Goal: Information Seeking & Learning: Learn about a topic

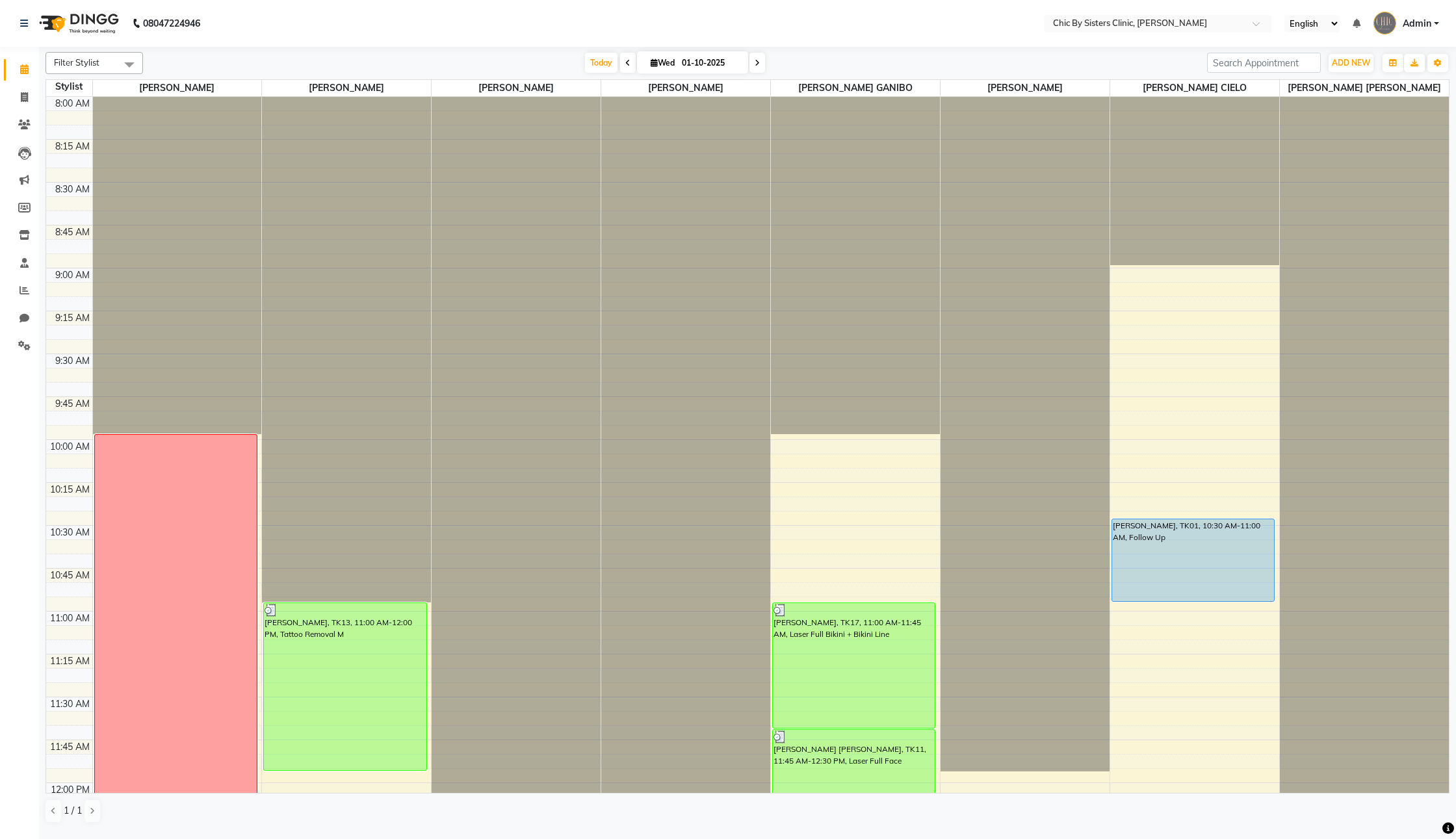
scroll to position [1688, 0]
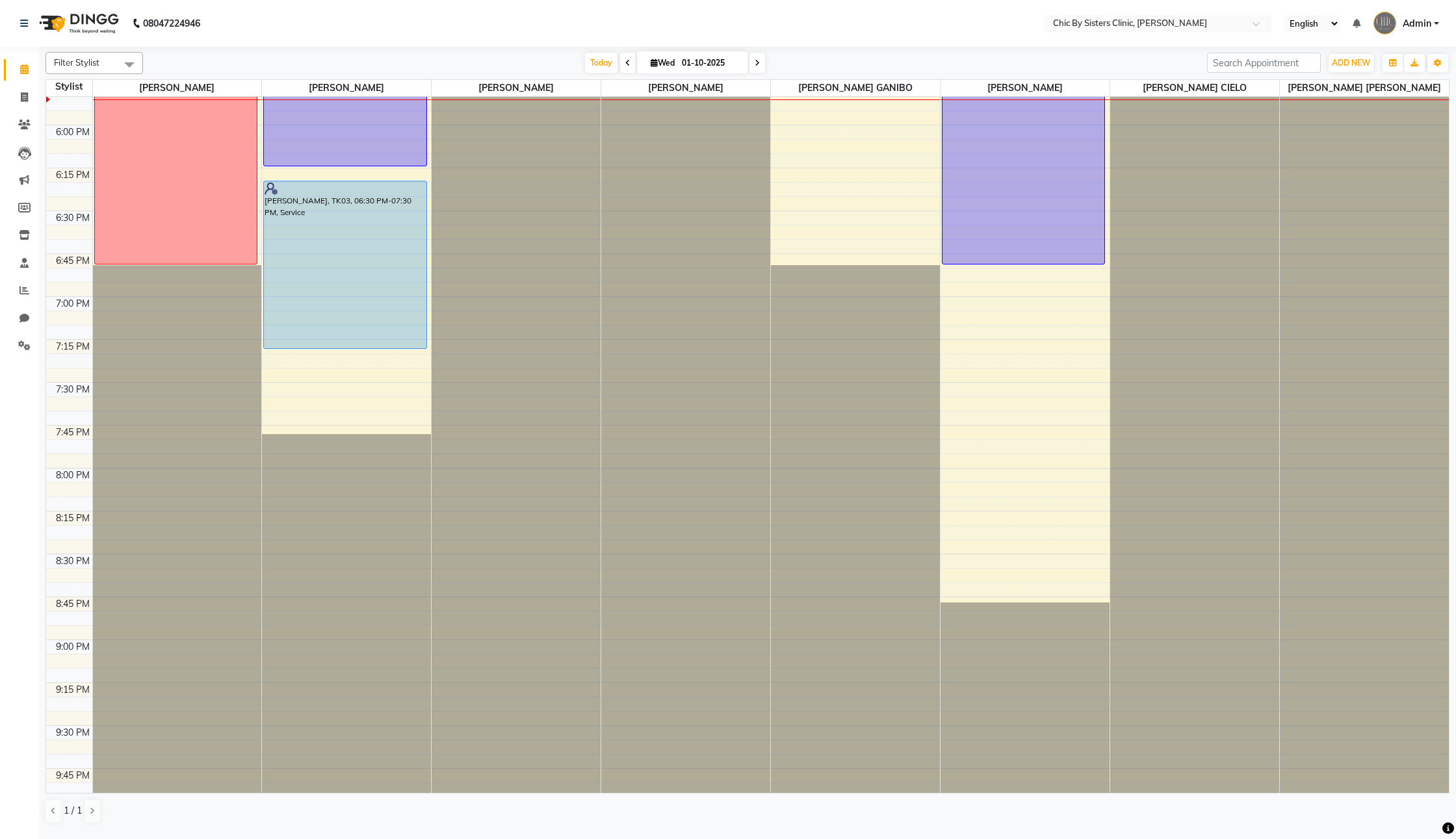
click at [964, 20] on nav "08047224946 Select Location × Chic By Sisters Clinic, Al Sarooj English ENGLISH…" at bounding box center [728, 23] width 1456 height 47
click at [23, 127] on icon at bounding box center [24, 124] width 13 height 10
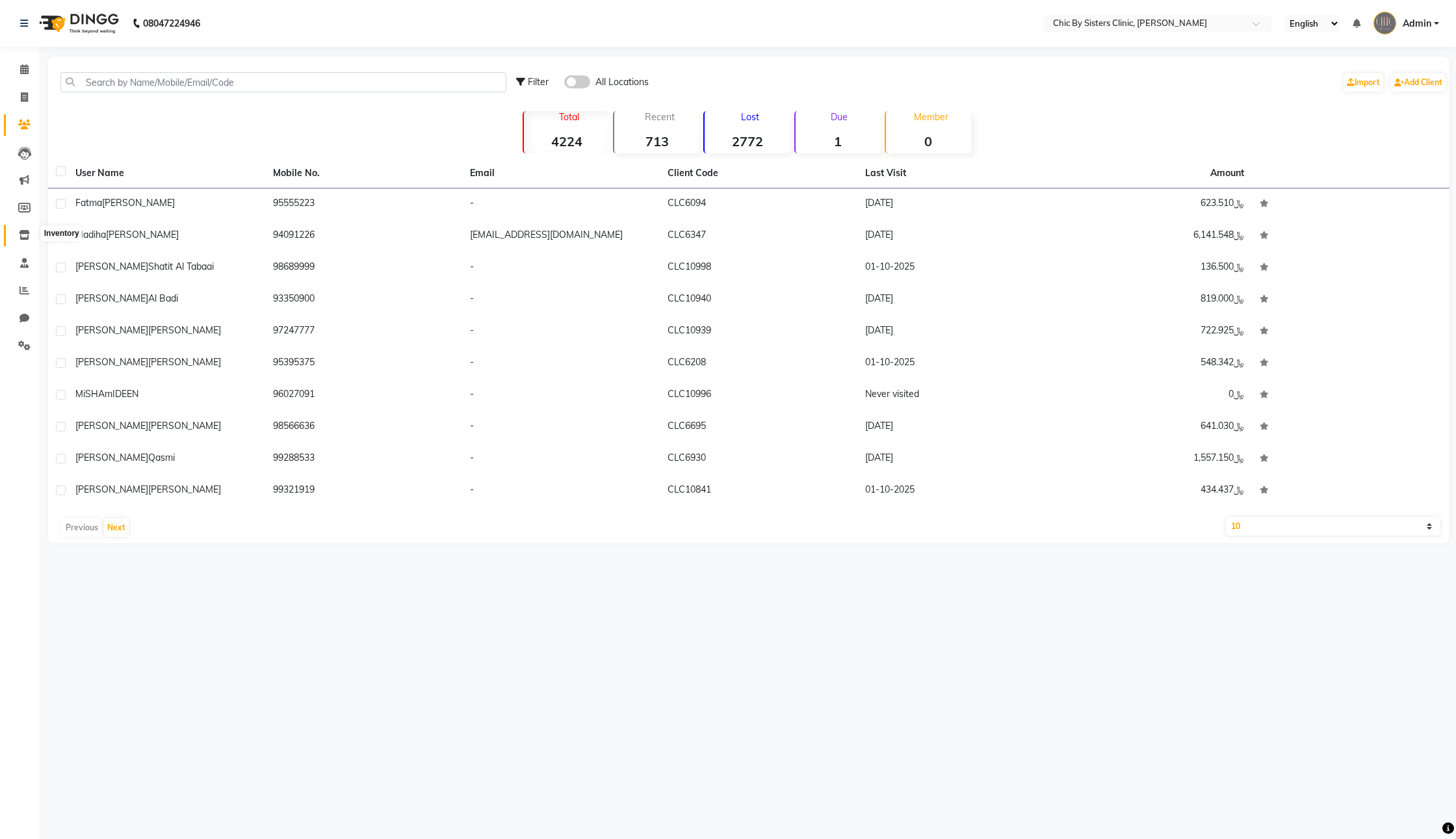
click at [13, 240] on span at bounding box center [24, 235] width 23 height 15
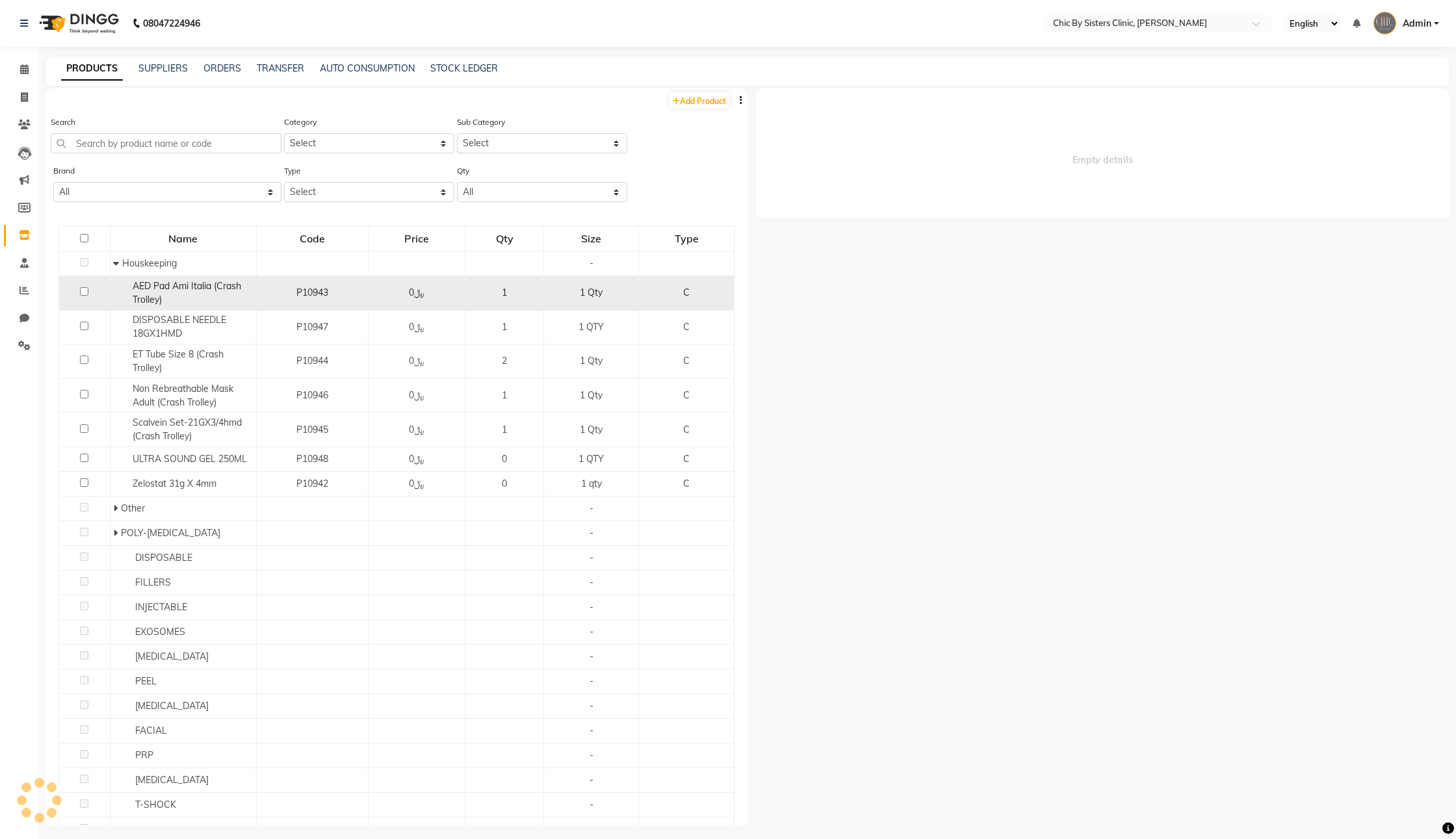
click at [161, 307] on div "AED Pad Ami Italia (Crash Trolley)" at bounding box center [183, 293] width 139 height 27
select select
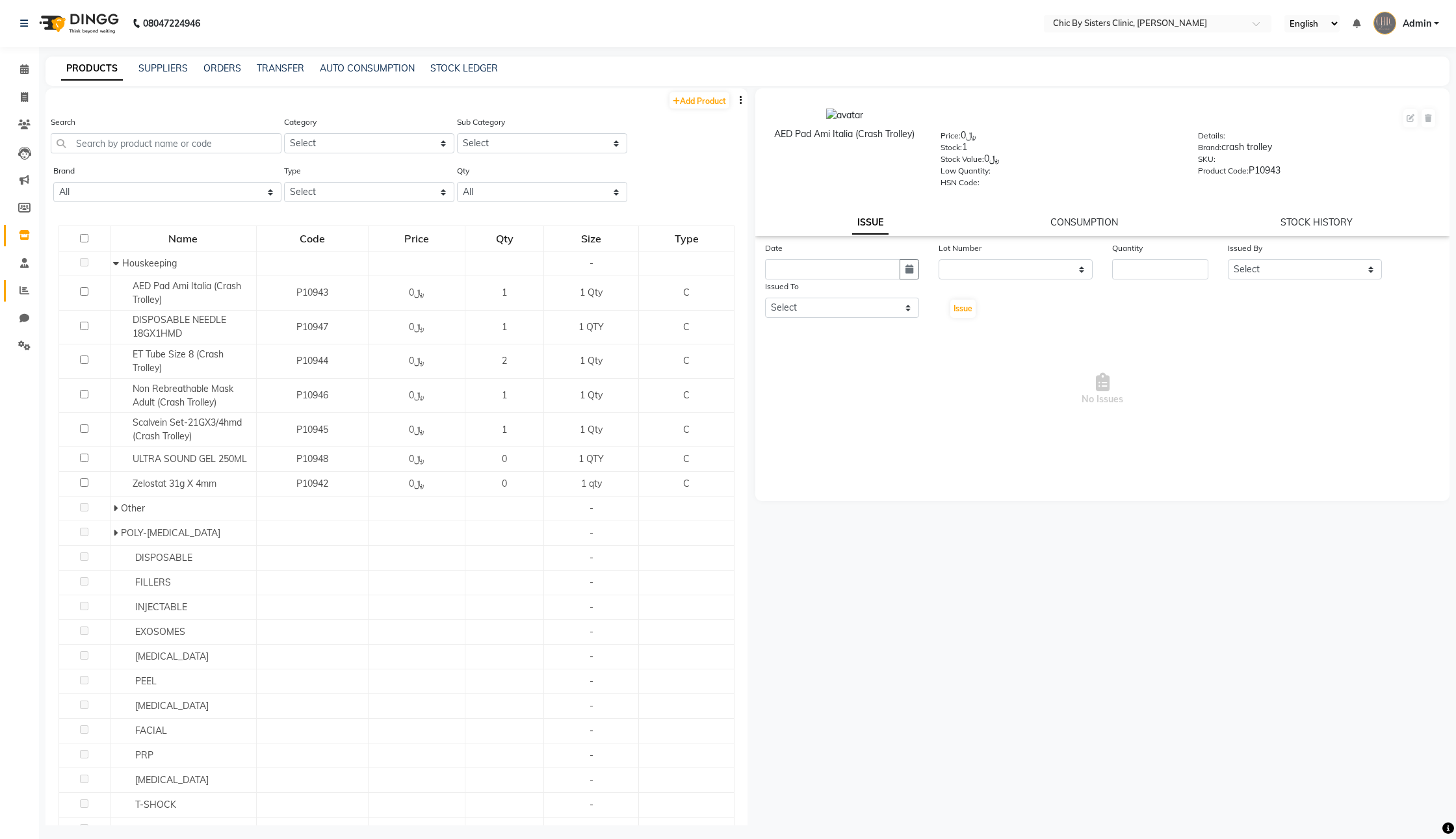
click at [14, 281] on link "Reports" at bounding box center [19, 290] width 31 height 21
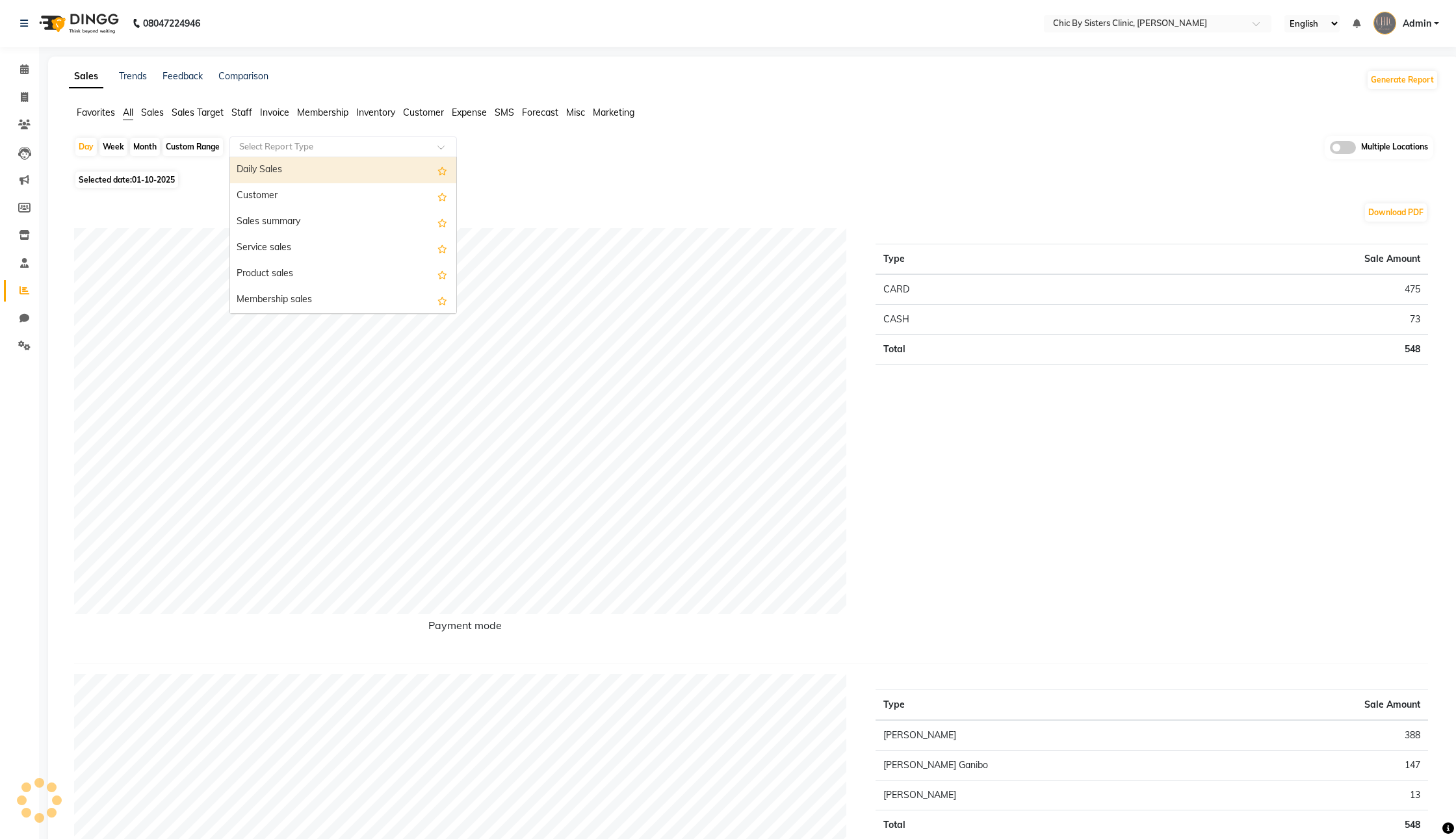
click at [372, 153] on input "text" at bounding box center [330, 147] width 187 height 13
type input "stock"
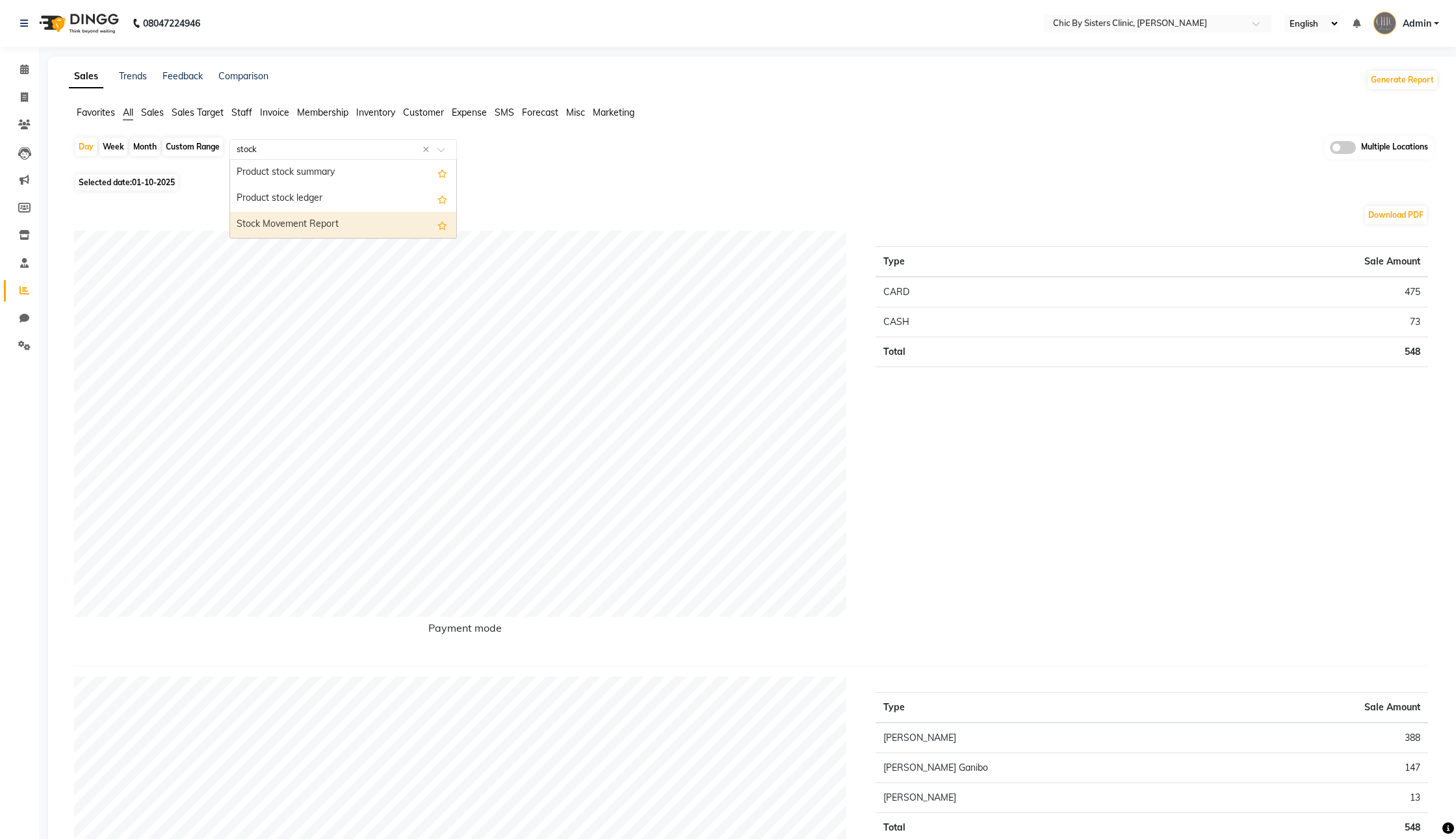
click at [377, 234] on div "Stock Movement Report" at bounding box center [343, 224] width 227 height 26
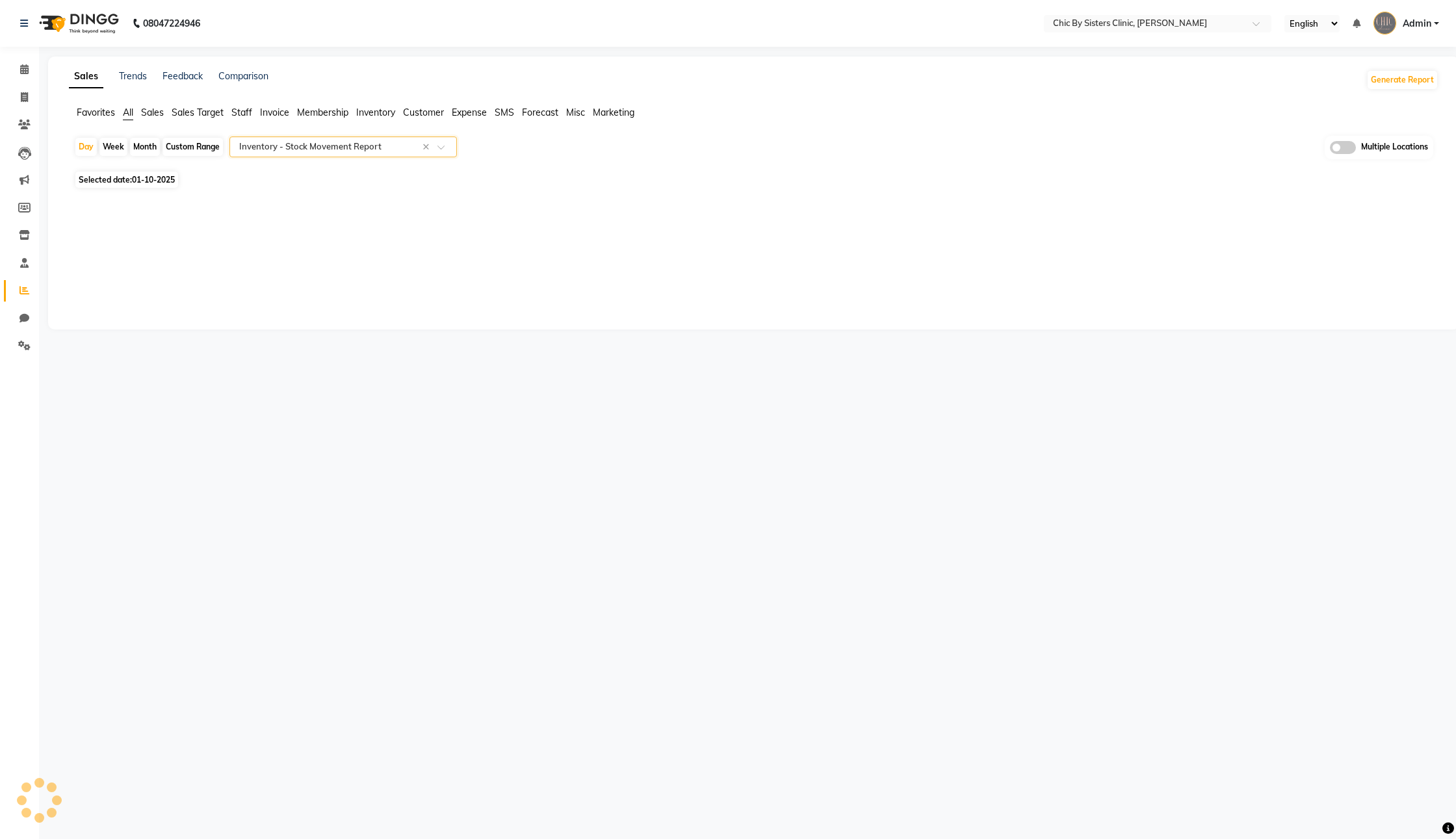
select select "full_report"
select select "csv"
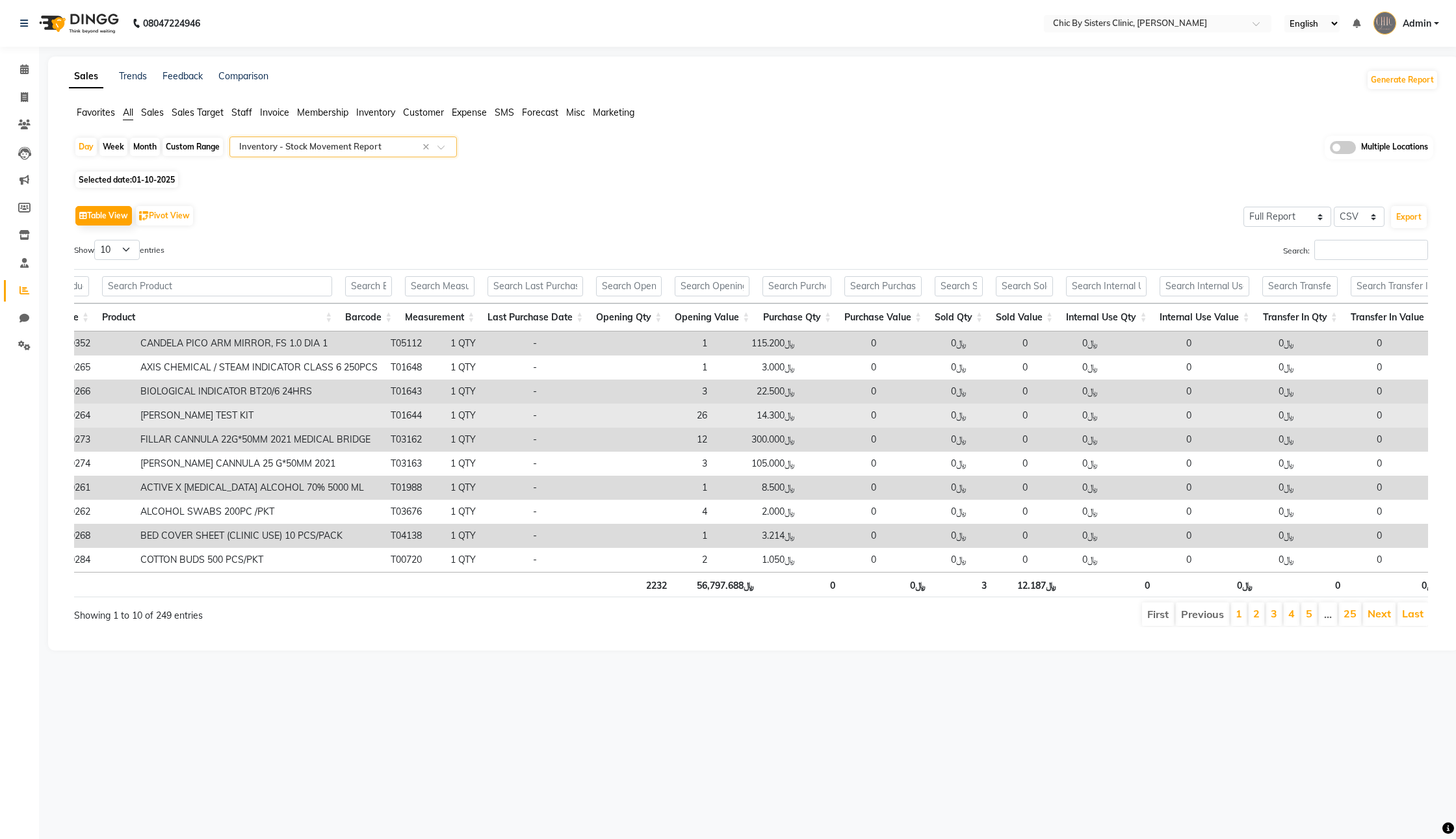
scroll to position [0, 528]
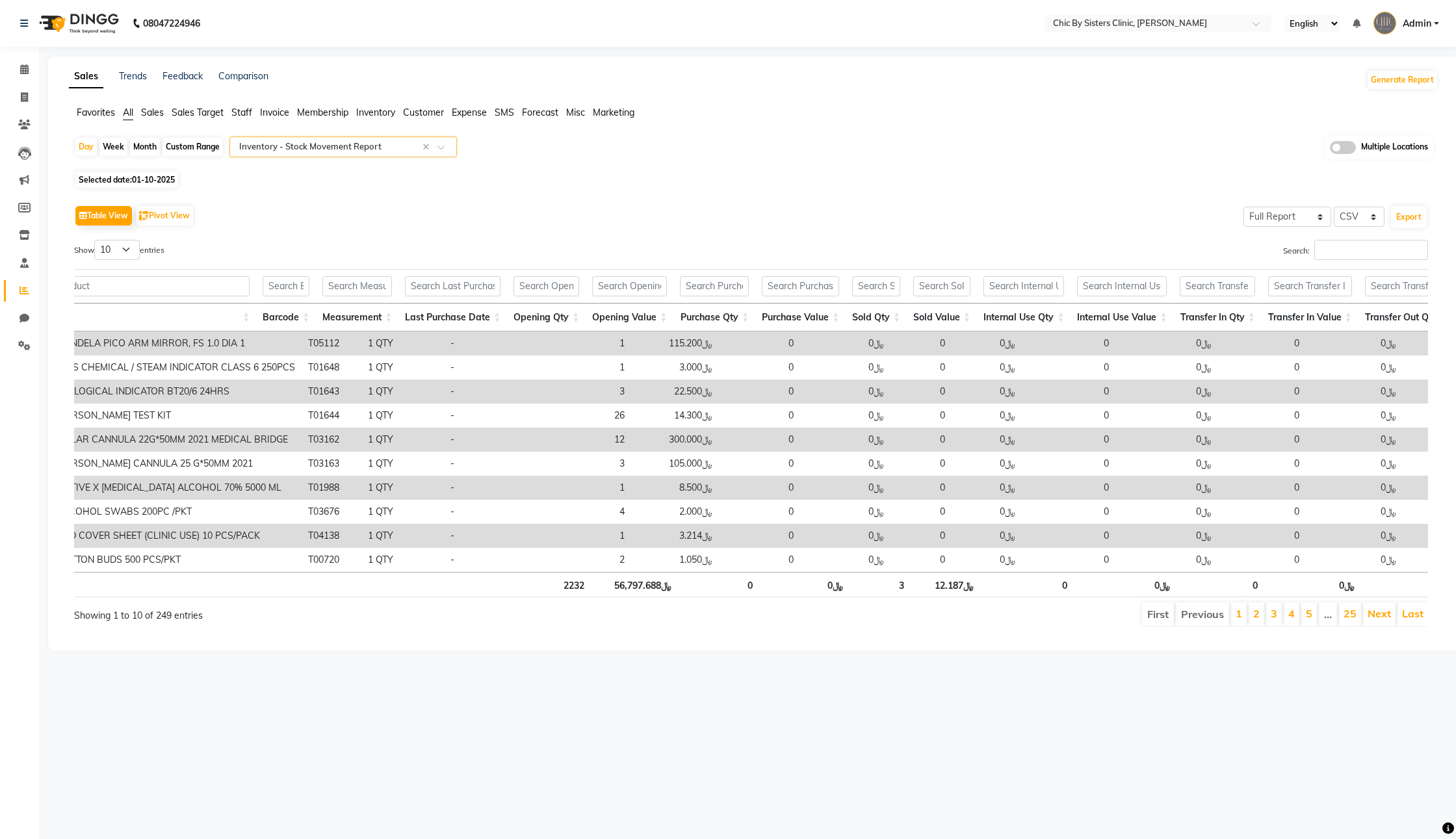
click at [147, 156] on div "Month" at bounding box center [145, 147] width 30 height 19
select select "10"
select select "2025"
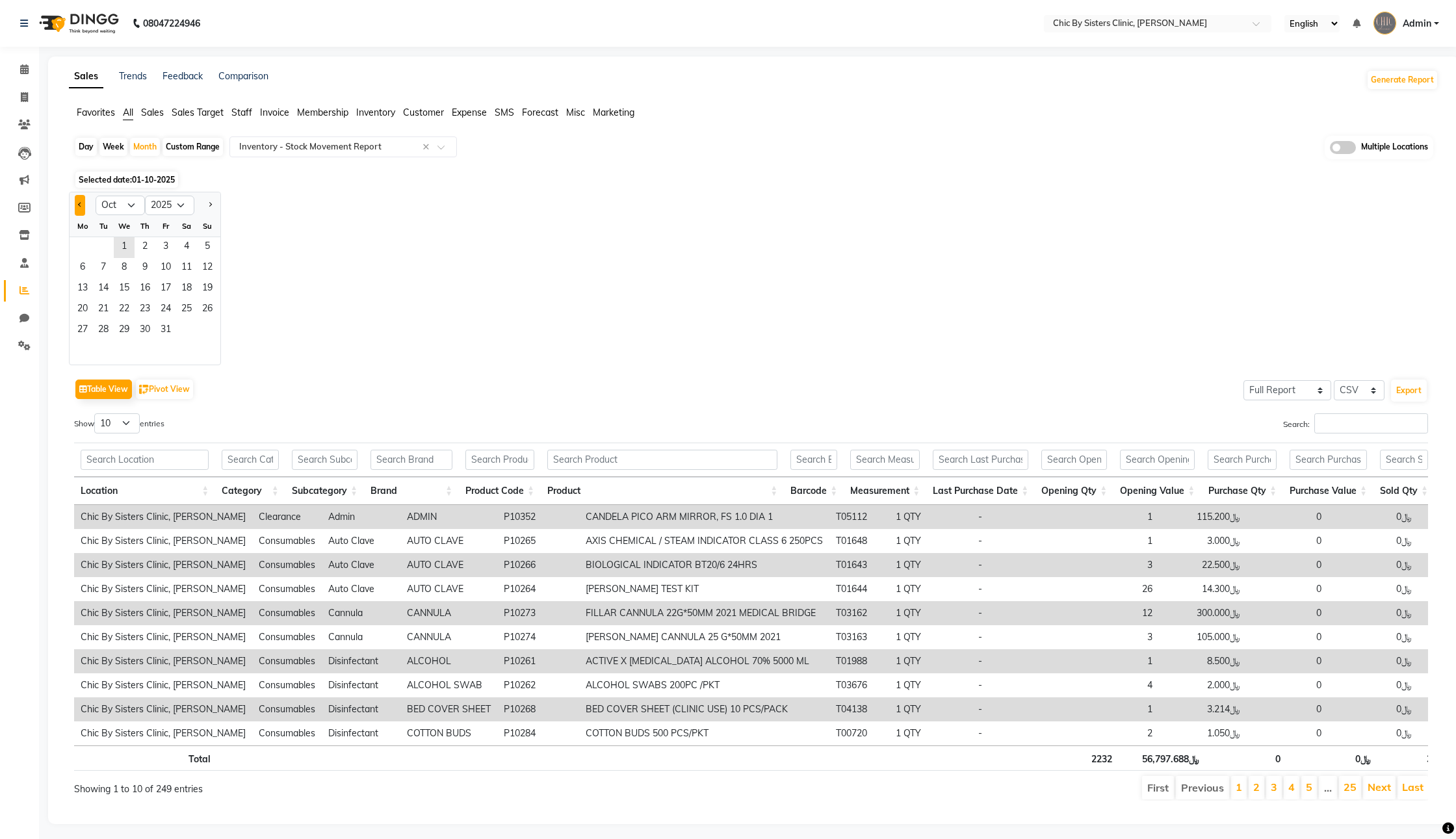
click at [85, 215] on button "Previous month" at bounding box center [80, 205] width 10 height 21
select select "8"
click at [176, 258] on span "1" at bounding box center [166, 247] width 21 height 21
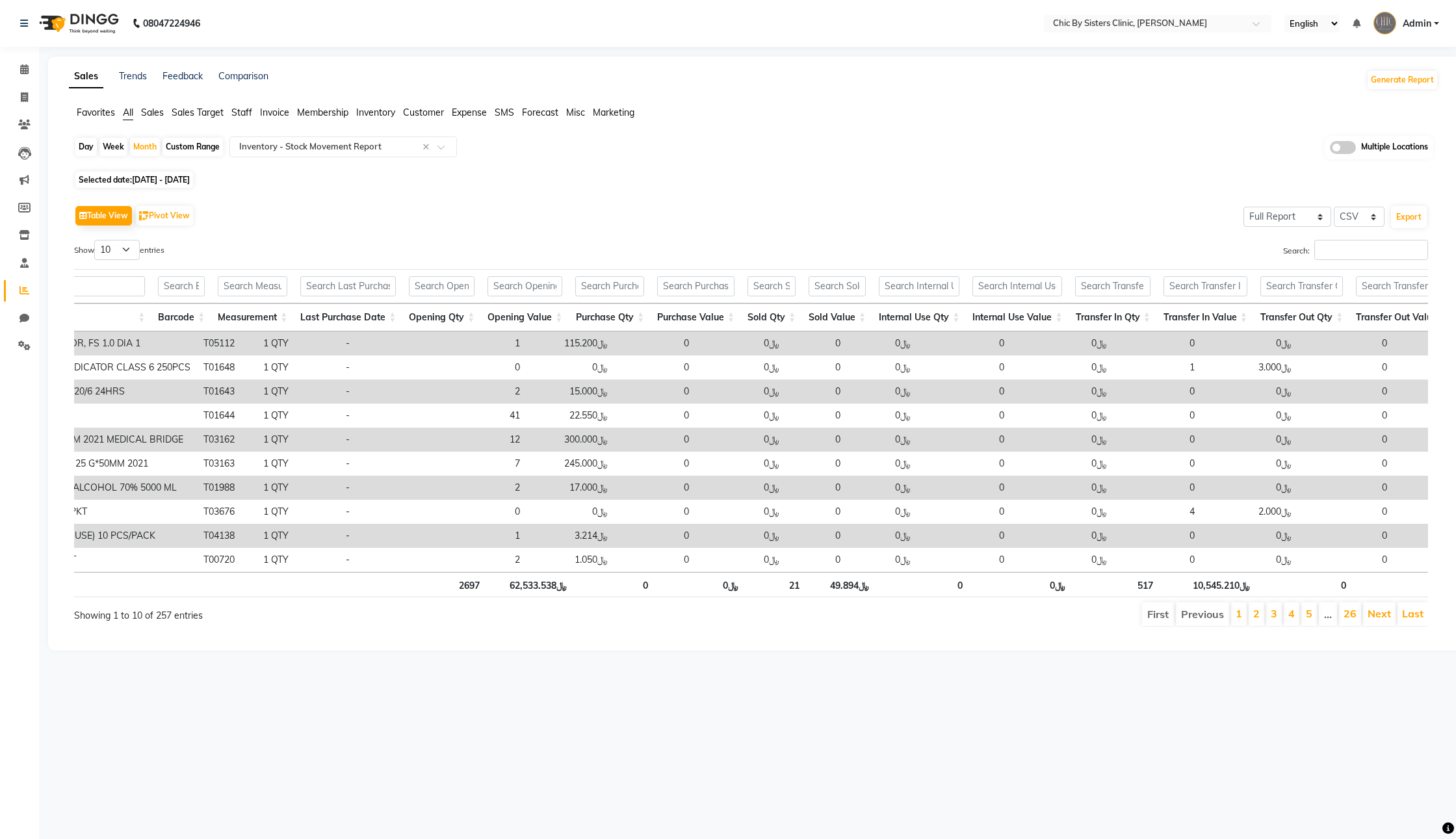
scroll to position [0, 0]
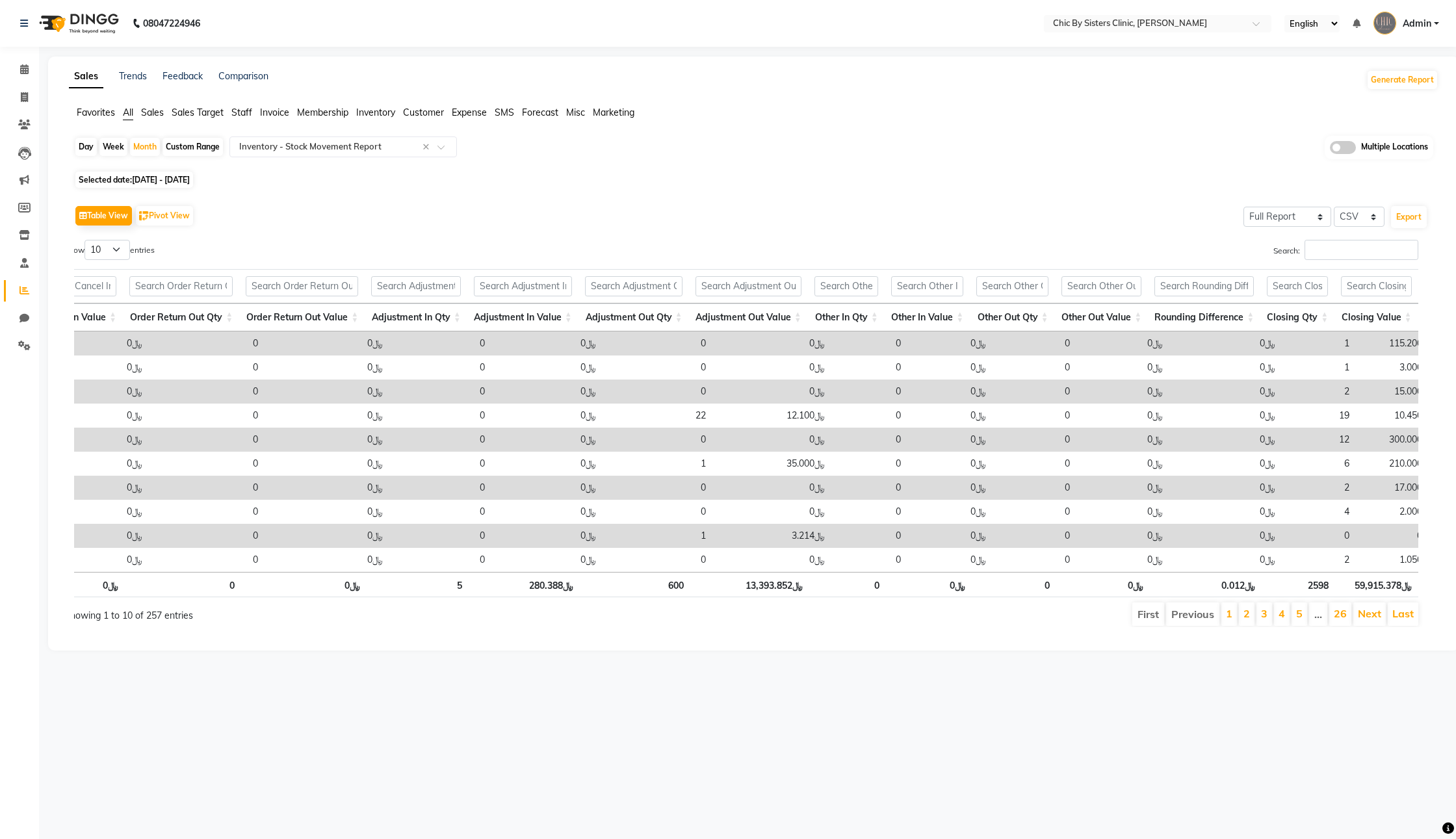
click at [1335, 154] on span at bounding box center [1342, 148] width 26 height 13
click at [1329, 150] on input "checkbox" at bounding box center [1329, 150] width 0 height 0
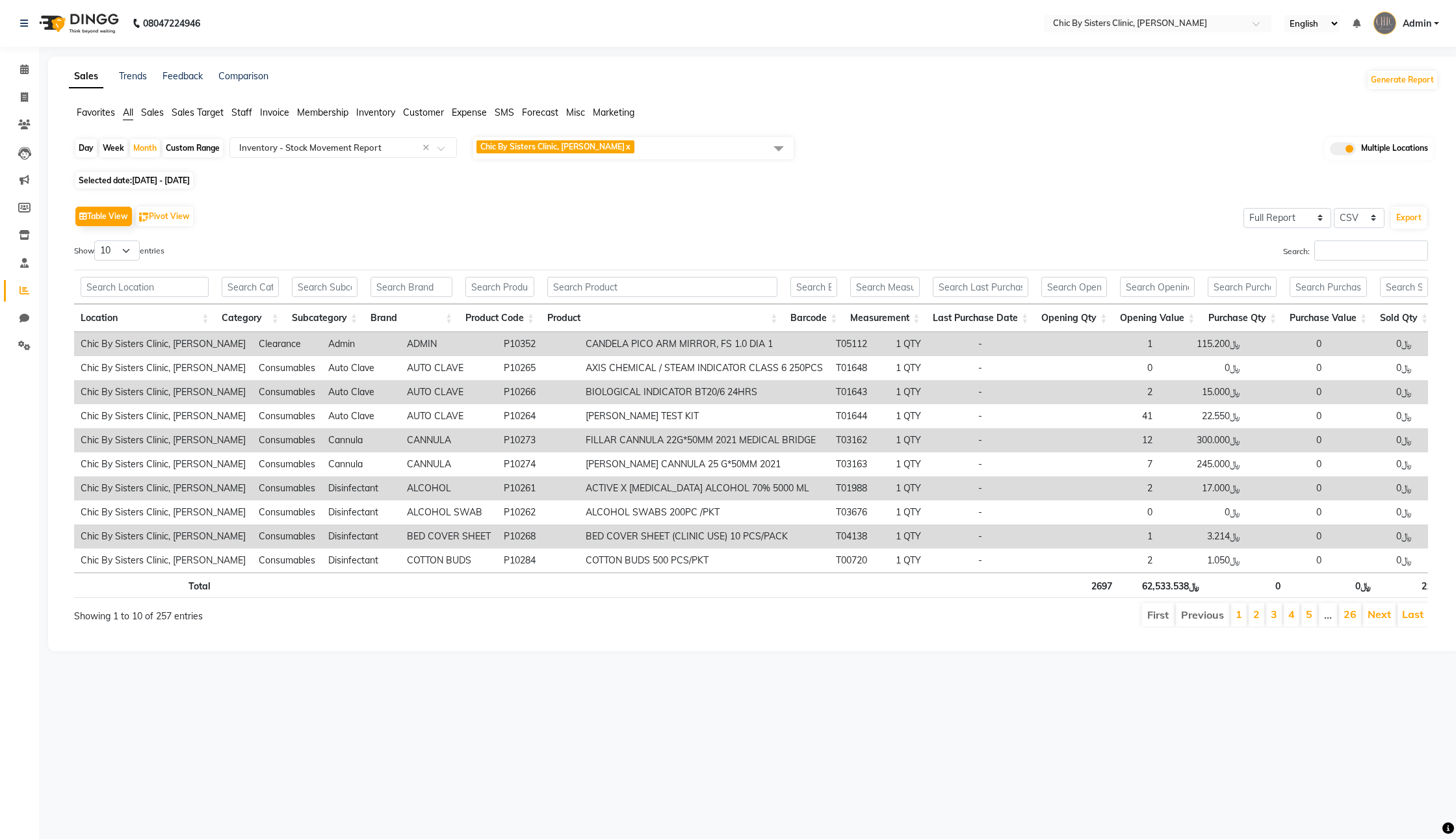
click at [707, 159] on span "Chic By Sisters Clinic, Al Sarooj x" at bounding box center [633, 148] width 321 height 22
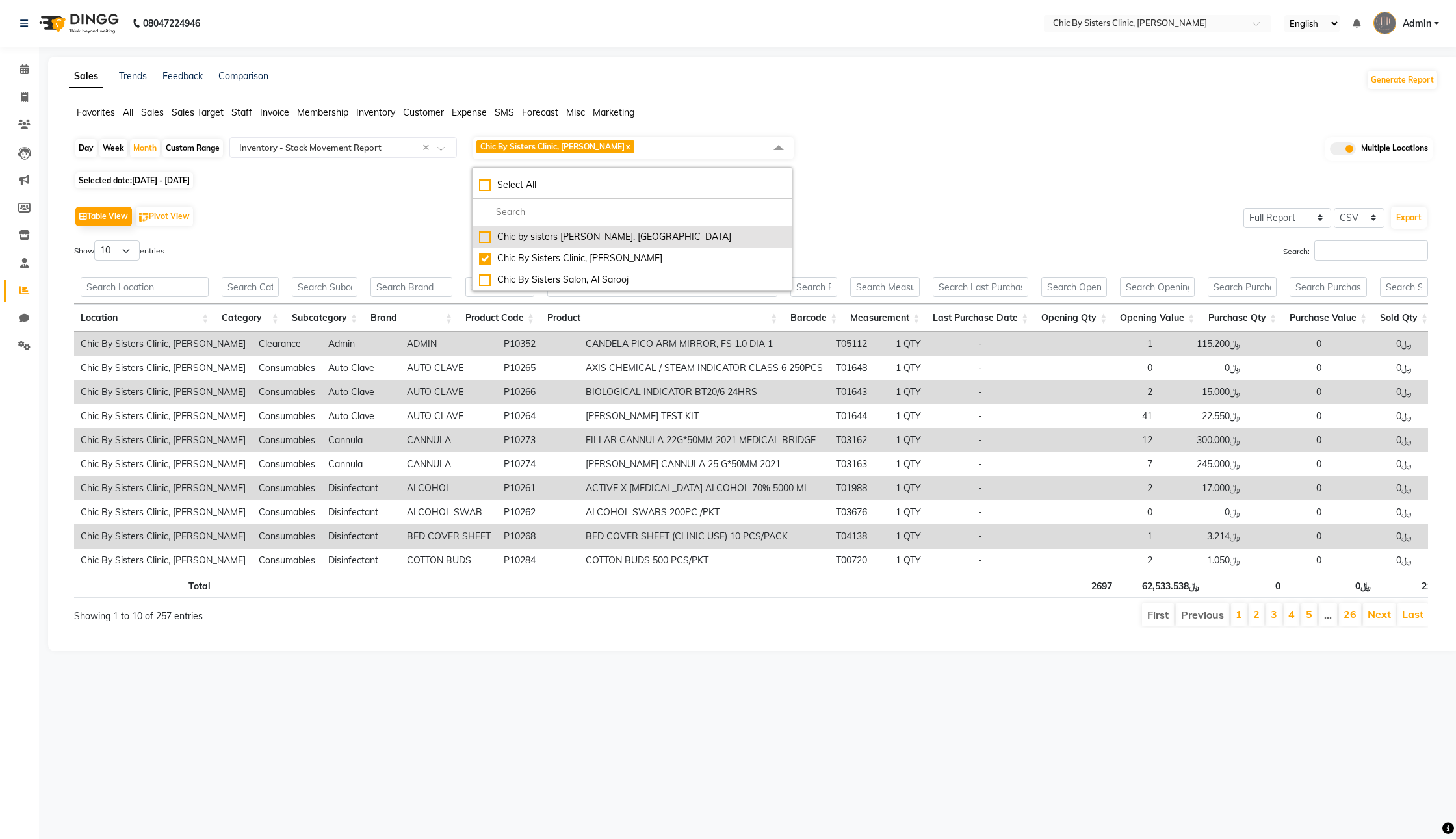
click at [616, 244] on div "Chic by sisters [PERSON_NAME], [GEOGRAPHIC_DATA]" at bounding box center [632, 237] width 306 height 13
checkbox input "true"
click at [628, 287] on div "Chic By Sisters Salon, Al Sarooj" at bounding box center [632, 280] width 306 height 13
checkbox input "true"
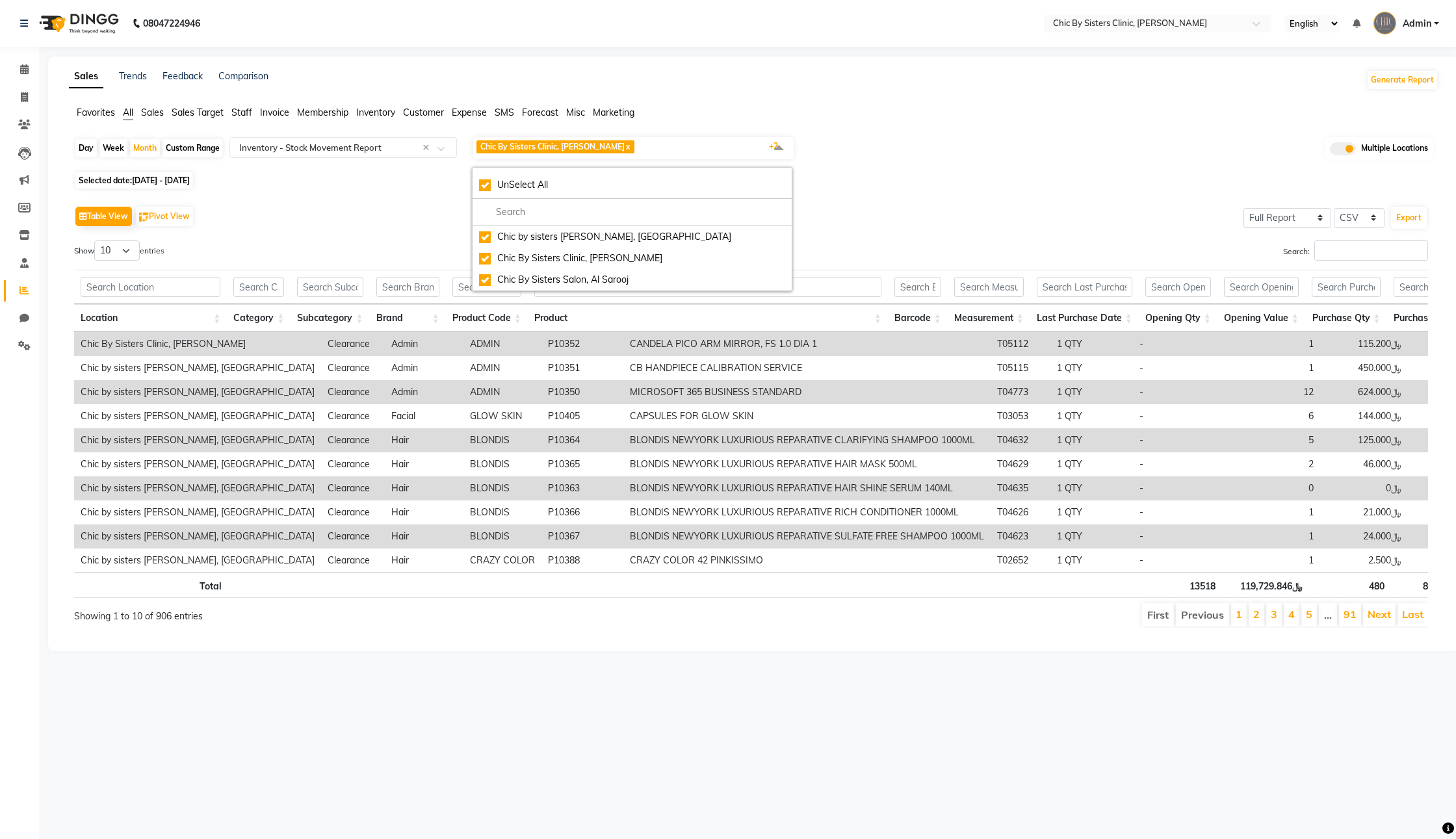
click at [988, 168] on div "Day Week Month Custom Range Select Report Type × Inventory - Stock Movement Rep…" at bounding box center [754, 152] width 1359 height 33
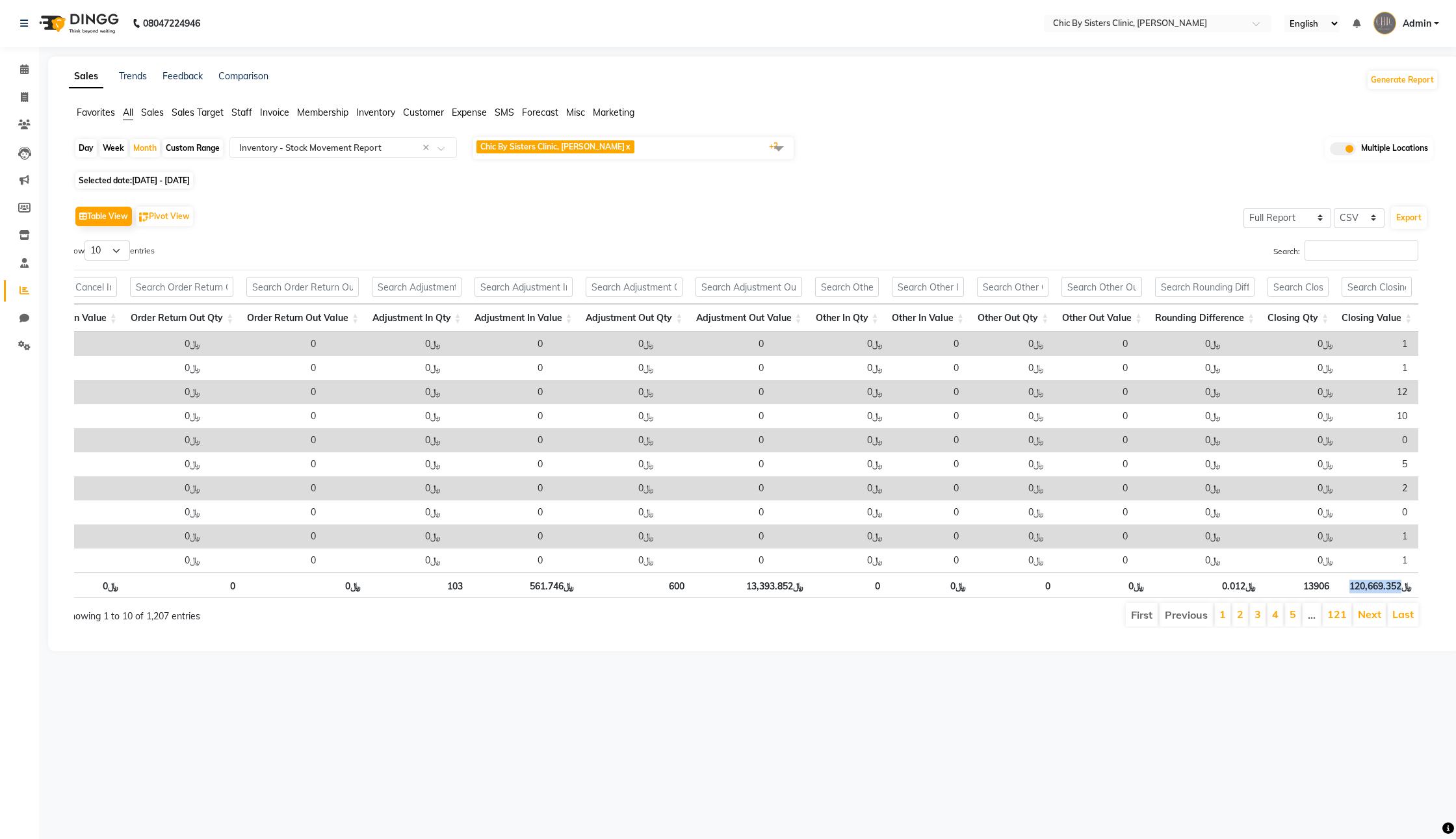
drag, startPoint x: 1340, startPoint y: 627, endPoint x: 1392, endPoint y: 629, distance: 52.0
click at [1392, 598] on th "﷼120,669.352" at bounding box center [1377, 585] width 83 height 25
copy th "120,669.352"
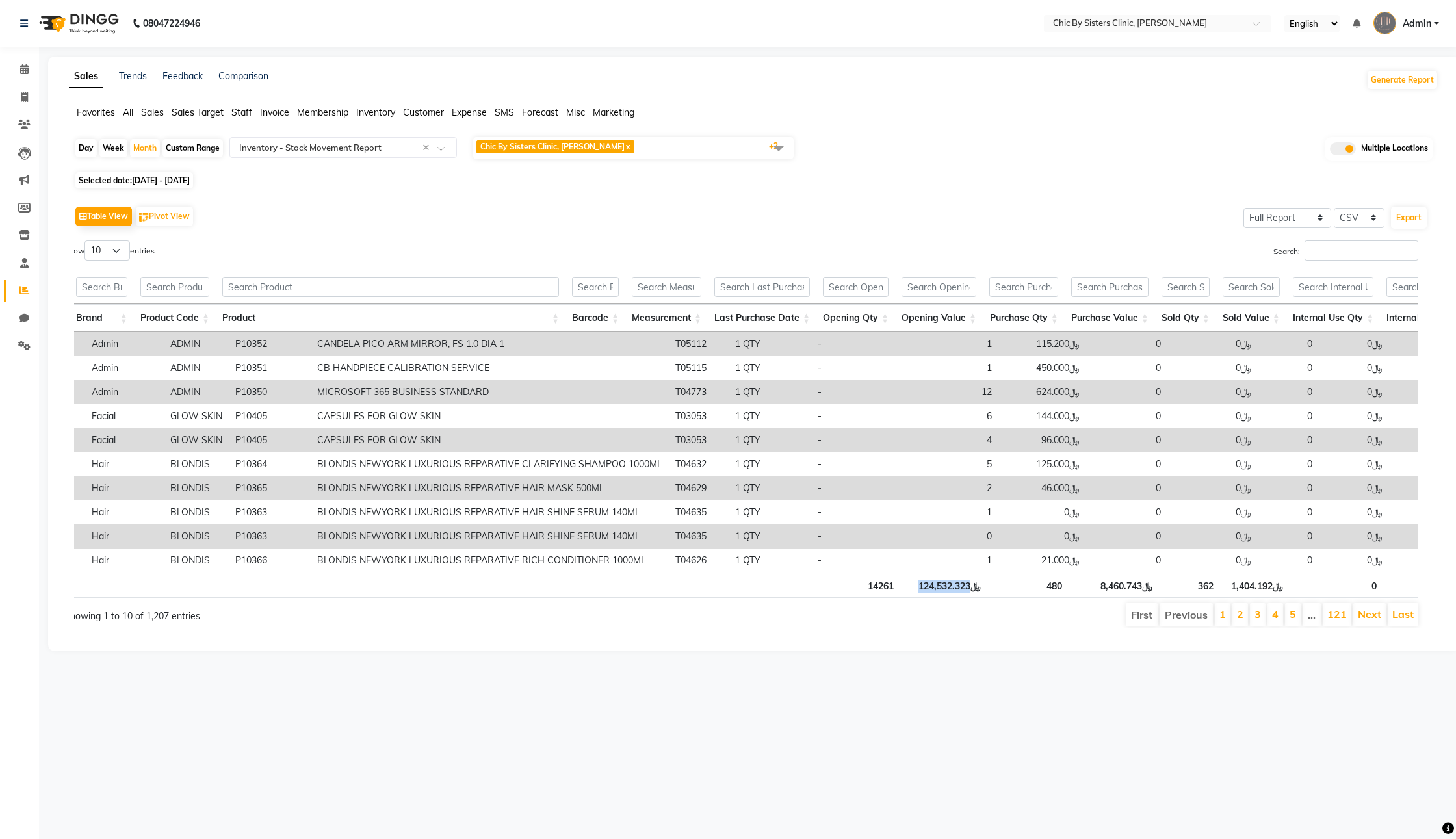
drag, startPoint x: 925, startPoint y: 626, endPoint x: 979, endPoint y: 626, distance: 54.0
click at [979, 598] on th "﷼124,532.323" at bounding box center [944, 585] width 87 height 25
copy th "124,532.323"
click at [141, 157] on div "Month" at bounding box center [145, 148] width 30 height 19
select select "8"
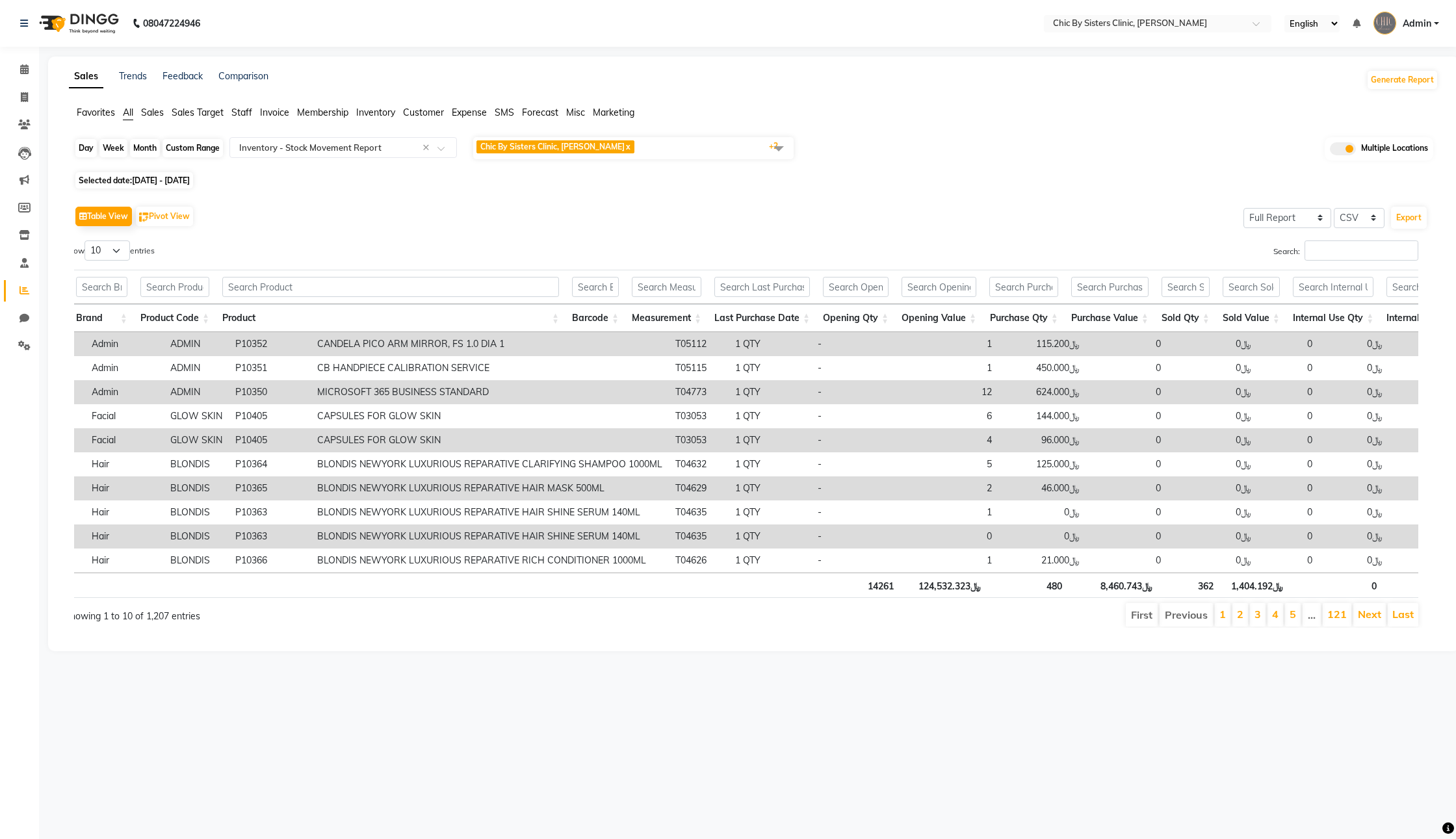
select select "2025"
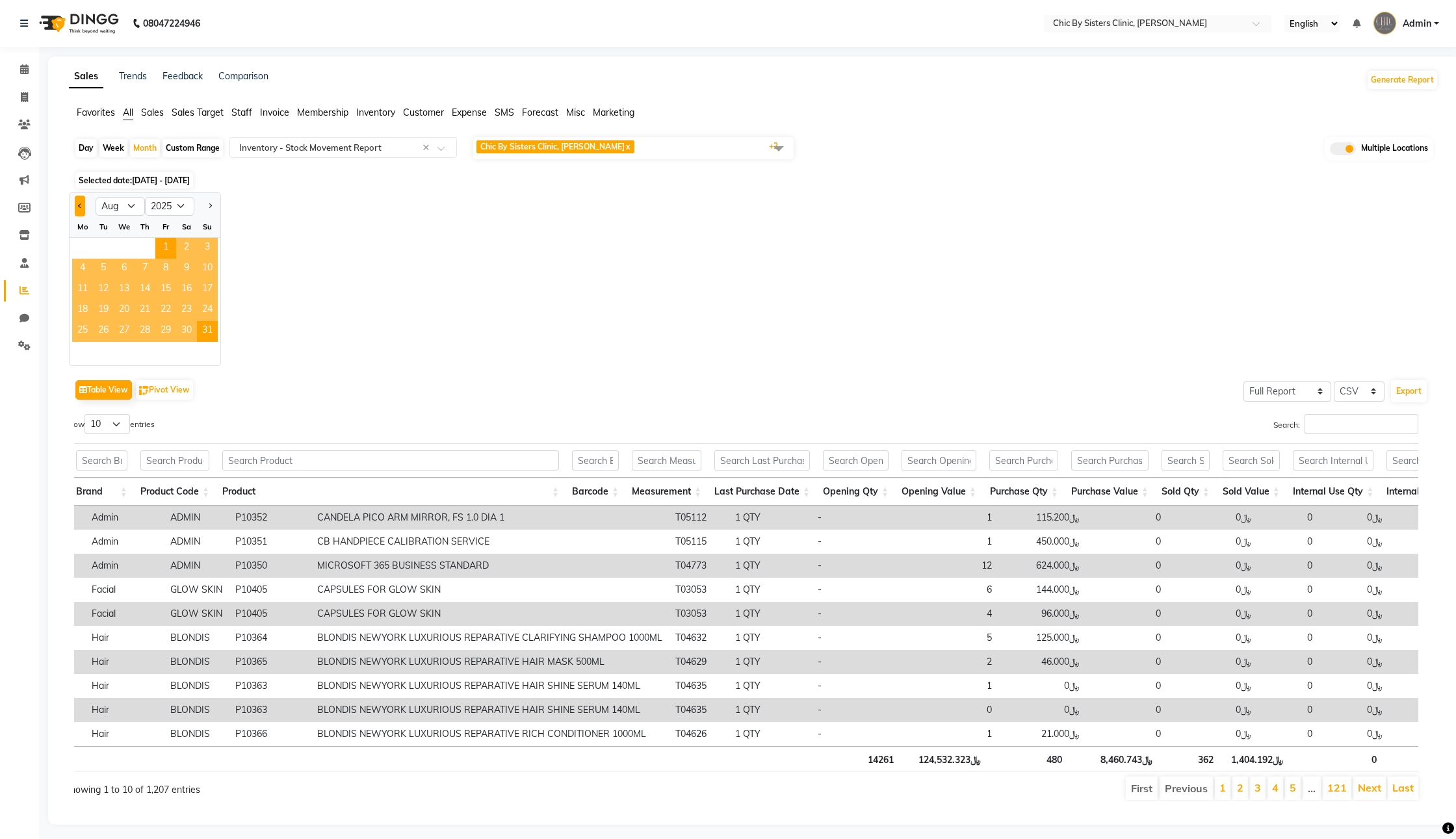
click at [85, 216] on button "Previous month" at bounding box center [80, 206] width 10 height 21
select select "7"
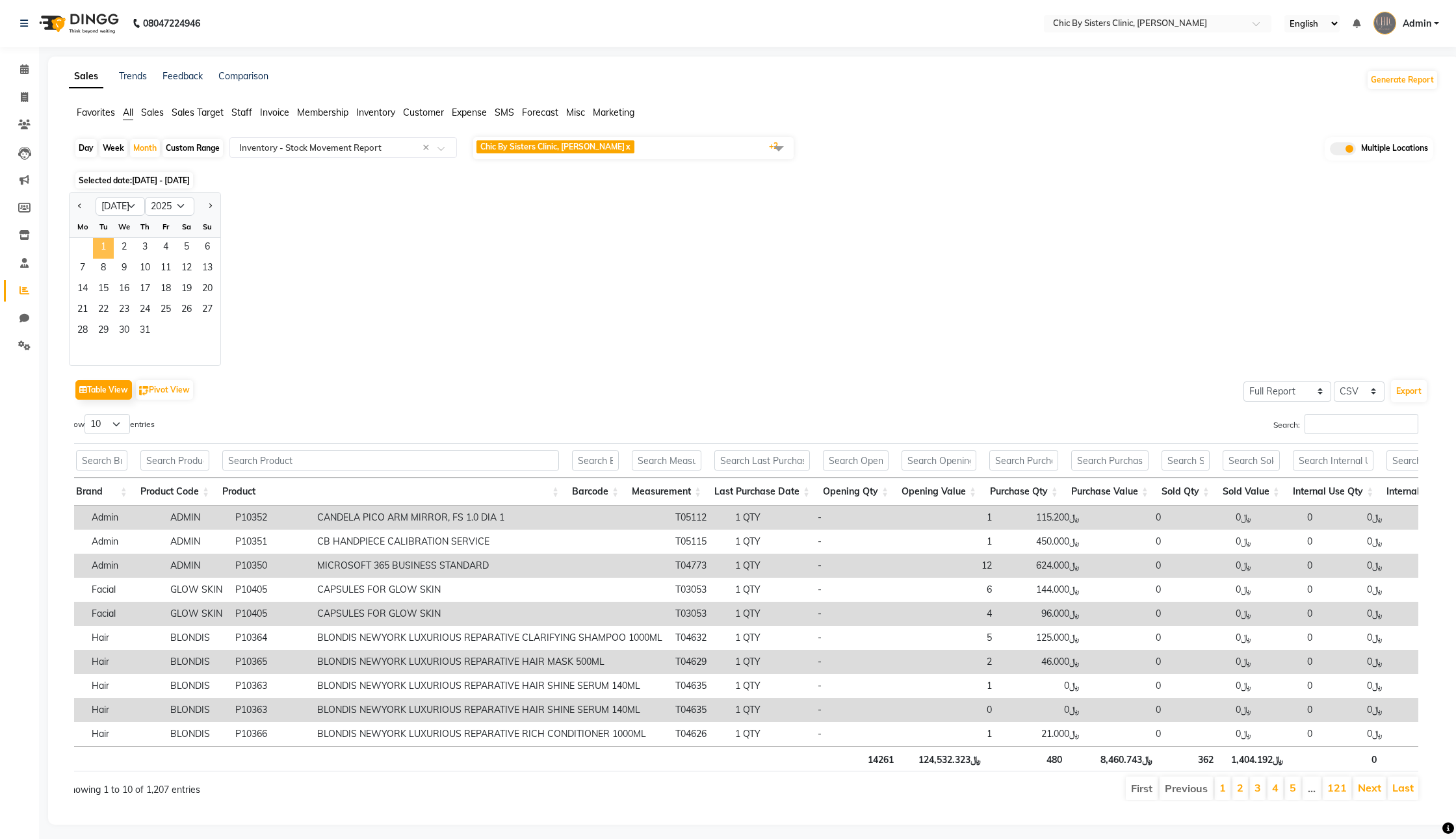
click at [114, 258] on span "1" at bounding box center [104, 248] width 21 height 21
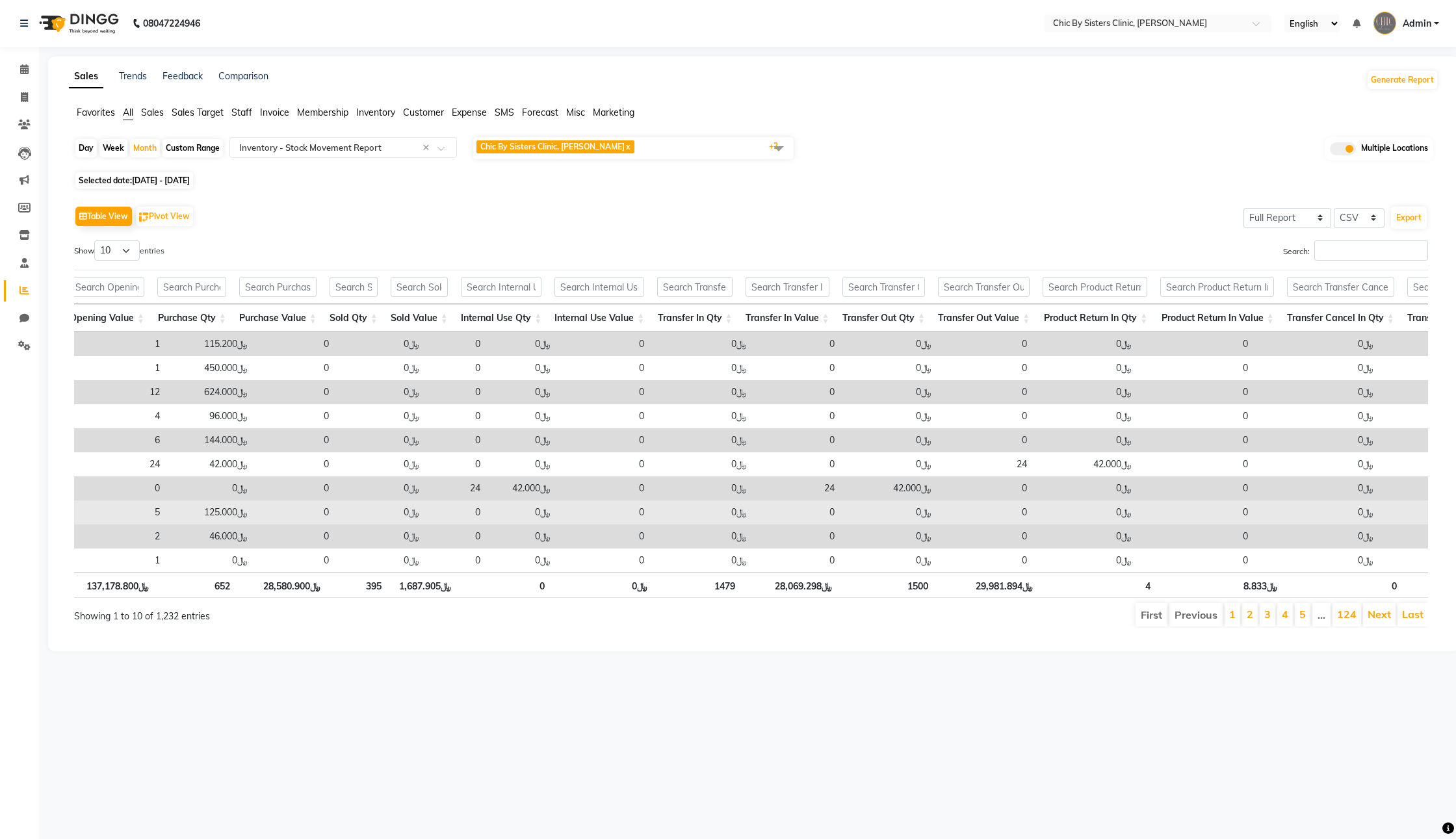
scroll to position [0, 1808]
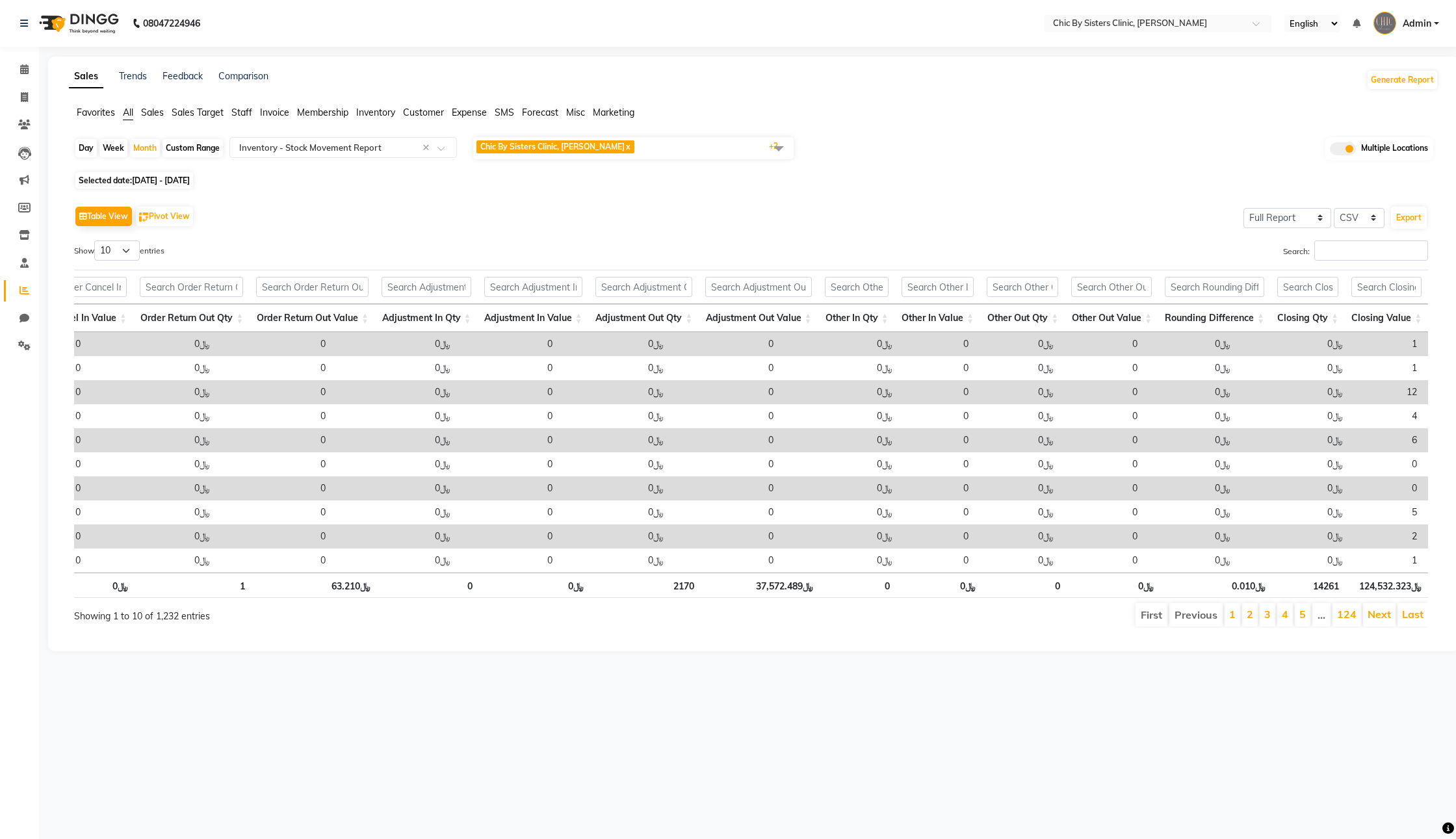
click at [705, 156] on span "Chic By Sisters [PERSON_NAME], [PERSON_NAME] x Chic by sisters Warehouse, [GEOG…" at bounding box center [633, 148] width 321 height 22
click at [983, 267] on div "Table View Pivot View Select Full Report Filtered Report Select CSV PDF Export …" at bounding box center [751, 415] width 1354 height 425
click at [152, 150] on div "Day Week Month Custom Range Select Report Type × Inventory - Stock Movement Rep…" at bounding box center [754, 152] width 1359 height 33
click at [155, 157] on div "Month" at bounding box center [145, 148] width 30 height 19
select select "7"
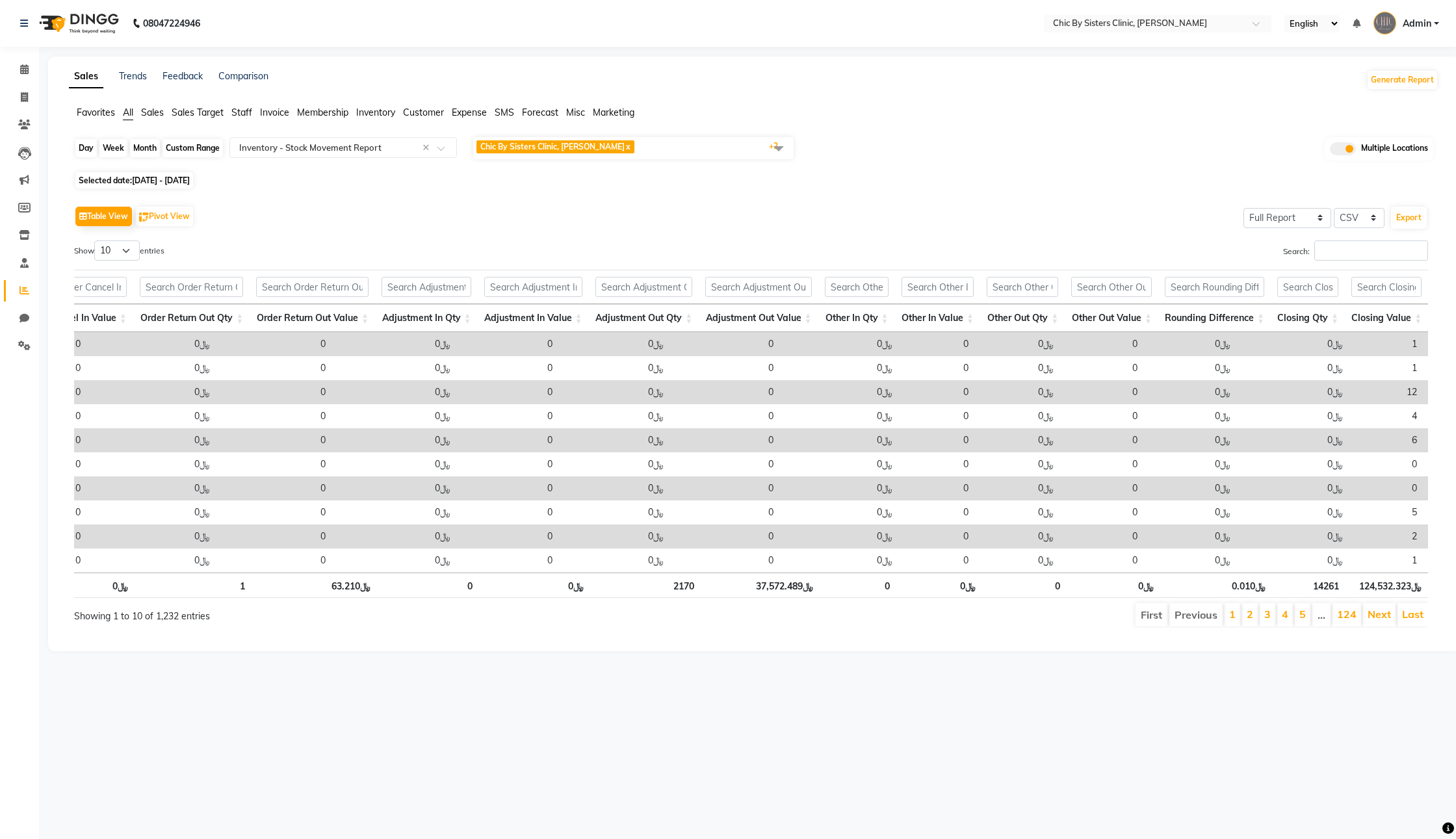
select select "2025"
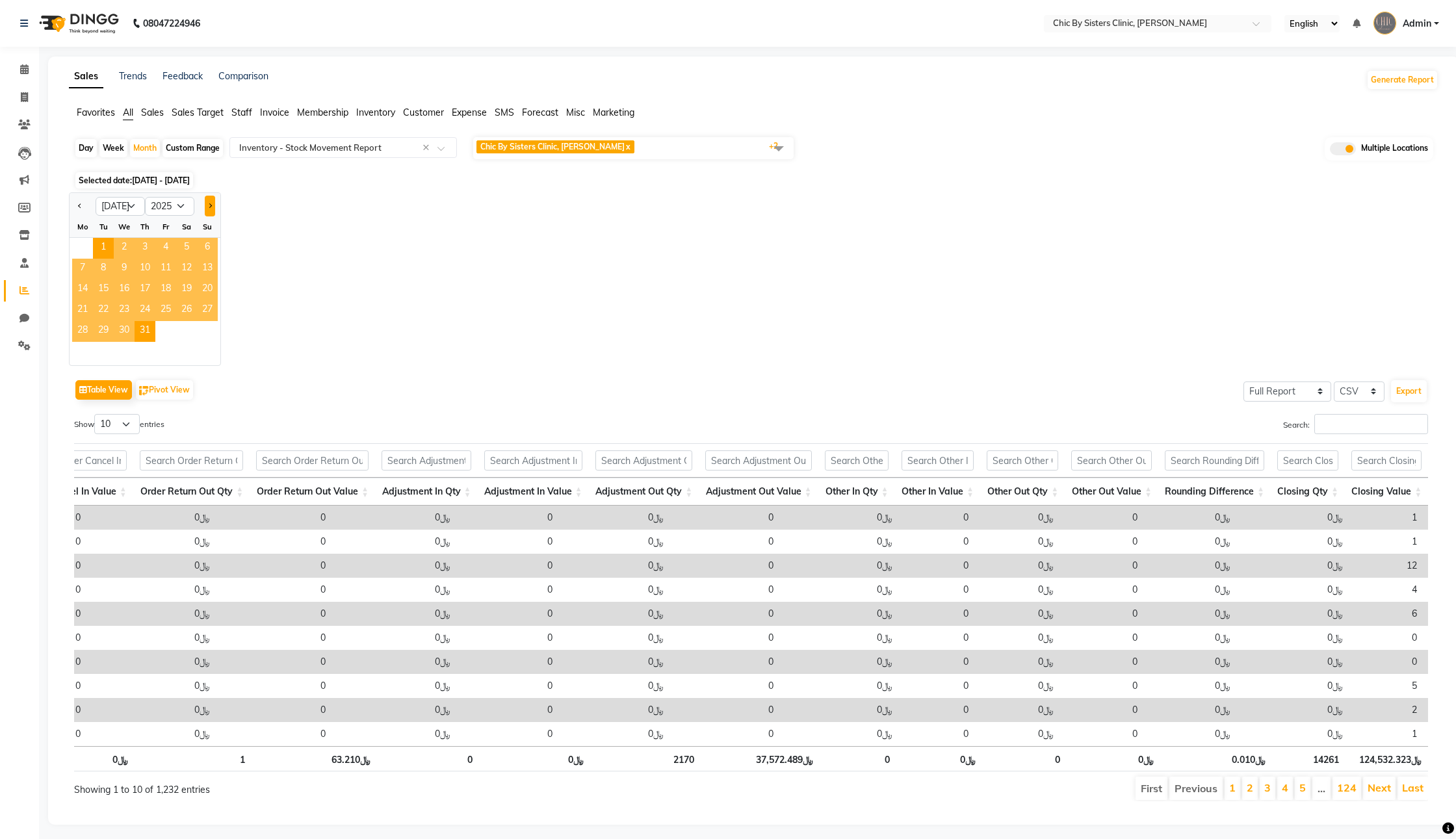
click at [215, 216] on button "Next month" at bounding box center [210, 206] width 10 height 21
select select "8"
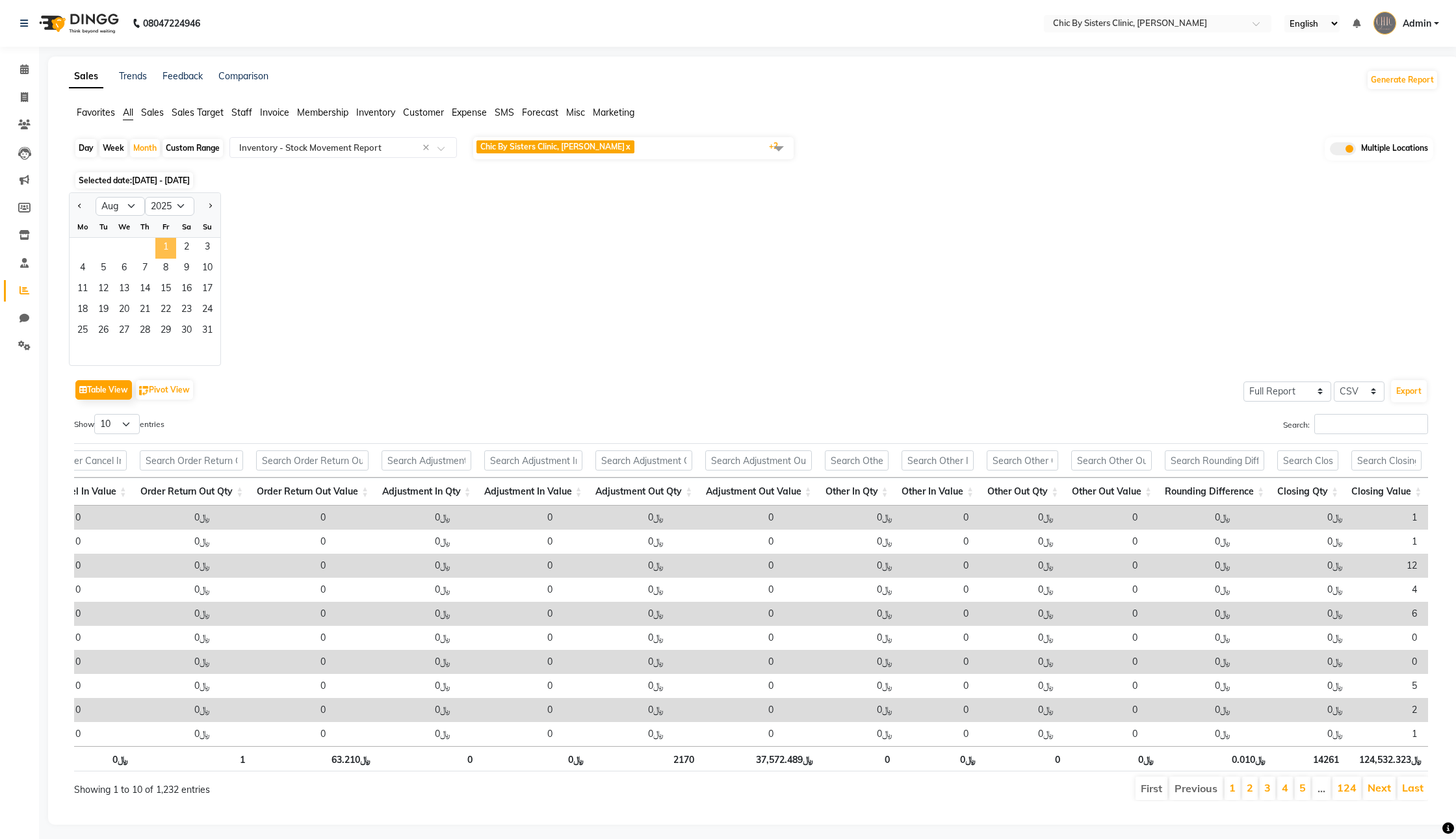
click at [176, 258] on span "1" at bounding box center [166, 248] width 21 height 21
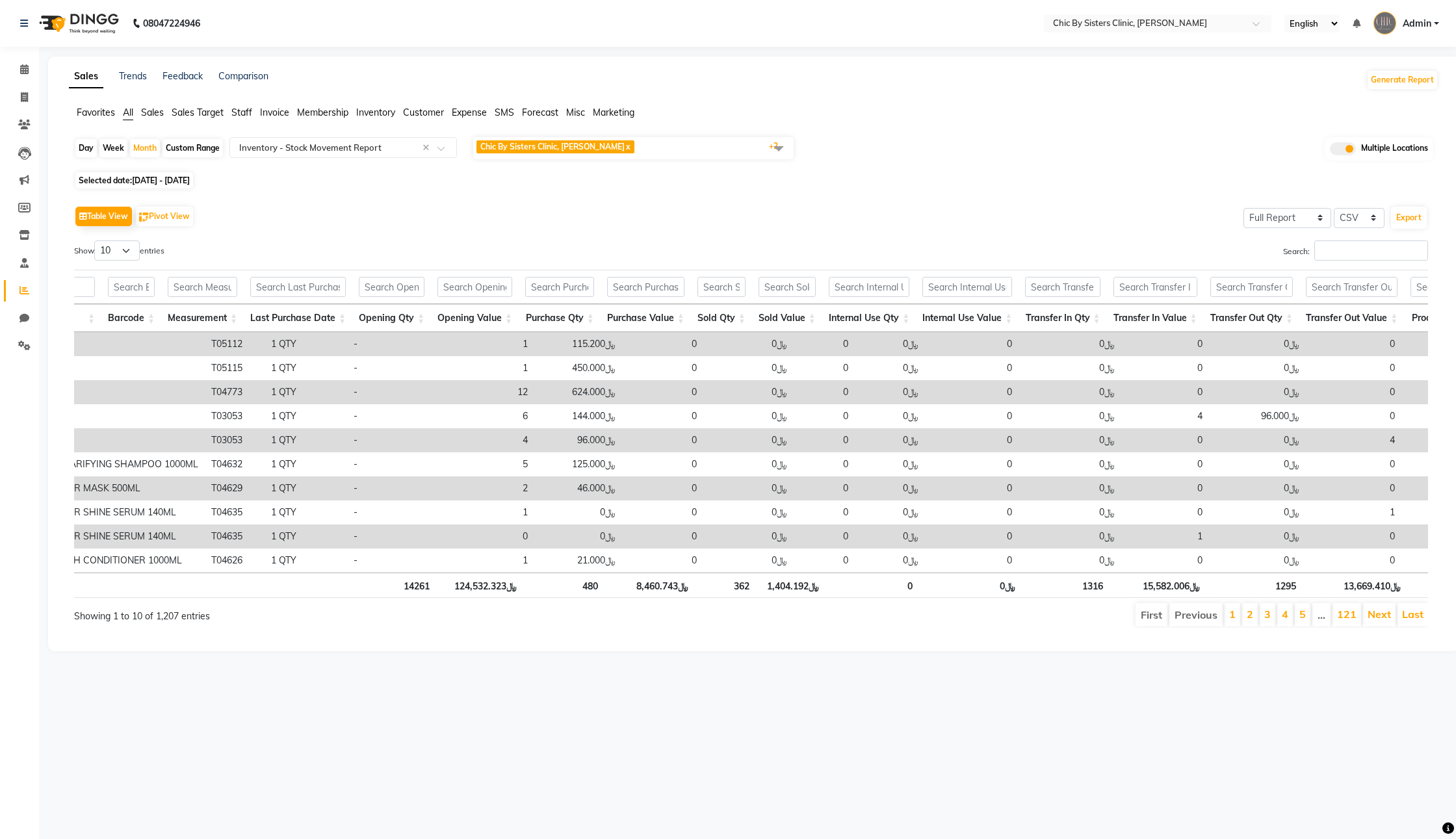
scroll to position [0, 825]
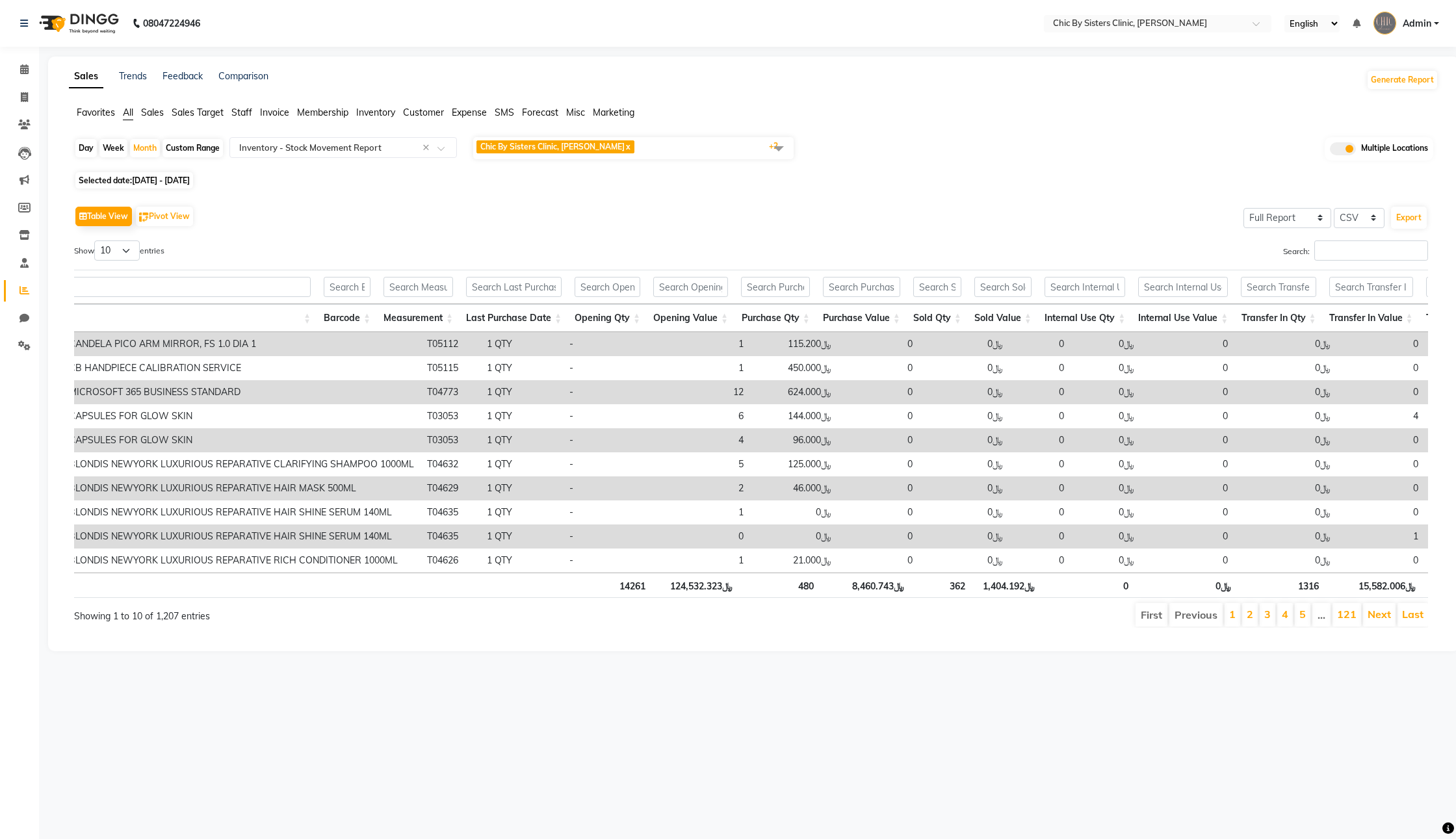
click at [914, 266] on div "Search:" at bounding box center [1095, 253] width 668 height 25
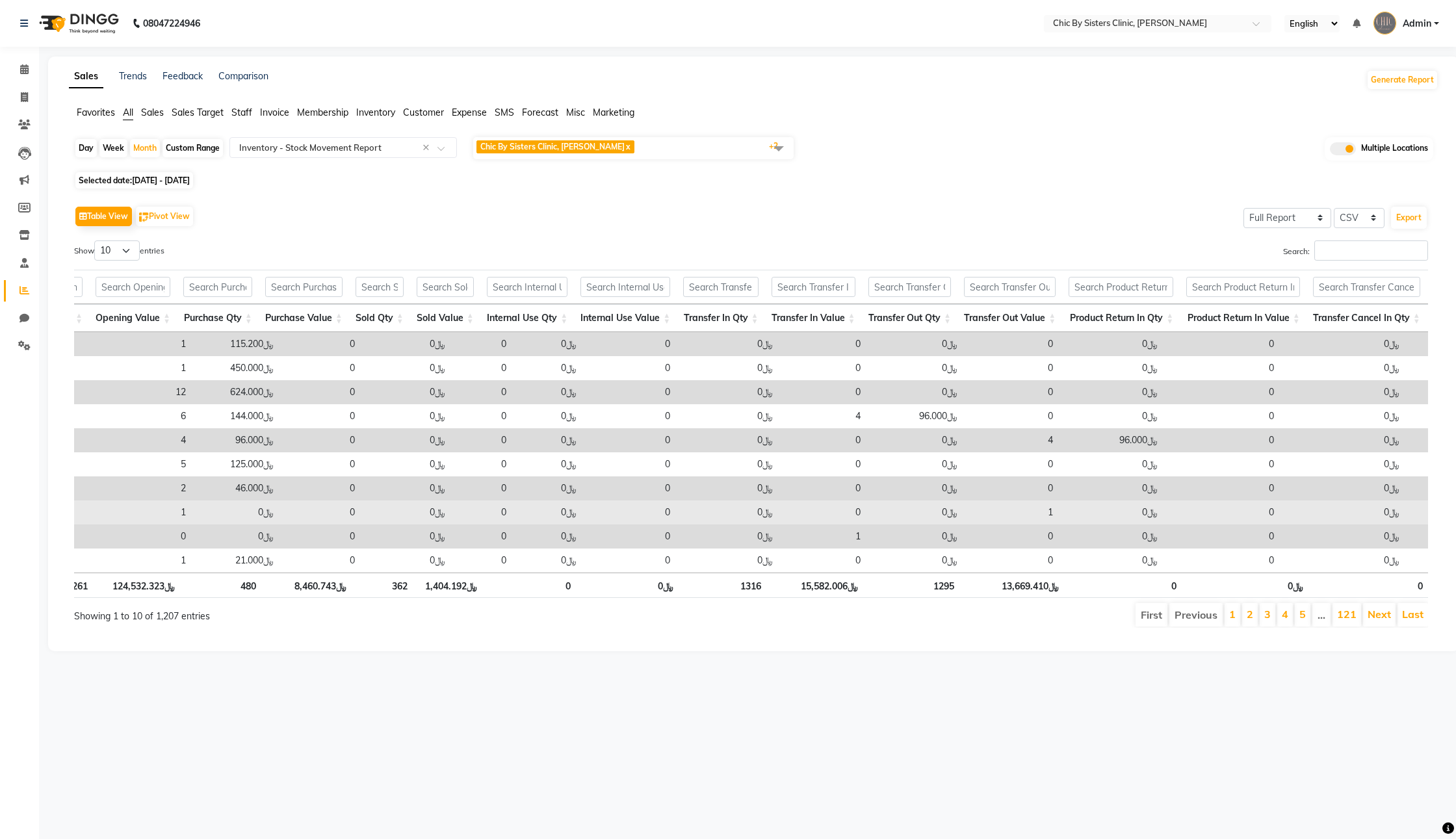
scroll to position [0, 1208]
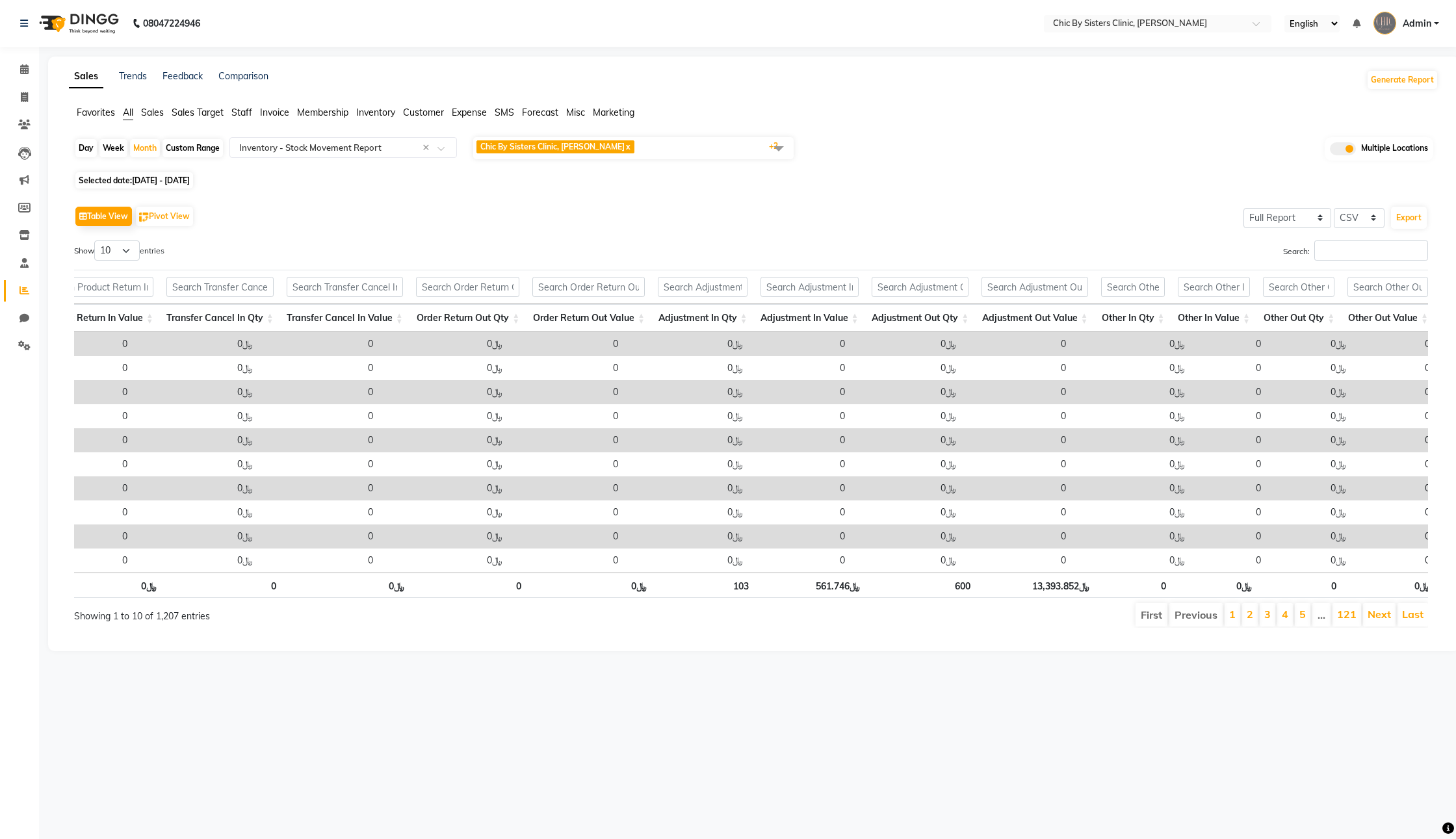
click at [615, 153] on span "Chic By Sisters Clinic, Al Sarooj x" at bounding box center [555, 147] width 158 height 13
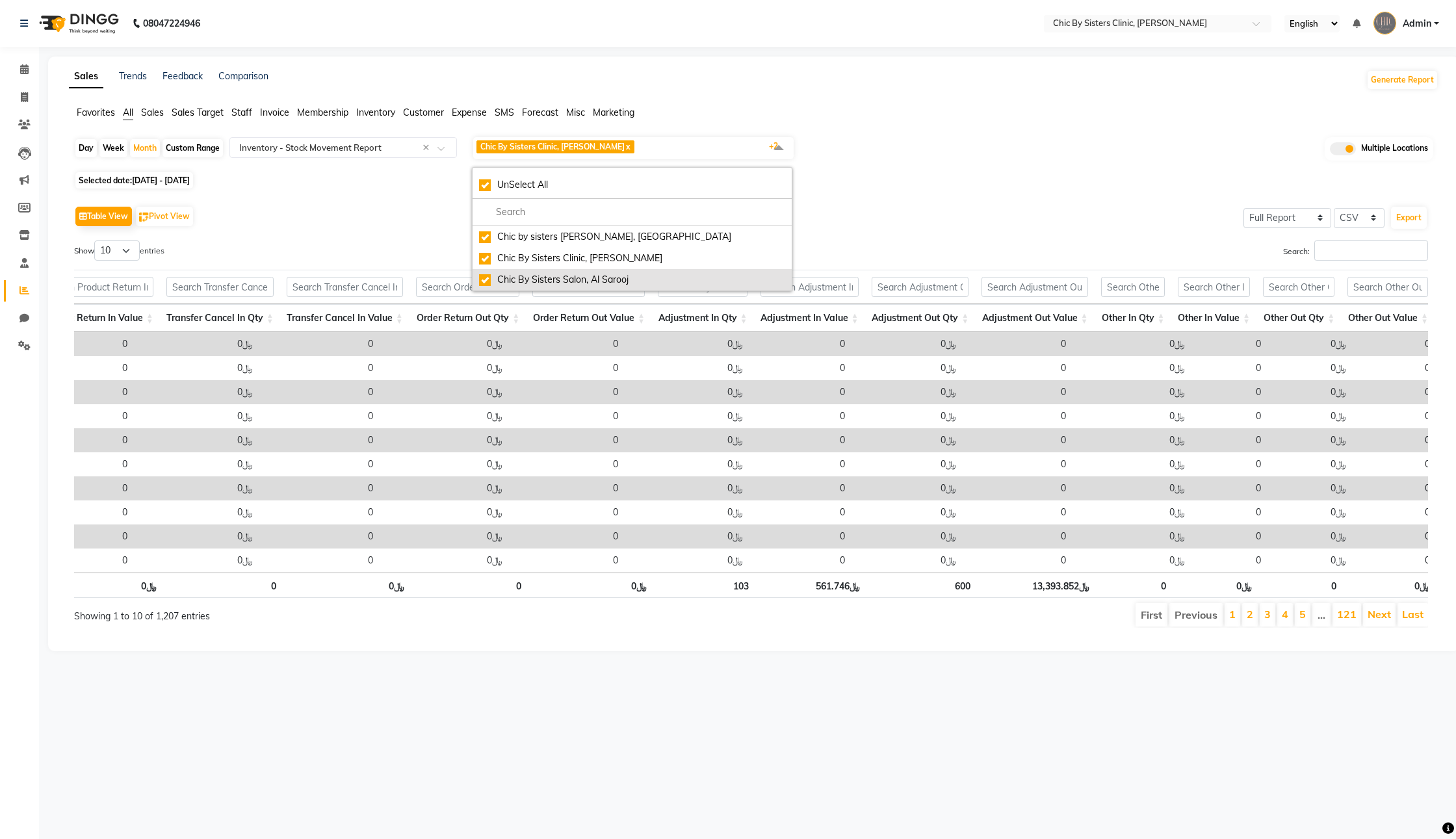
click at [494, 287] on div "Chic By Sisters Salon, Al Sarooj" at bounding box center [632, 280] width 306 height 13
checkbox input "false"
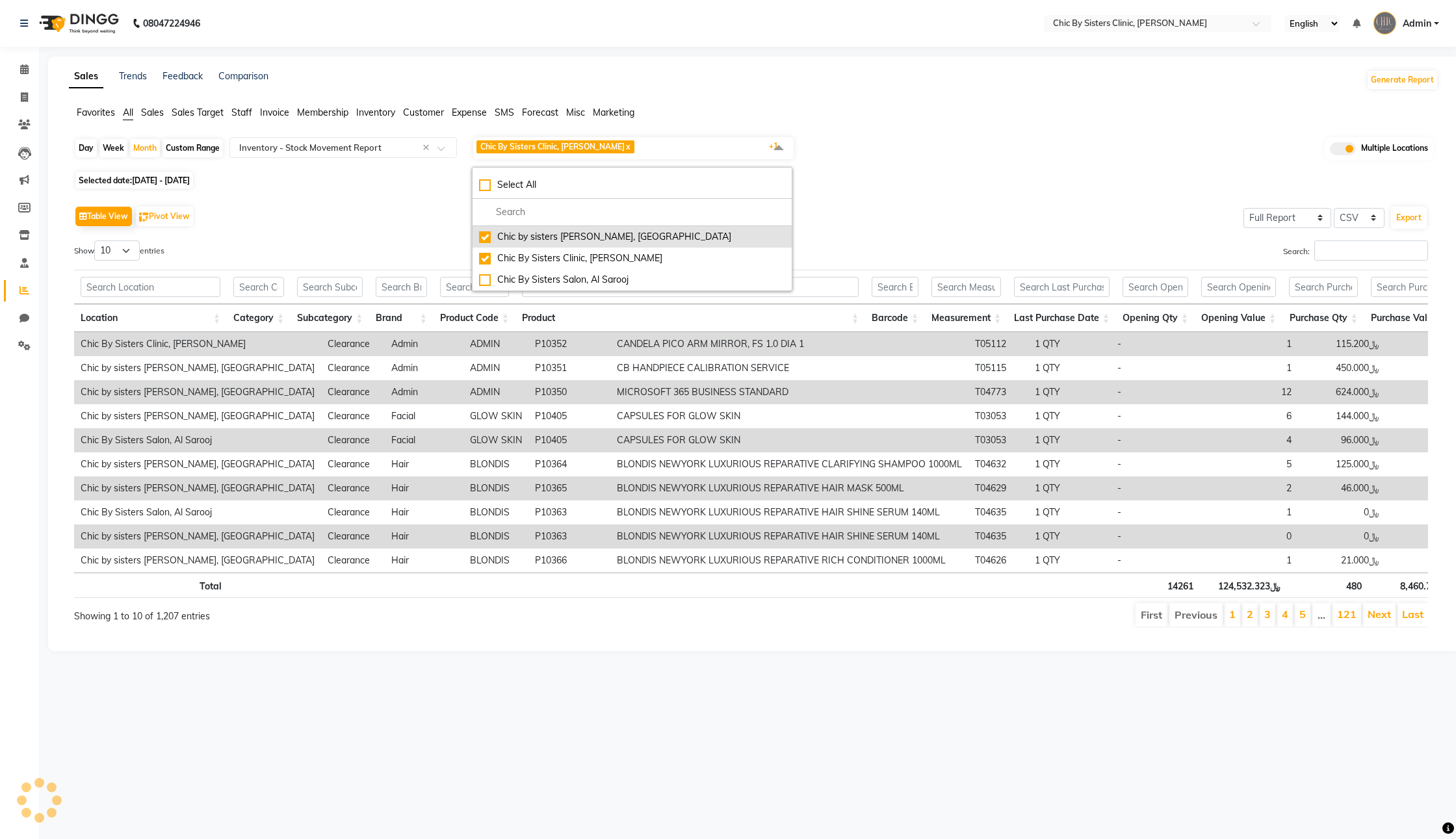
click at [493, 243] on div "Chic by sisters [PERSON_NAME], [GEOGRAPHIC_DATA]" at bounding box center [632, 237] width 306 height 13
checkbox input "false"
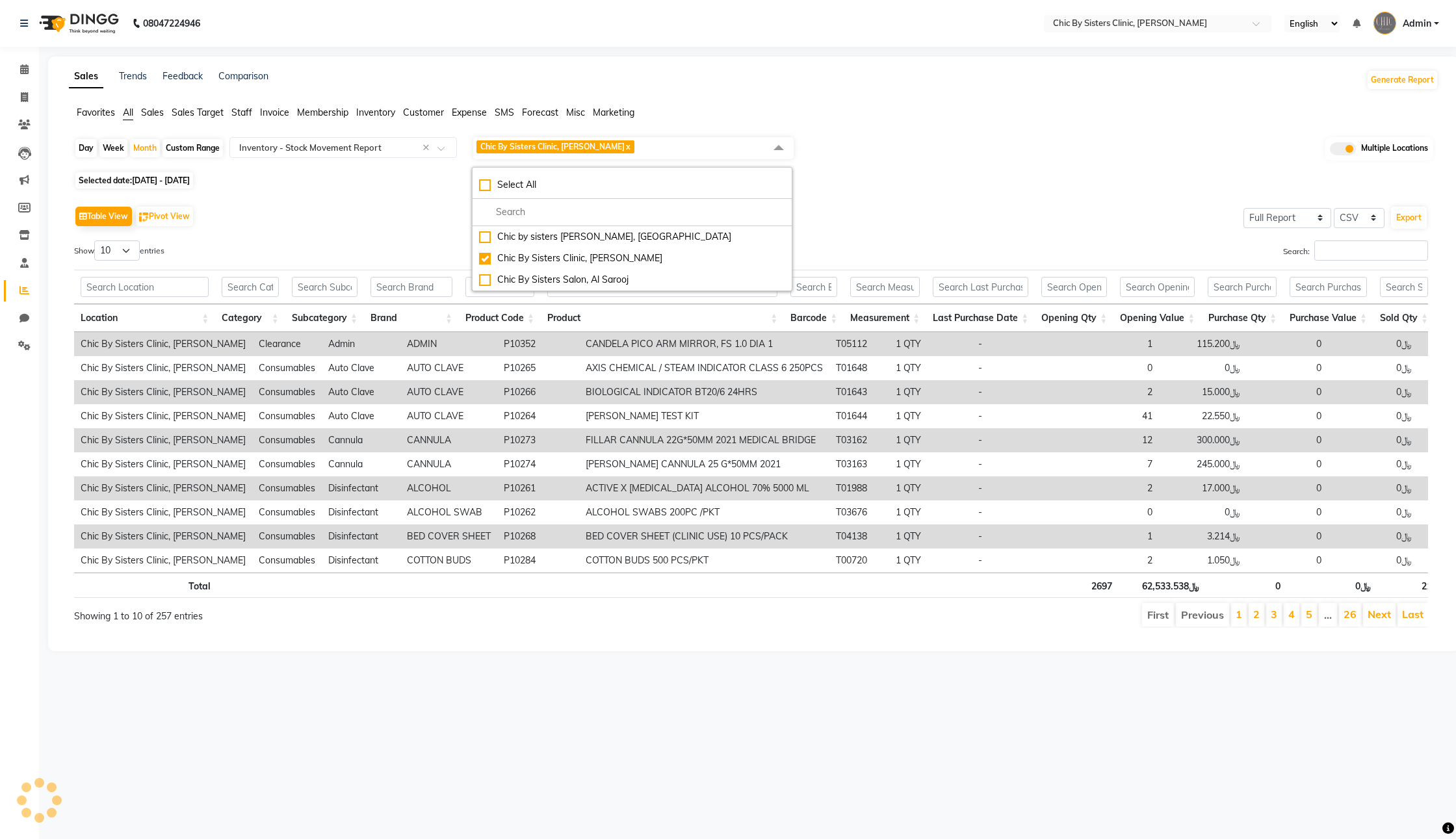
click at [1035, 147] on app-reports "Favorites All Sales Sales Target Staff Invoice Membership Inventory Customer Ex…" at bounding box center [754, 372] width 1385 height 532
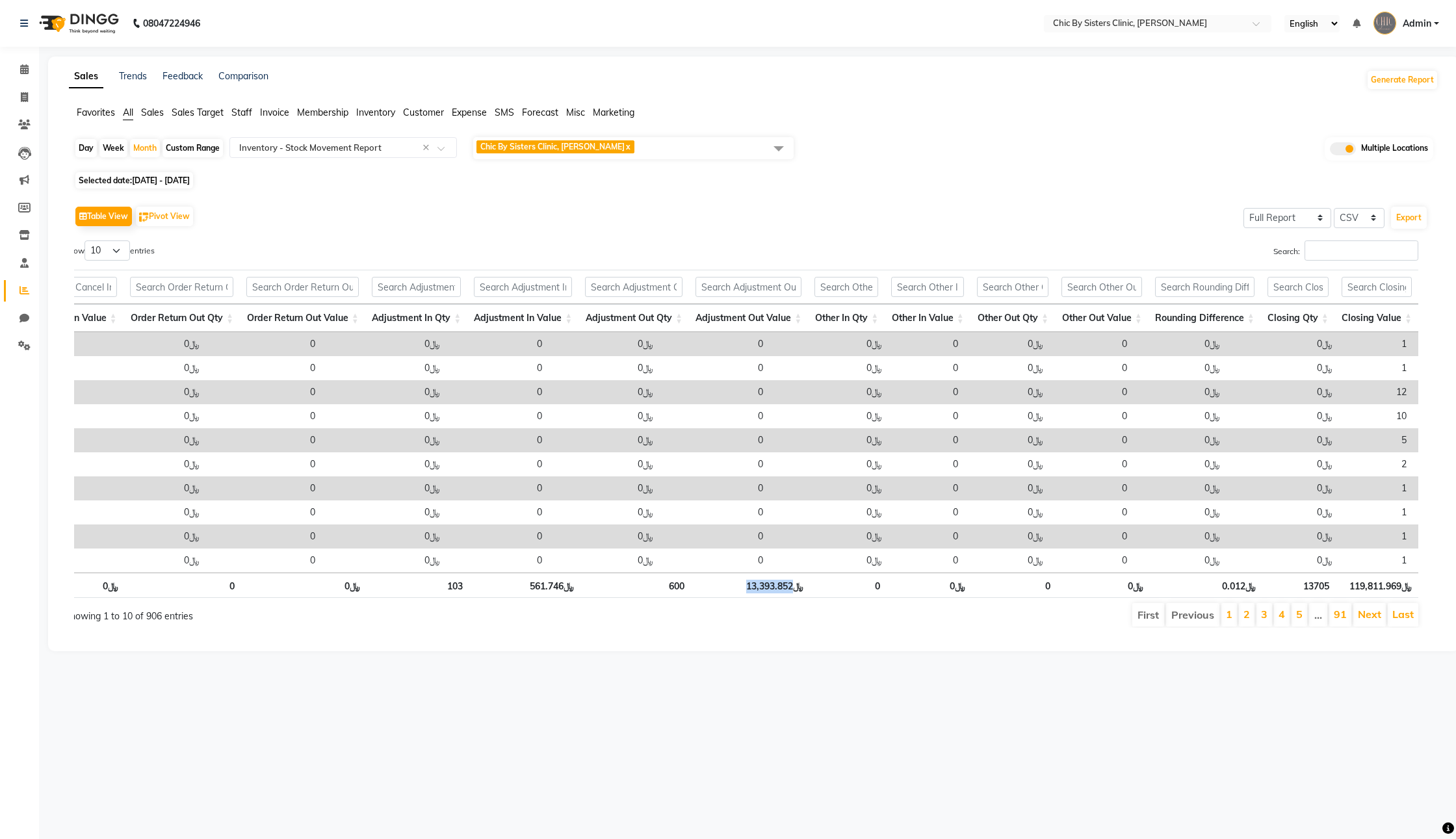
drag, startPoint x: 735, startPoint y: 627, endPoint x: 786, endPoint y: 631, distance: 51.2
click at [786, 598] on th "﷼13,393.852" at bounding box center [750, 585] width 119 height 25
copy th "13,393.852"
drag, startPoint x: 517, startPoint y: 621, endPoint x: 556, endPoint y: 624, distance: 39.1
click at [556, 598] on th "﷼561.746" at bounding box center [525, 585] width 111 height 25
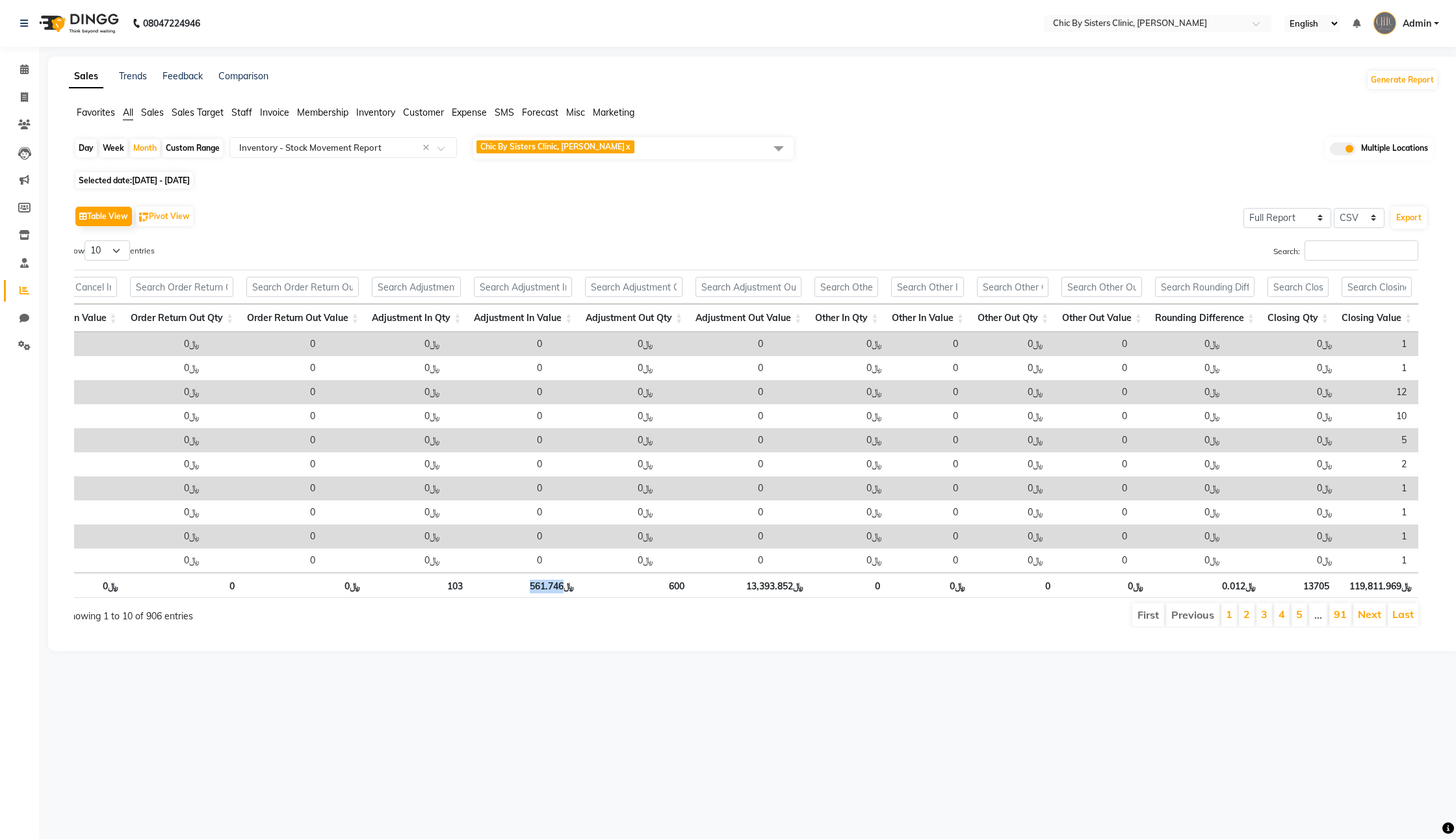
copy th "561.746"
click at [1306, 107] on div "Sales Trends Feedback Comparison Generate Report Favorites All Sales Sales Targ…" at bounding box center [754, 353] width 1411 height 595
click at [657, 230] on div "Table View Pivot View Select Full Report Filtered Report Select CSV PDF Export" at bounding box center [751, 216] width 1354 height 27
click at [851, 230] on div "Table View Pivot View Select Full Report Filtered Report Select CSV PDF Export" at bounding box center [751, 216] width 1354 height 27
click at [1110, 226] on div "Table View Pivot View Select Full Report Filtered Report Select CSV PDF Export" at bounding box center [751, 216] width 1354 height 27
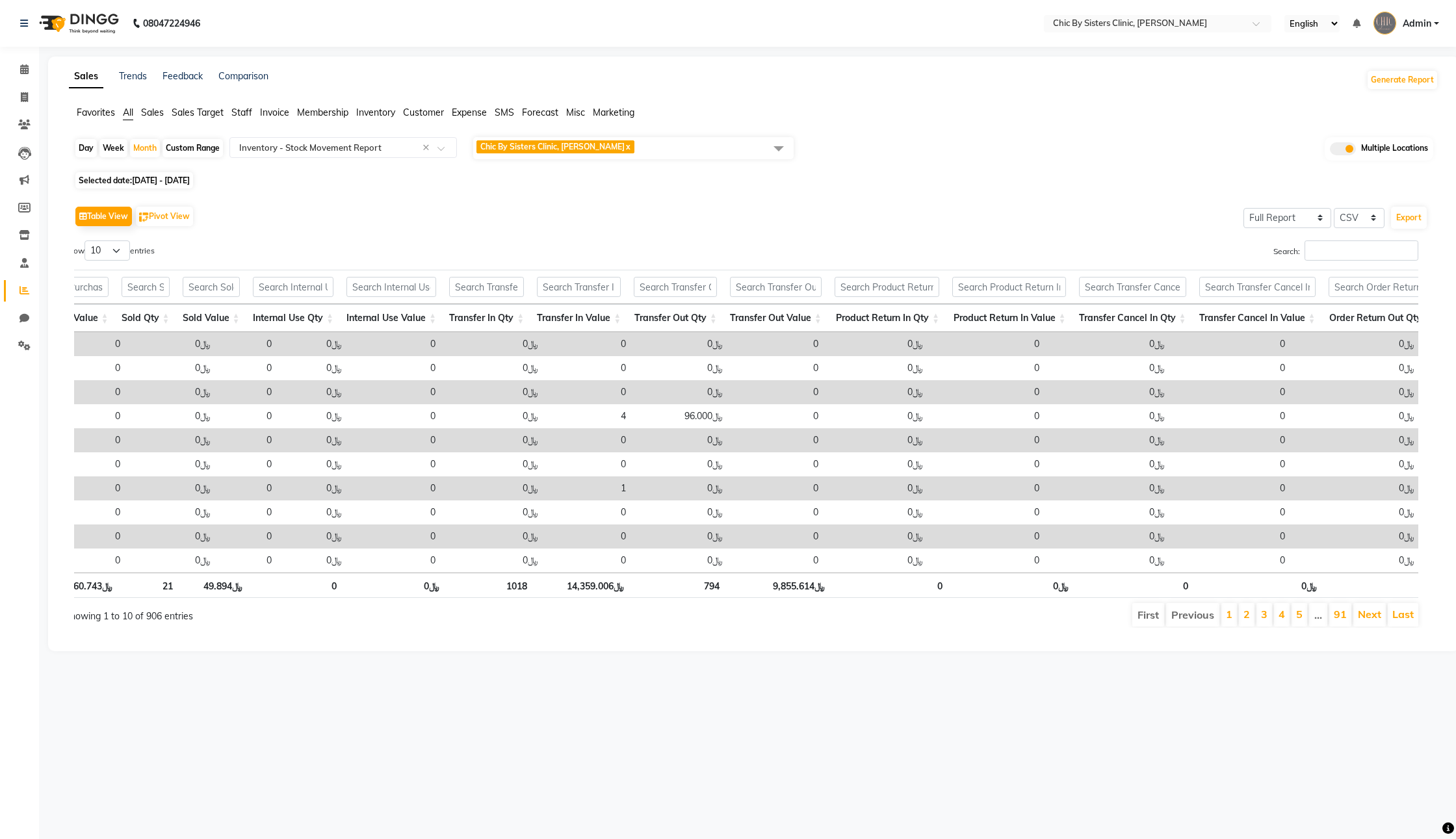
scroll to position [0, 1301]
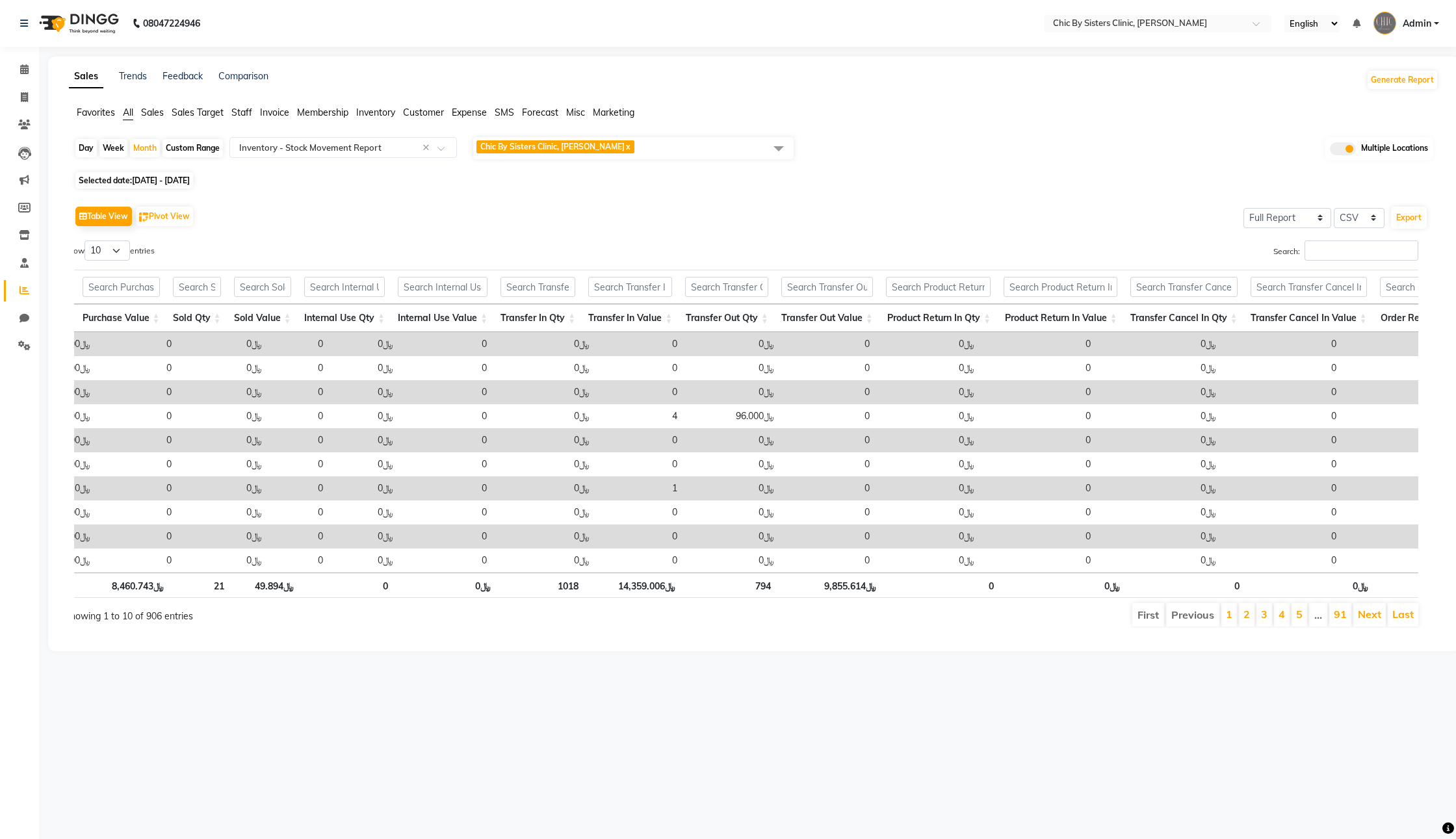
click at [676, 159] on span "Chic By Sisters Clinic, Al Sarooj x" at bounding box center [633, 148] width 321 height 22
click at [496, 192] on div "Select All" at bounding box center [632, 185] width 306 height 13
checkbox input "true"
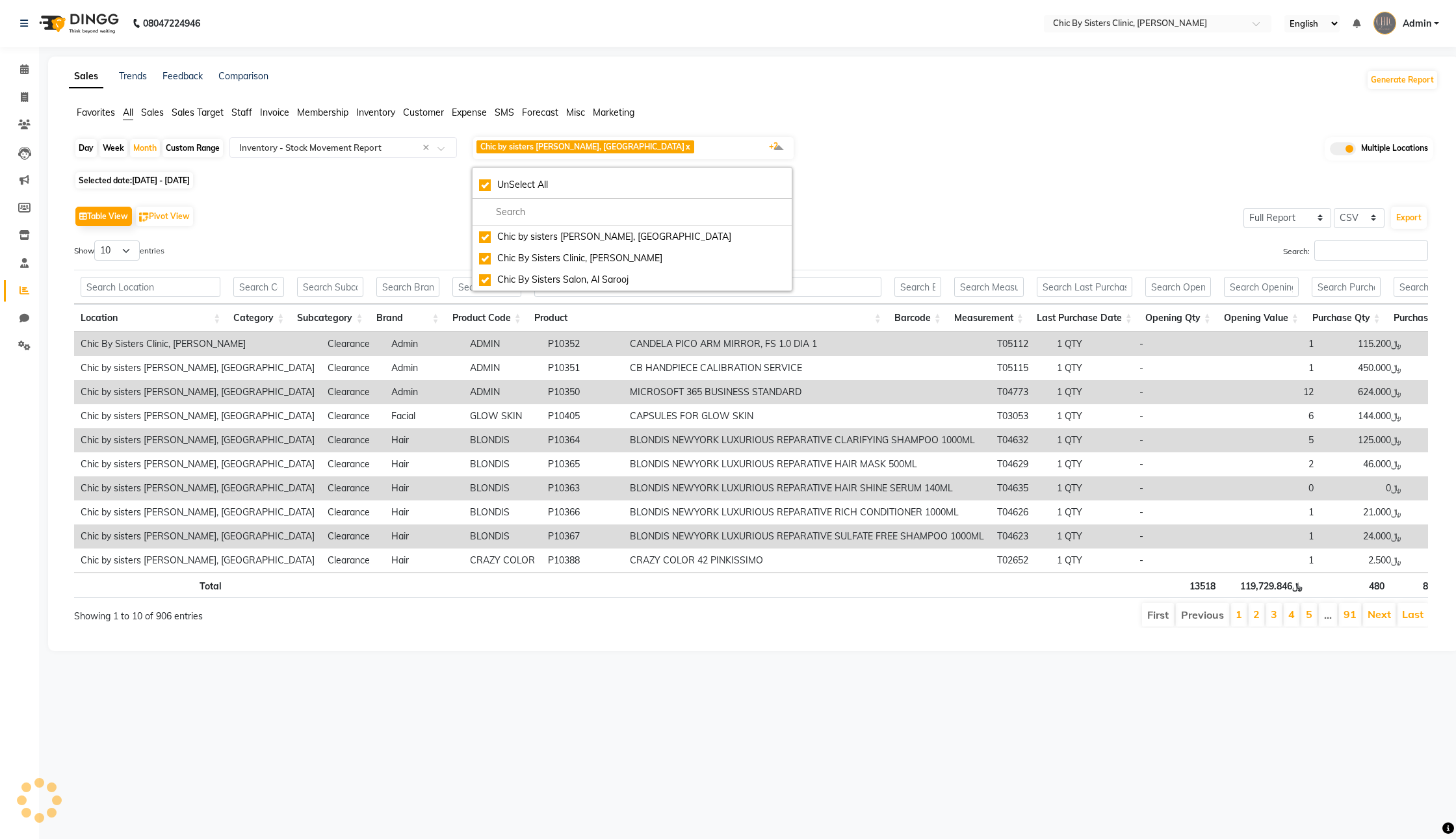
click at [1007, 168] on div "Day Week Month Custom Range Select Report Type × Inventory - Stock Movement Rep…" at bounding box center [754, 152] width 1359 height 33
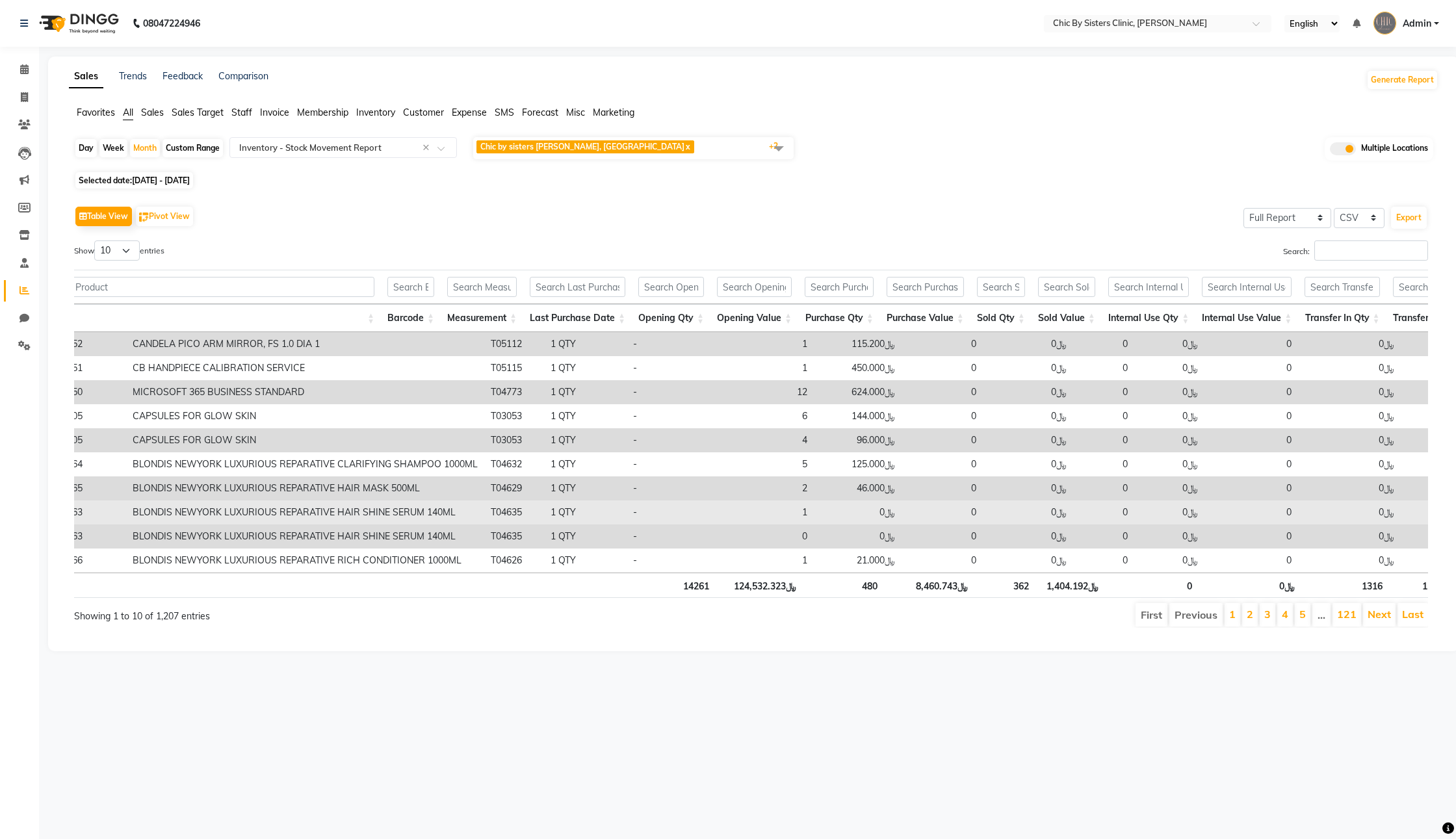
scroll to position [0, 557]
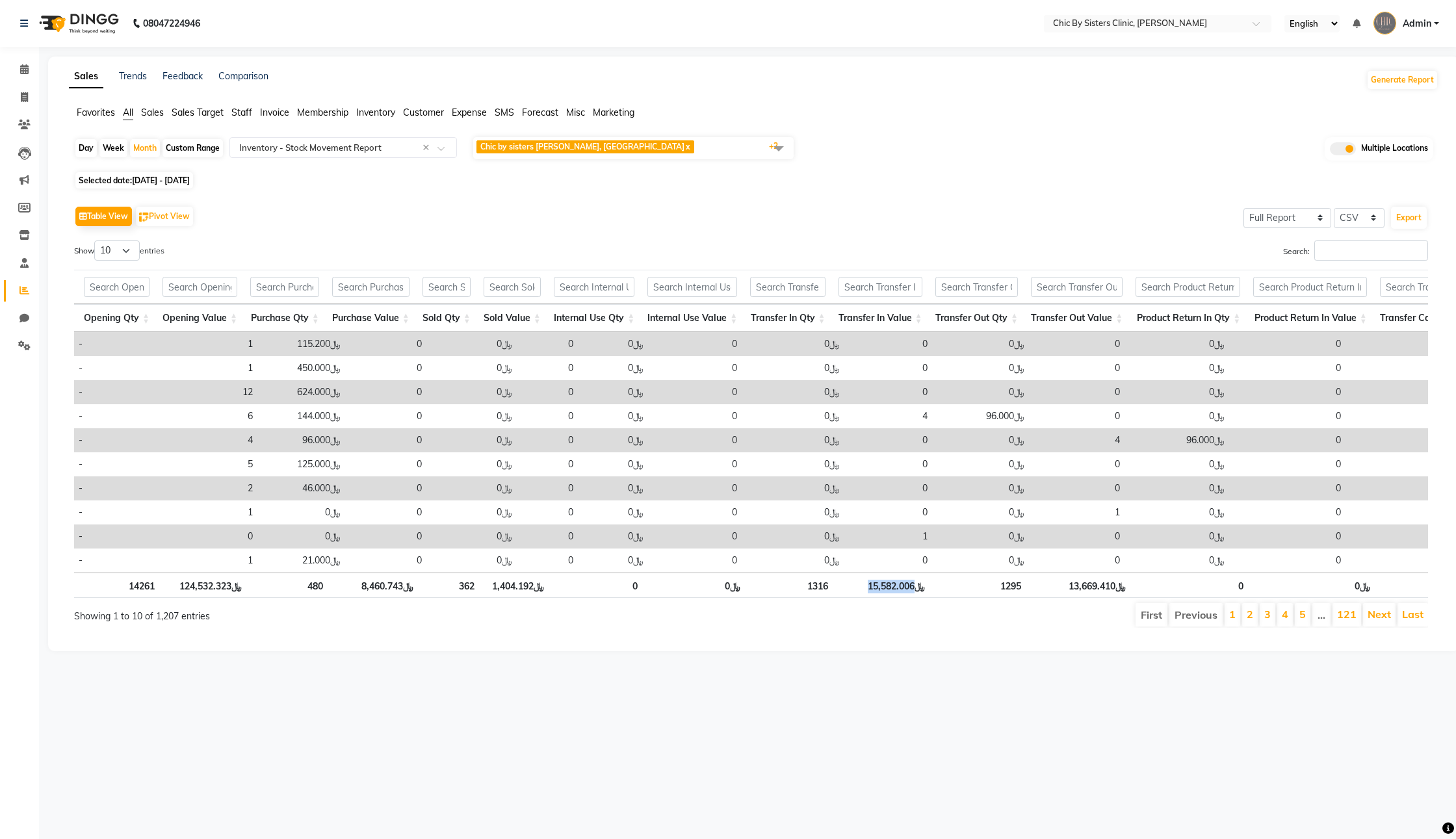
drag, startPoint x: 876, startPoint y: 624, endPoint x: 924, endPoint y: 623, distance: 48.0
click at [924, 598] on th "﷼15,582.006" at bounding box center [882, 585] width 97 height 25
copy th "15,582.006"
drag, startPoint x: 1078, startPoint y: 626, endPoint x: 1123, endPoint y: 626, distance: 45.0
click at [1123, 598] on th "﷼13,669.410" at bounding box center [1079, 585] width 104 height 25
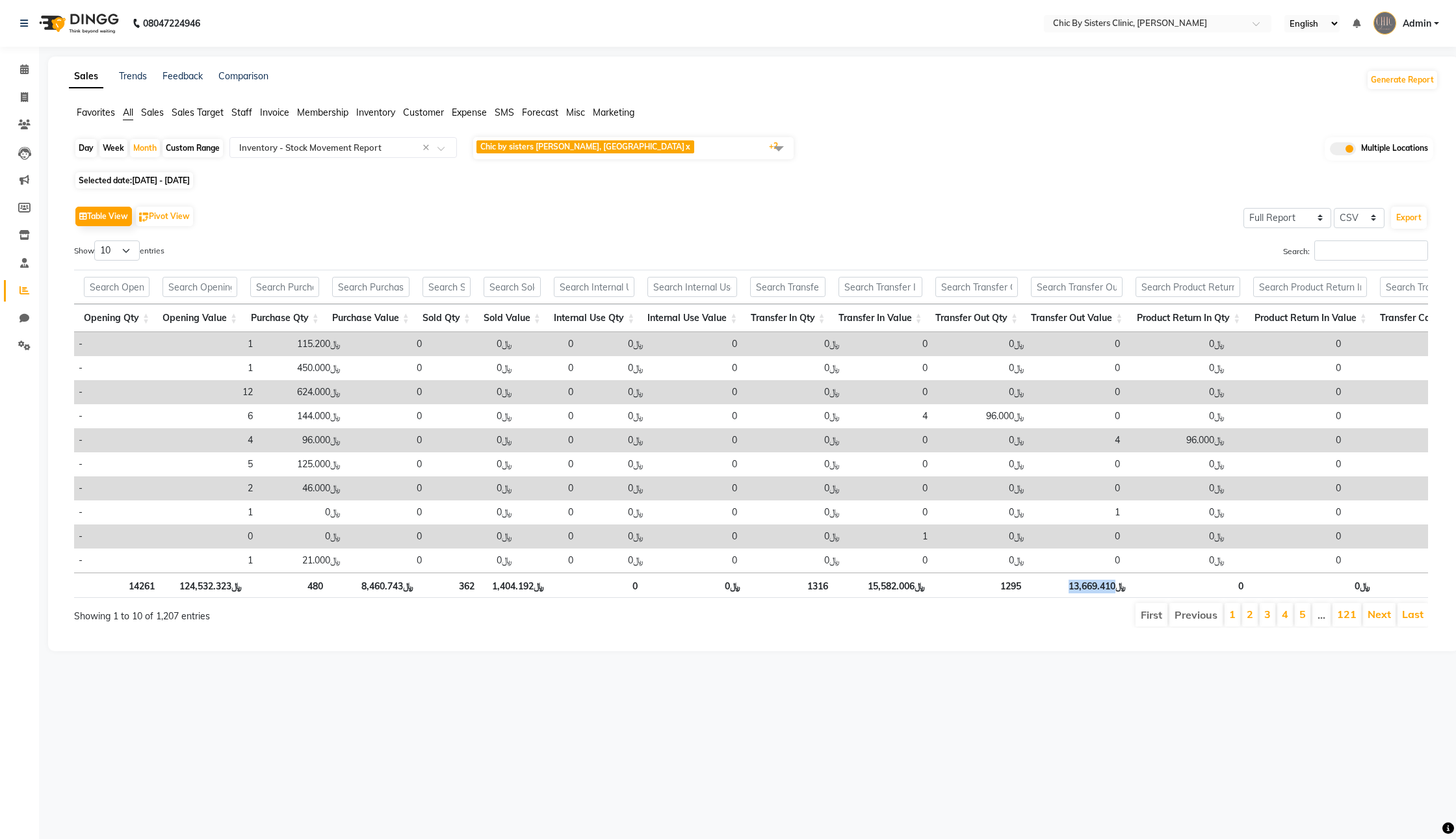
copy th "13,669.410"
click at [941, 626] on ul "First Previous 1 2 3 4 5 … 121 Next Last" at bounding box center [1037, 615] width 782 height 24
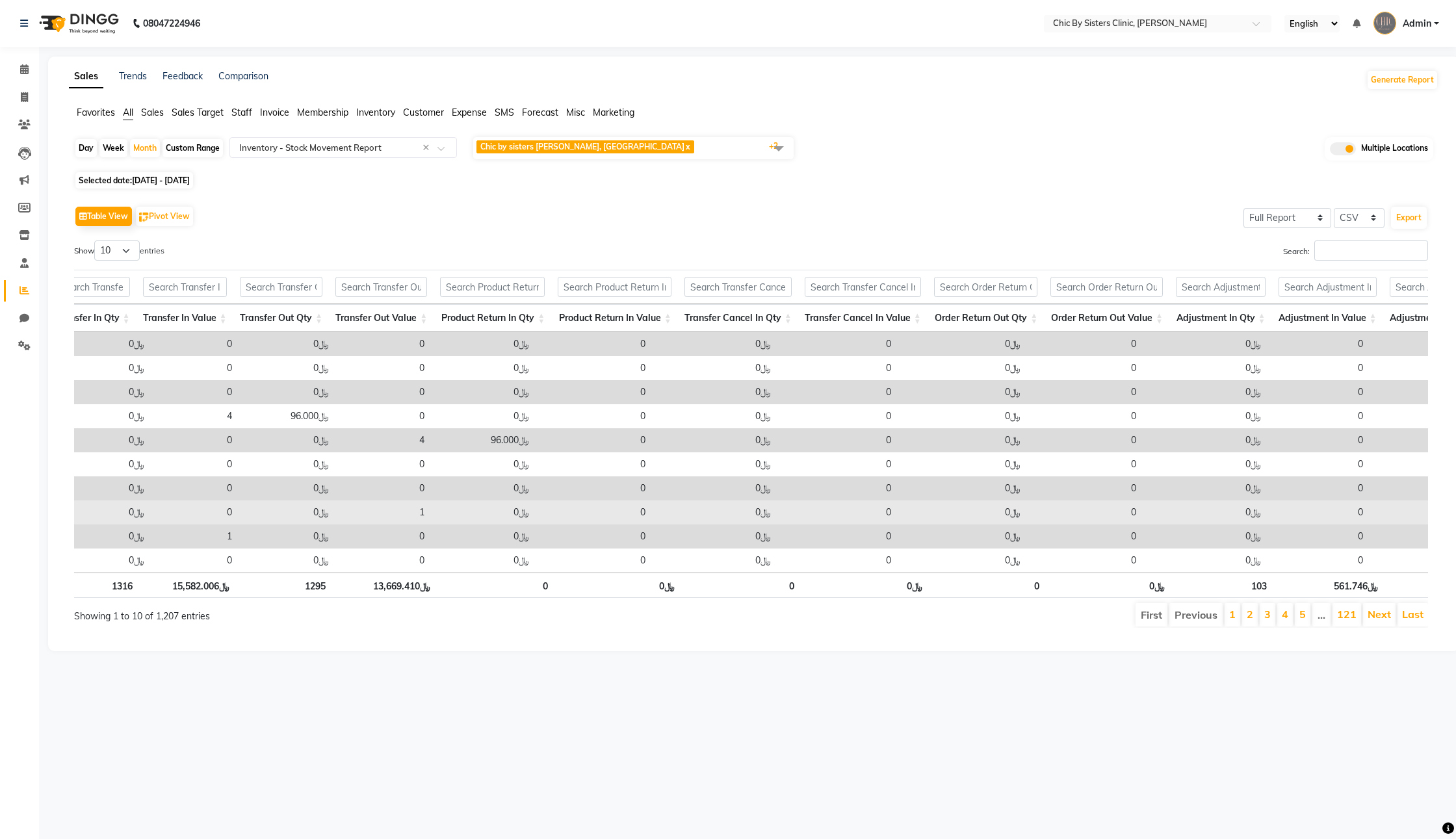
scroll to position [0, 1654]
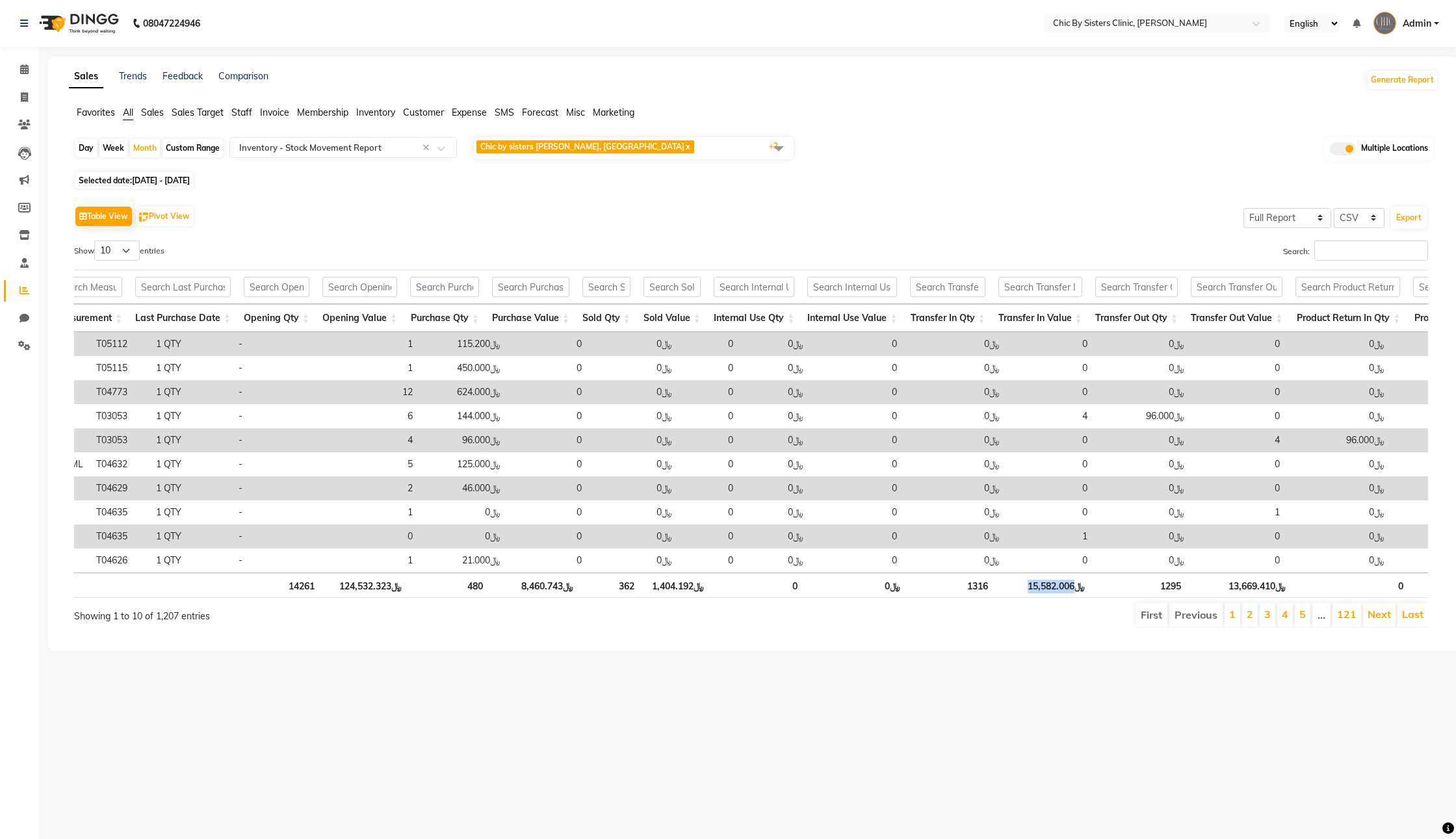
drag, startPoint x: 1036, startPoint y: 628, endPoint x: 1084, endPoint y: 629, distance: 48.0
click at [1084, 598] on th "﷼15,582.006" at bounding box center [1042, 585] width 97 height 25
copy th "15,582.006"
drag, startPoint x: 1236, startPoint y: 626, endPoint x: 1282, endPoint y: 626, distance: 46.0
click at [1282, 598] on th "﷼13,669.410" at bounding box center [1239, 585] width 104 height 25
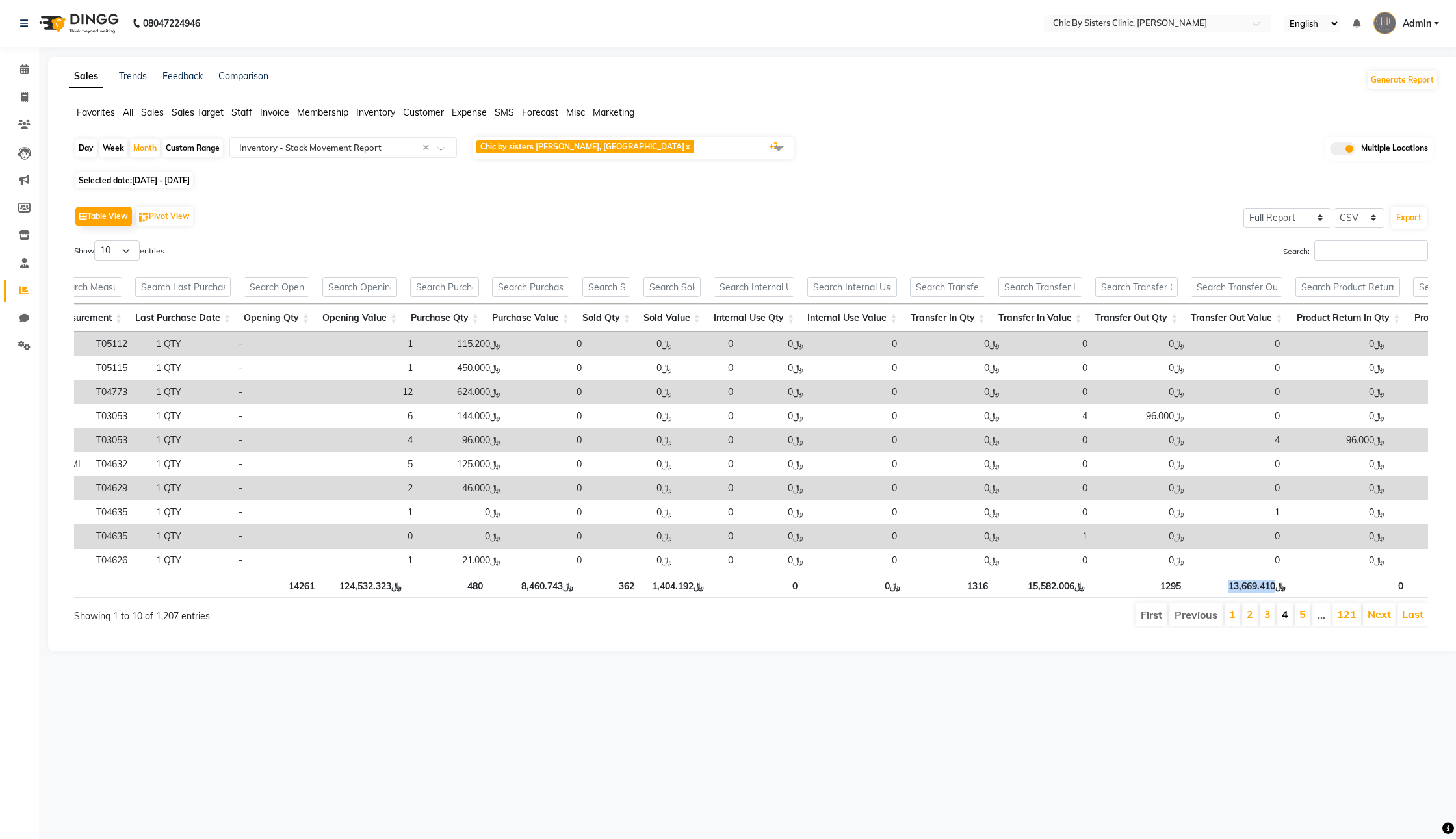
copy th "13,669.410"
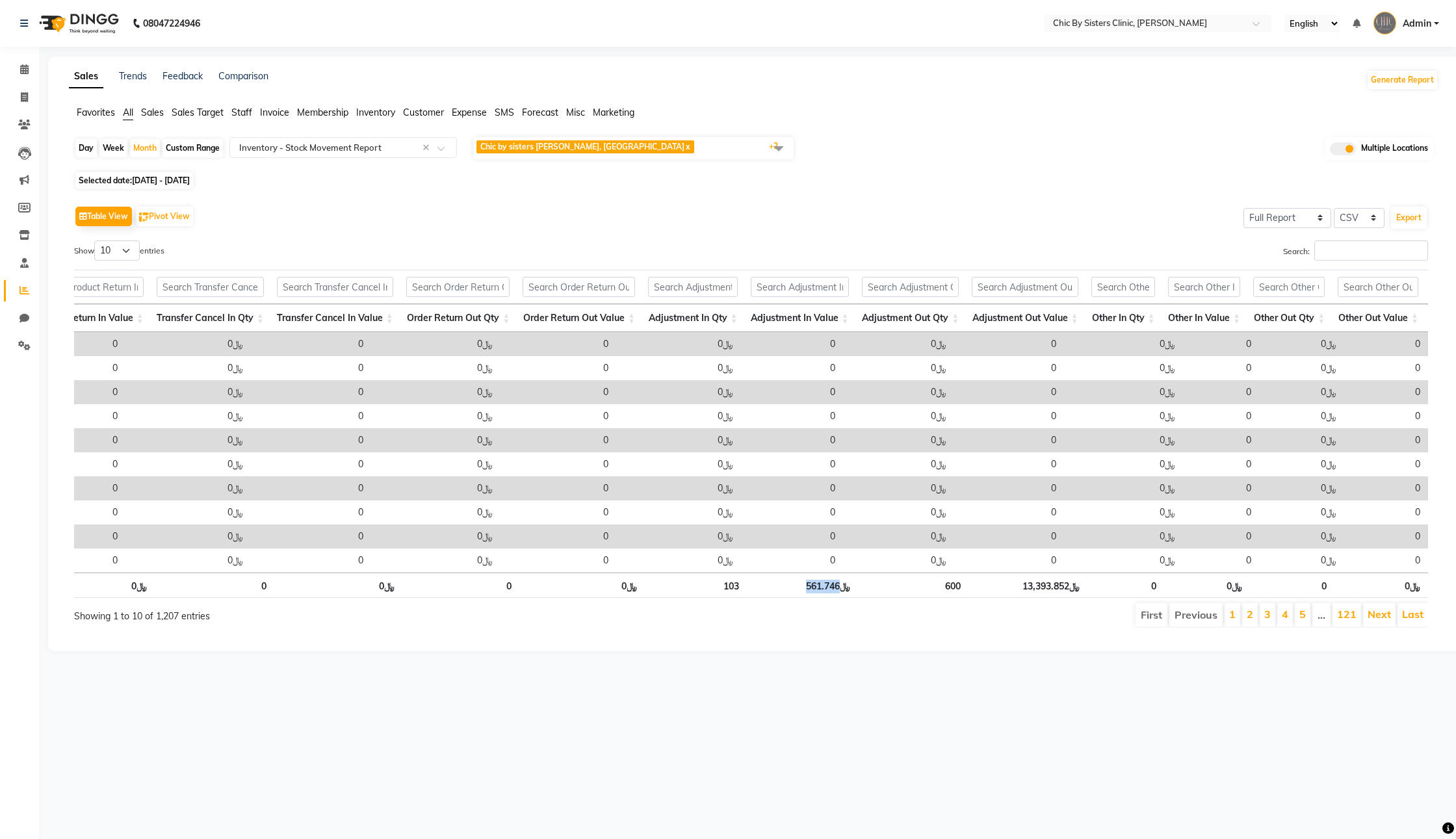
drag, startPoint x: 815, startPoint y: 626, endPoint x: 848, endPoint y: 628, distance: 33.1
click at [848, 598] on th "﷼561.746" at bounding box center [801, 585] width 111 height 25
copy th "561.746"
drag, startPoint x: 1032, startPoint y: 625, endPoint x: 1077, endPoint y: 625, distance: 45.0
click at [1077, 598] on th "﷼13,393.852" at bounding box center [1026, 585] width 119 height 25
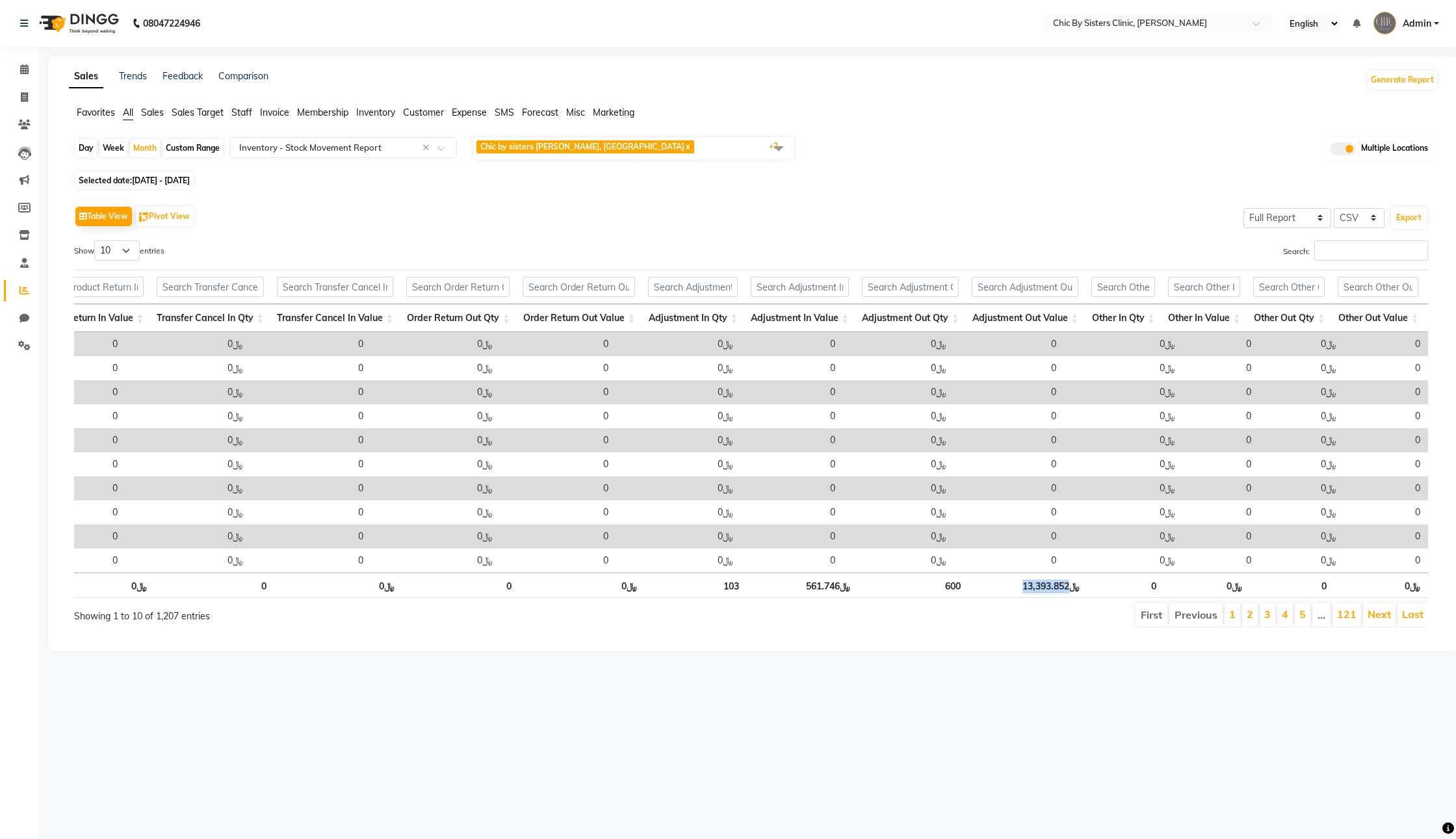
copy th "13,393.852"
click at [999, 187] on div "Selected date: [DATE] - [DATE]" at bounding box center [756, 180] width 1364 height 13
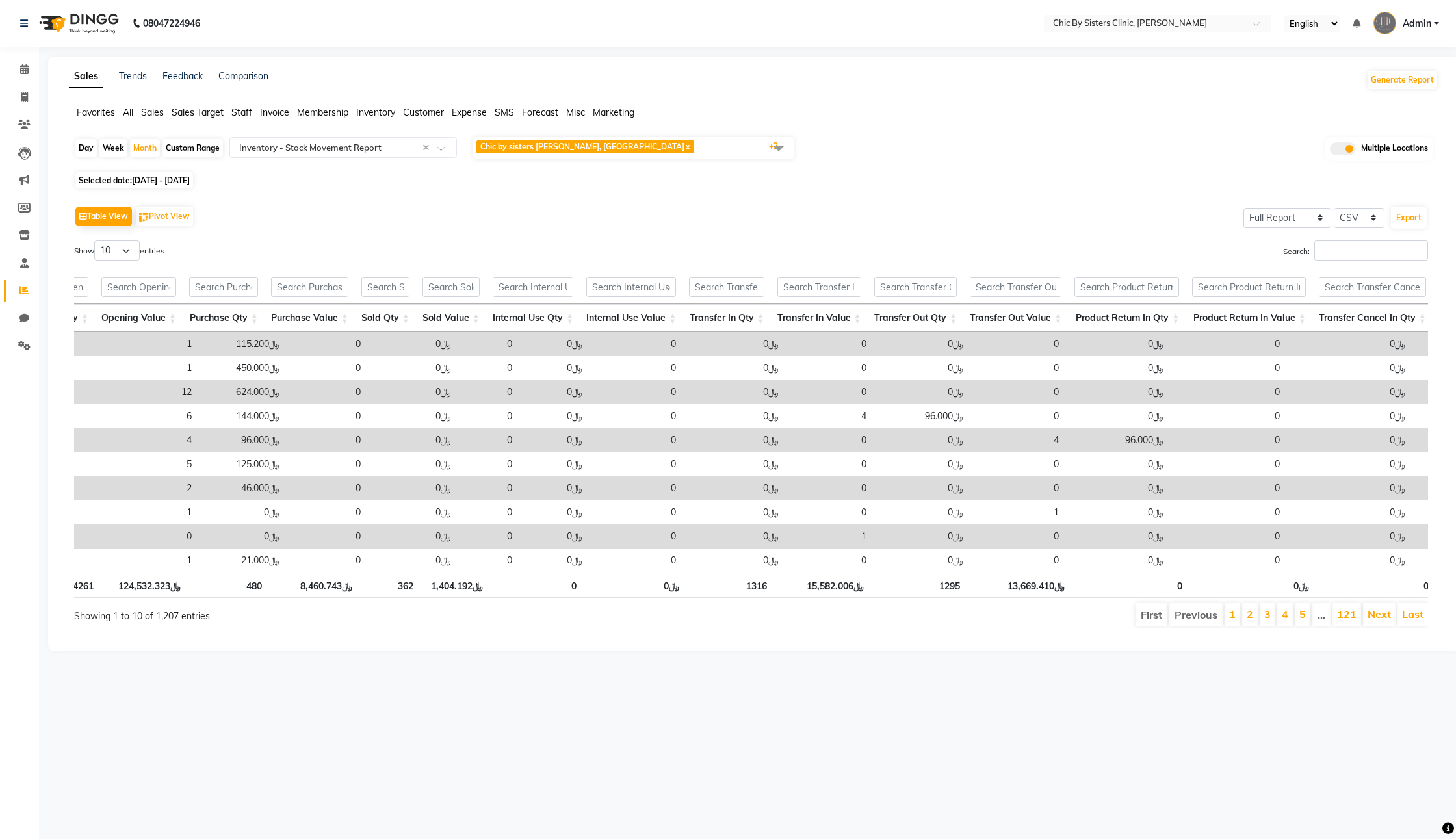
click at [698, 155] on span "Chic by sisters [PERSON_NAME], [GEOGRAPHIC_DATA] x Chic By Sisters [PERSON_NAME…" at bounding box center [633, 148] width 321 height 22
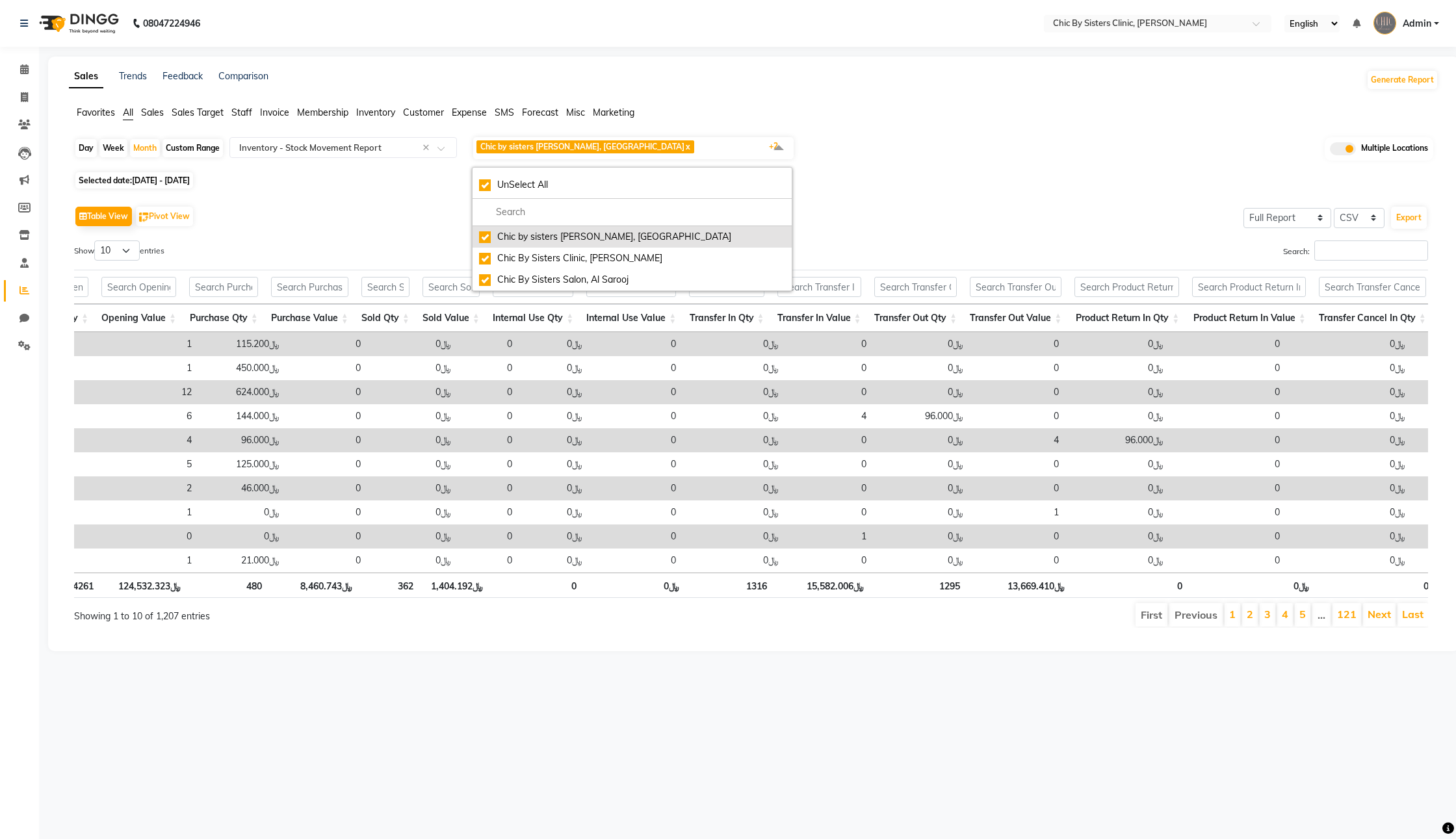
click at [540, 244] on div "Chic by sisters [PERSON_NAME], [GEOGRAPHIC_DATA]" at bounding box center [632, 237] width 306 height 13
checkbox input "false"
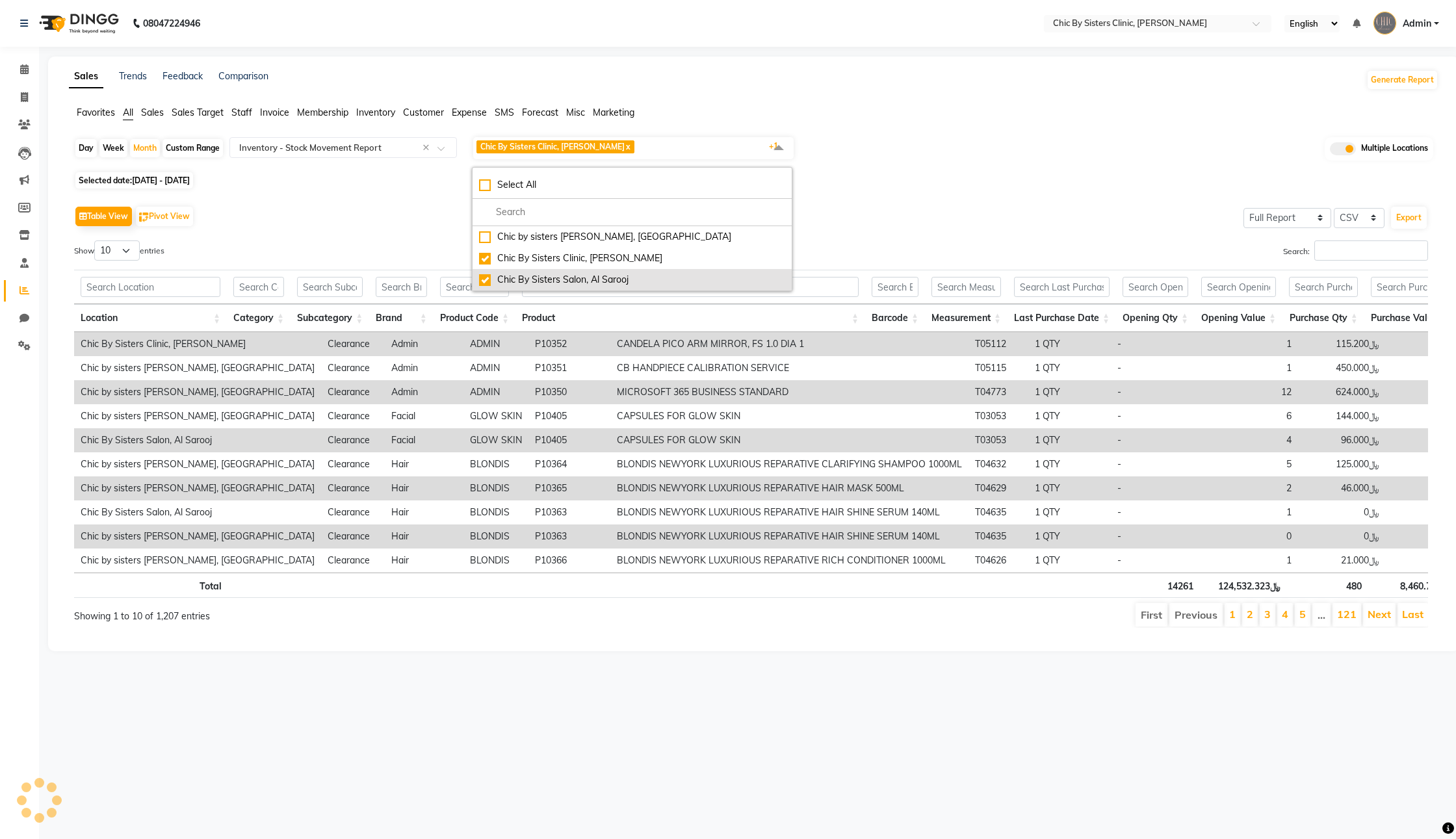
click at [600, 287] on div "Chic By Sisters Salon, Al Sarooj" at bounding box center [632, 280] width 306 height 13
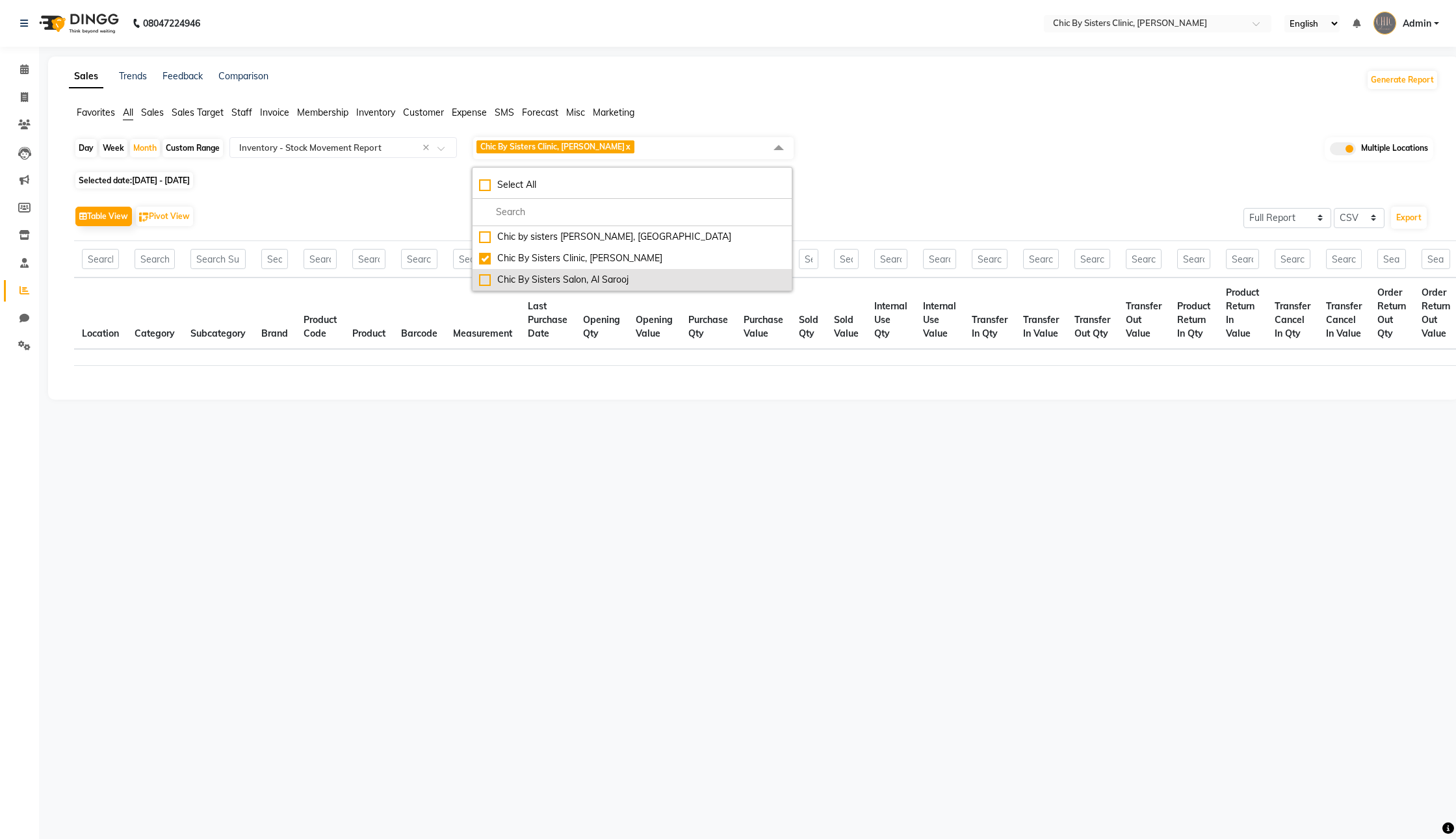
checkbox input "false"
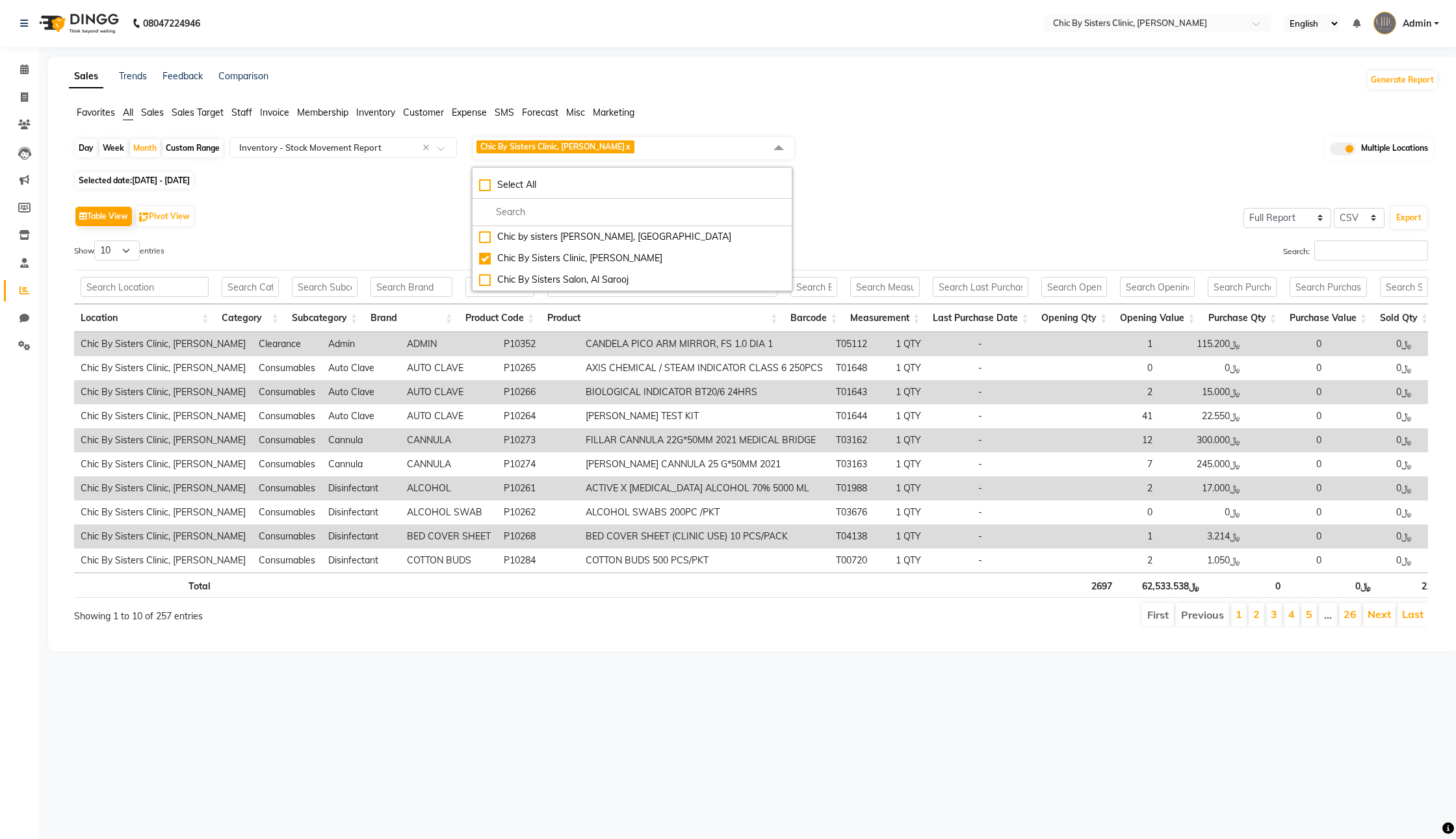
click at [944, 155] on div "Day Week Month Custom Range Select Report Type × Inventory - Stock Movement Rep…" at bounding box center [754, 152] width 1359 height 33
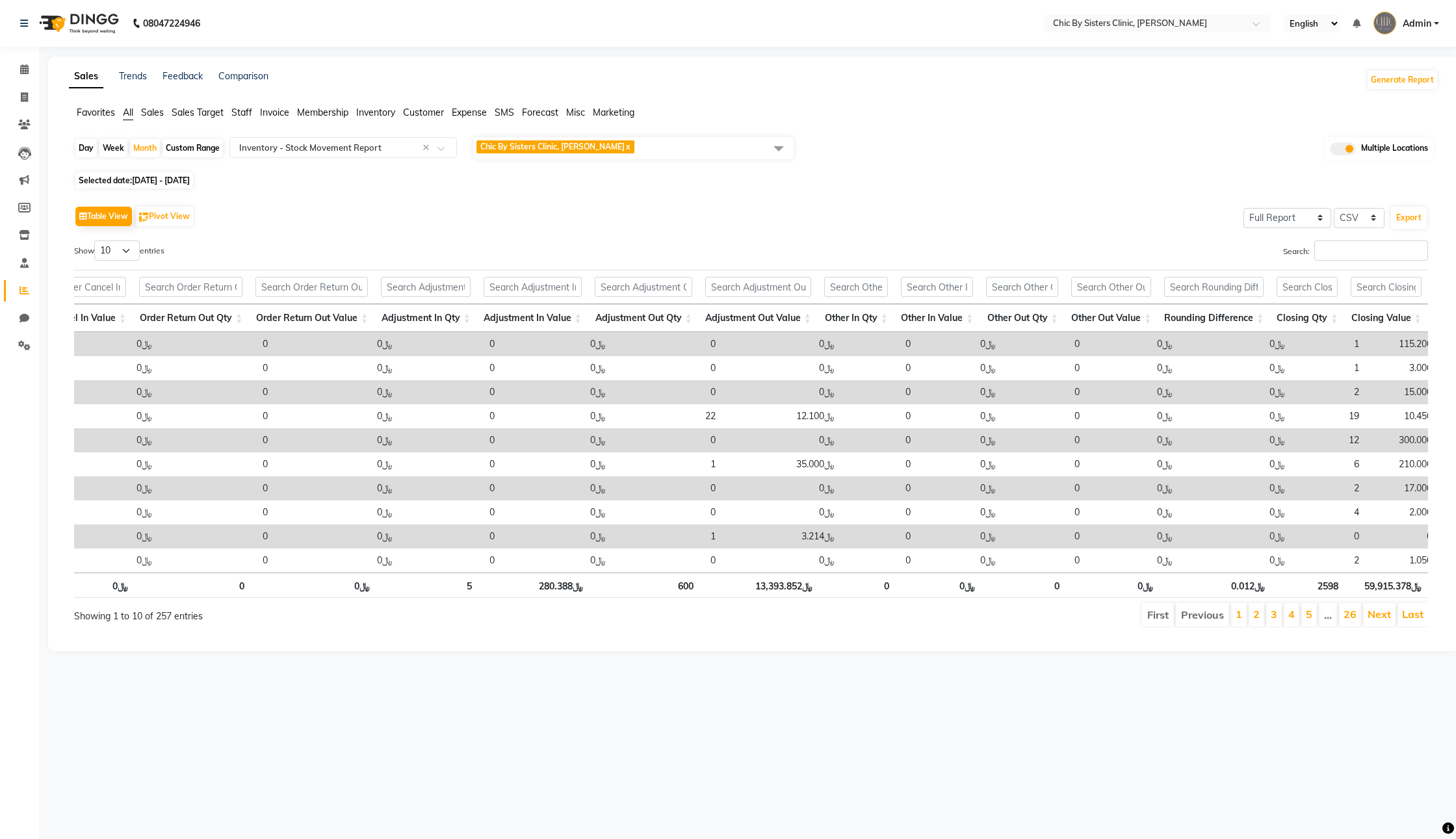
click at [661, 159] on span "Chic By Sisters Clinic, Al Sarooj x" at bounding box center [633, 148] width 321 height 22
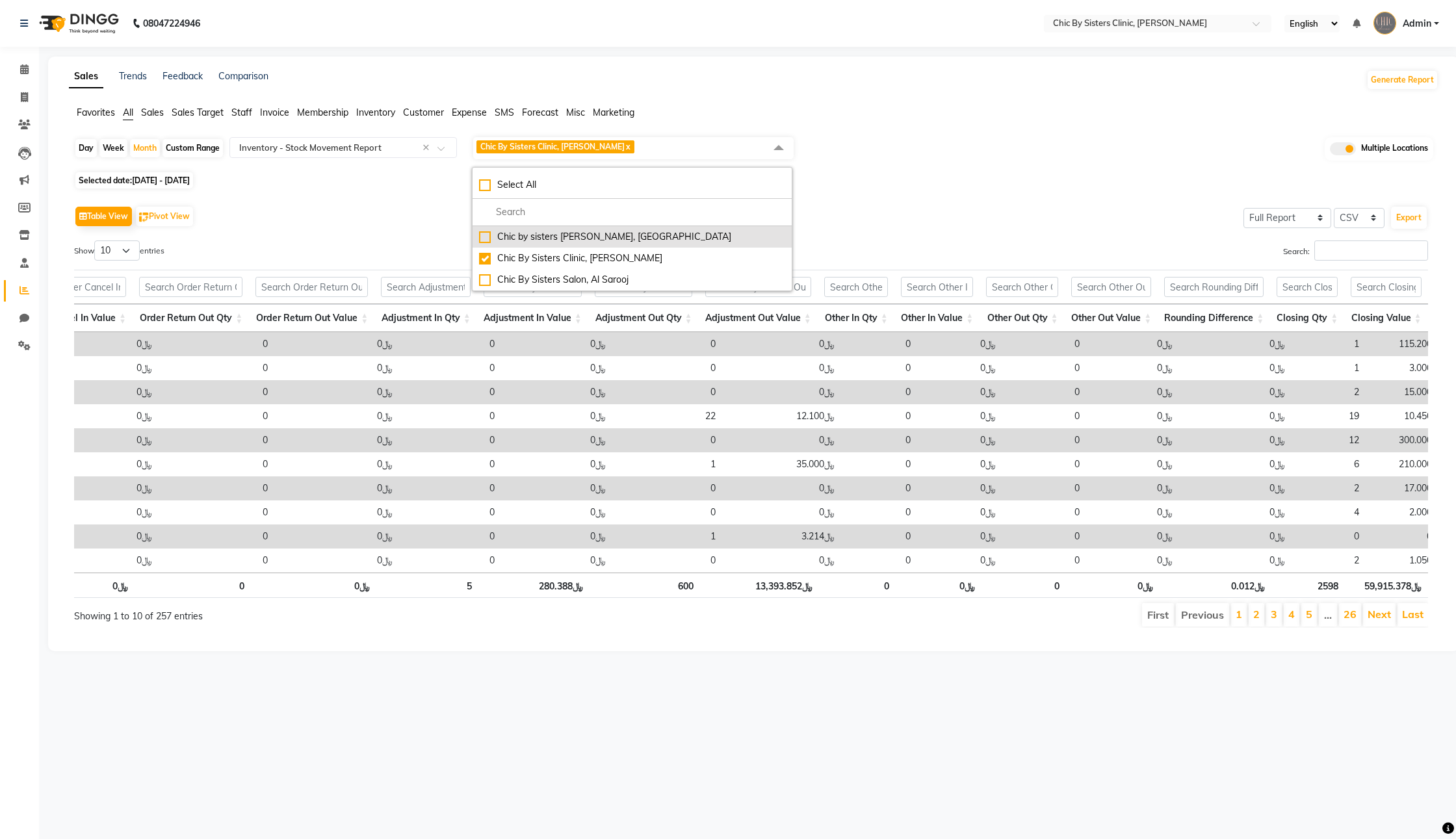
click at [520, 244] on div "Chic by sisters [PERSON_NAME], [GEOGRAPHIC_DATA]" at bounding box center [632, 237] width 306 height 13
checkbox input "true"
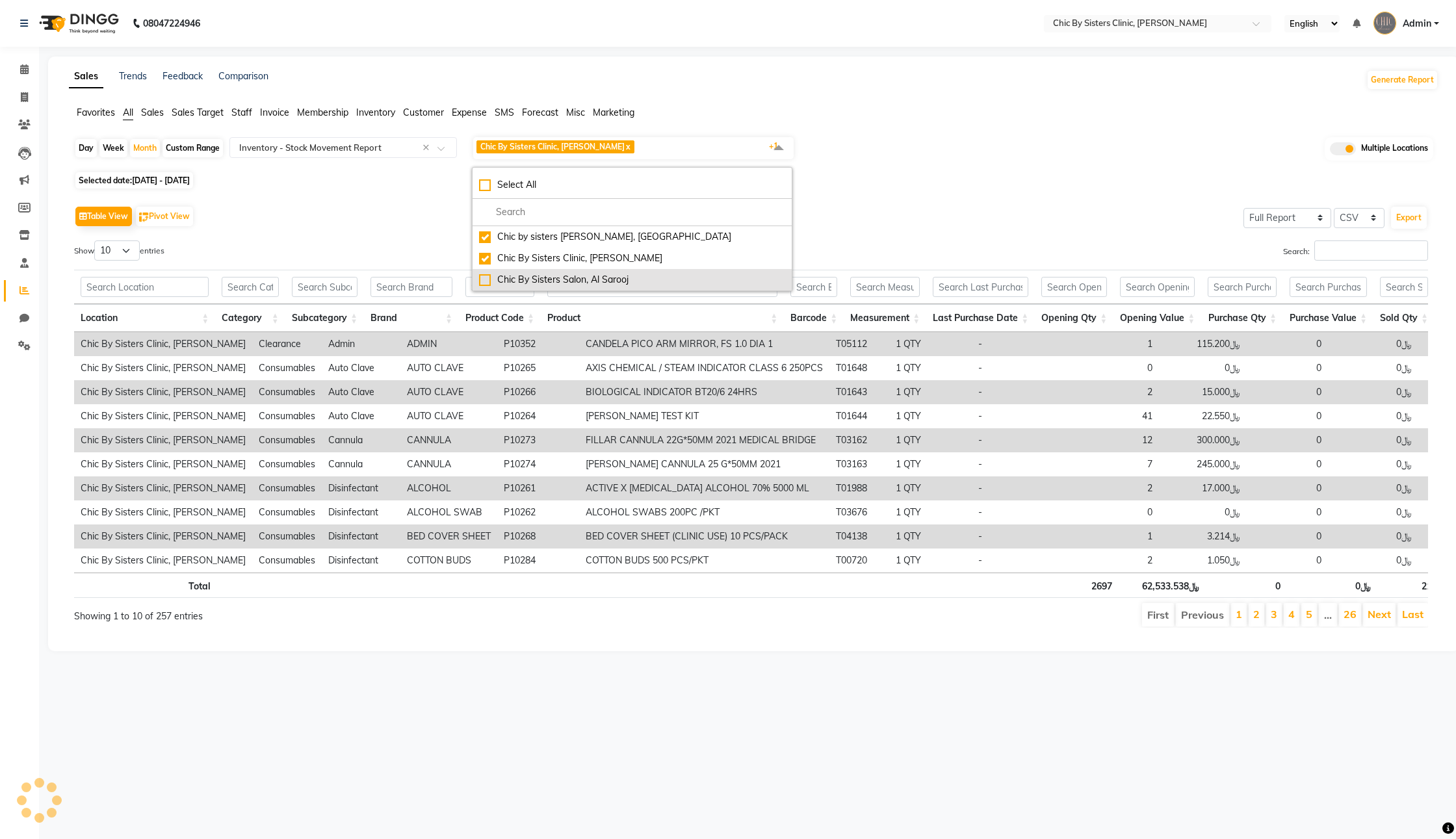
click at [529, 287] on div "Chic By Sisters Salon, Al Sarooj" at bounding box center [632, 280] width 306 height 13
checkbox input "true"
click at [413, 263] on div "Table View Pivot View Select Full Report Filtered Report Select CSV PDF Export …" at bounding box center [751, 415] width 1354 height 425
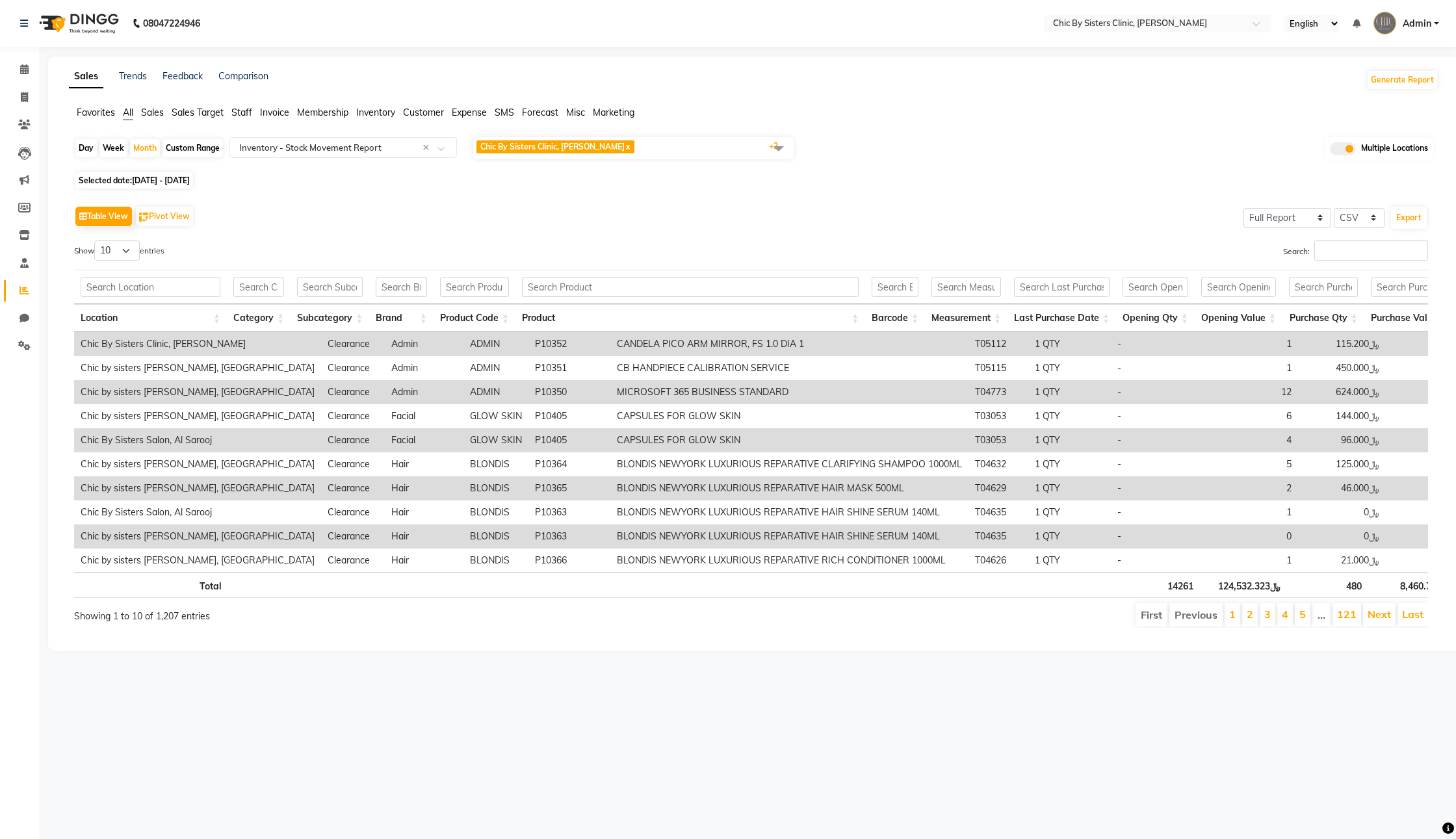
click at [782, 130] on div "Favorites All Sales Sales Target Staff Invoice Membership Inventory Customer Ex…" at bounding box center [754, 118] width 1389 height 24
click at [661, 626] on ul "First Previous 1 2 3 4 5 … 121 Next Last" at bounding box center [1037, 615] width 782 height 24
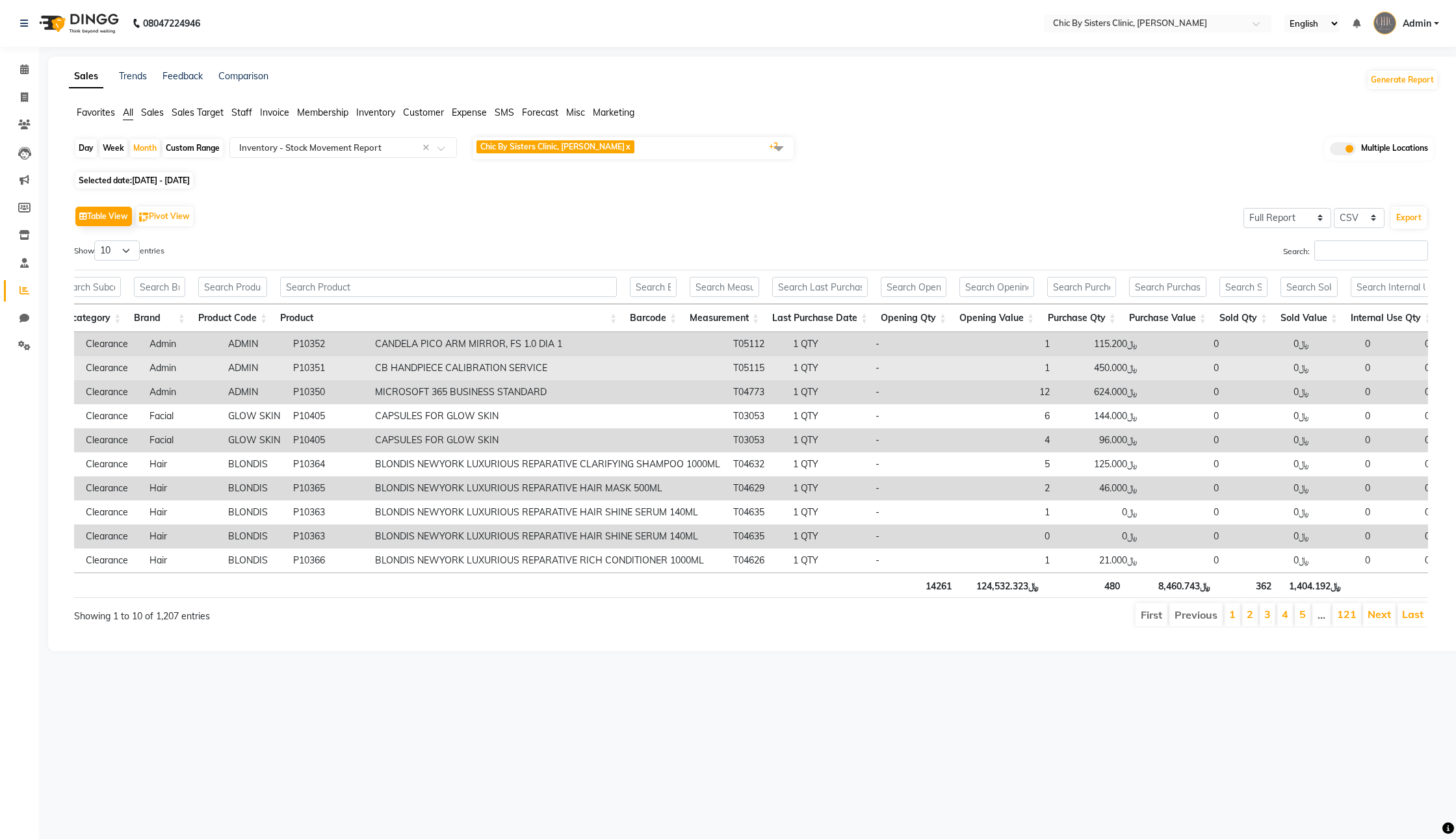
scroll to position [0, 411]
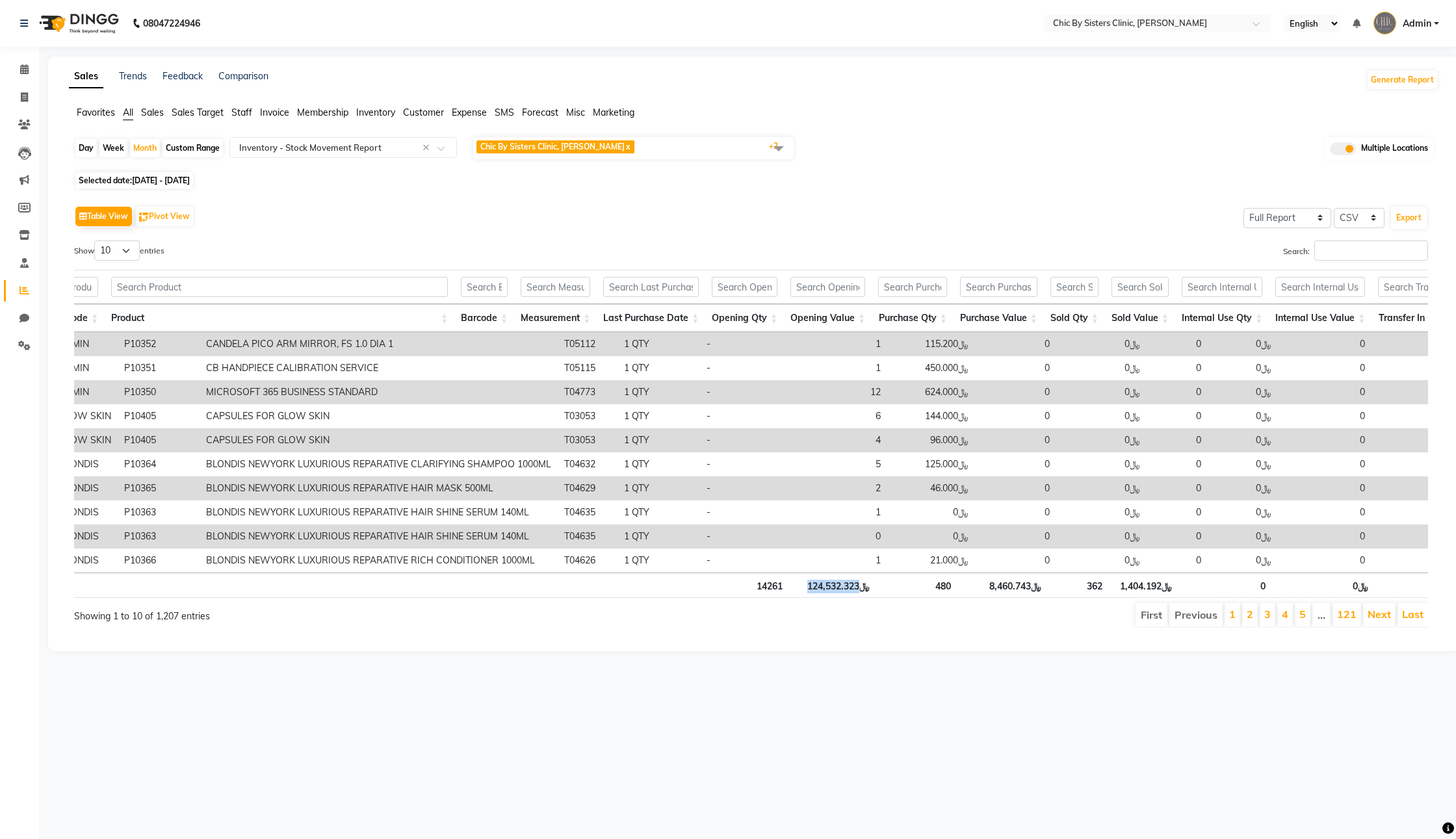
drag, startPoint x: 816, startPoint y: 623, endPoint x: 874, endPoint y: 623, distance: 58.0
click at [874, 598] on th "﷼124,532.323" at bounding box center [833, 585] width 87 height 25
click at [897, 626] on ul "First Previous 1 2 3 4 5 … 121 Next Last" at bounding box center [1037, 615] width 782 height 24
click at [181, 185] on span "[DATE] - [DATE]" at bounding box center [161, 180] width 58 height 10
select select "8"
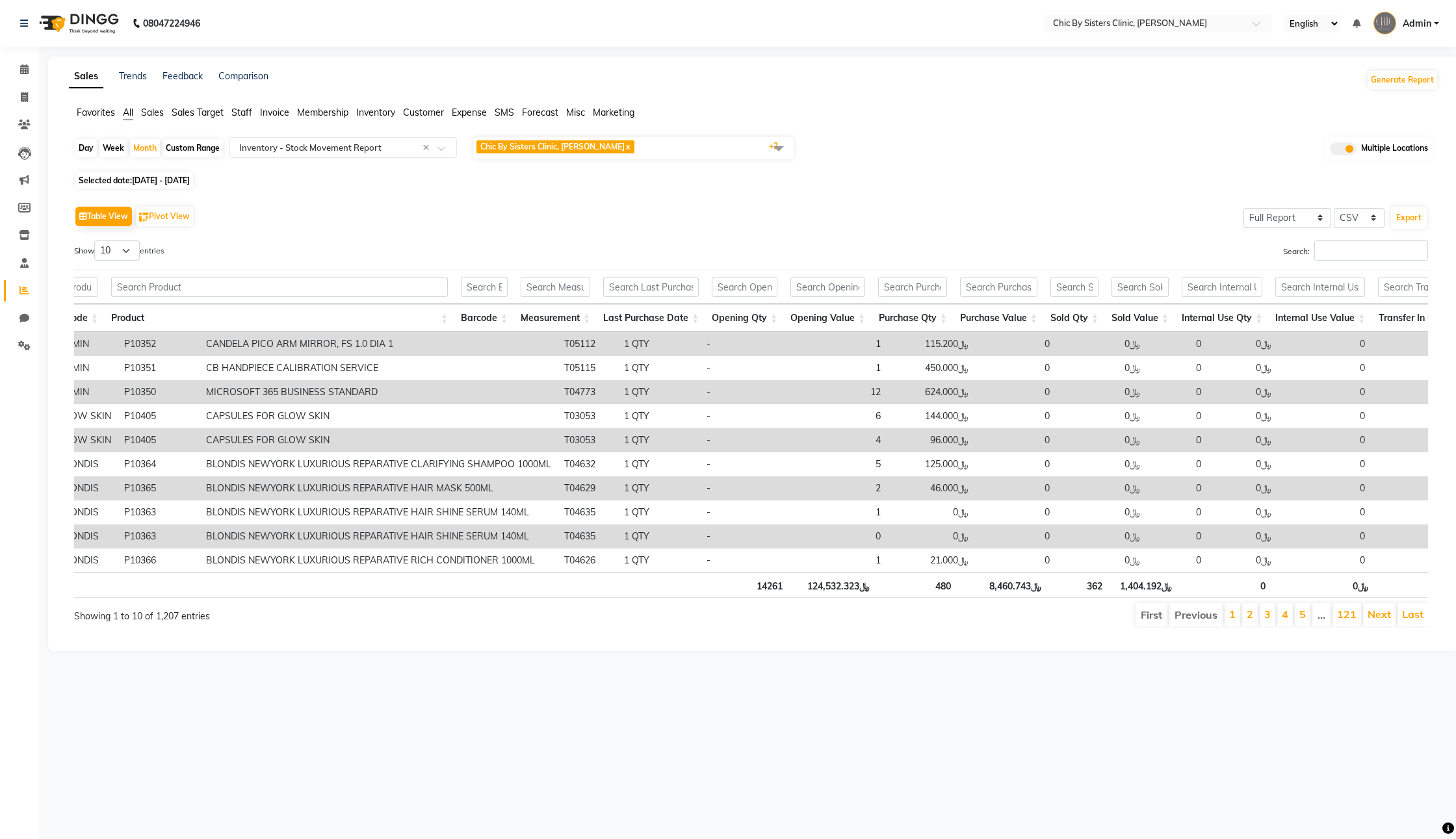
select select "2025"
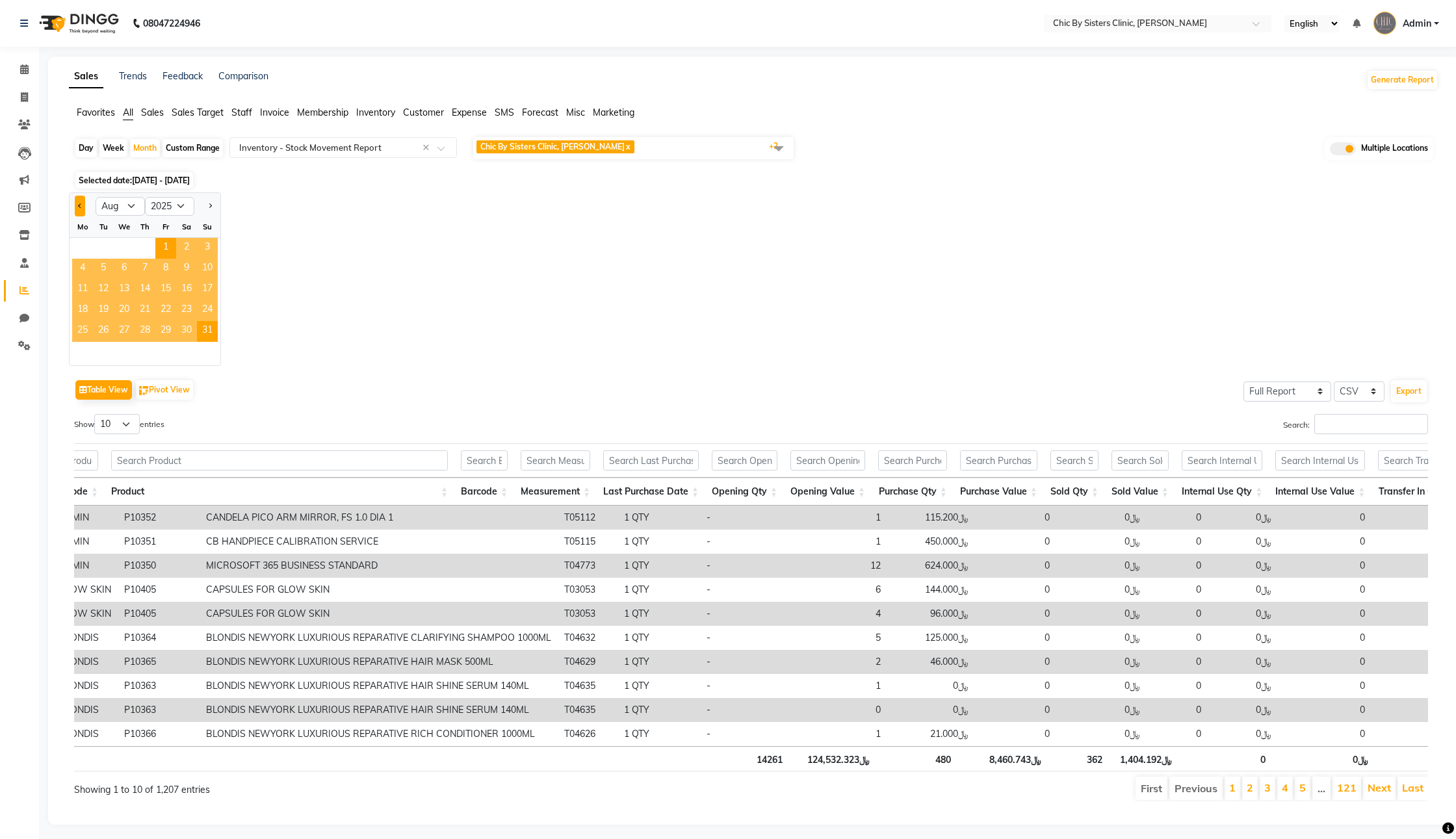
click at [83, 216] on button "Previous month" at bounding box center [80, 206] width 10 height 21
select select "7"
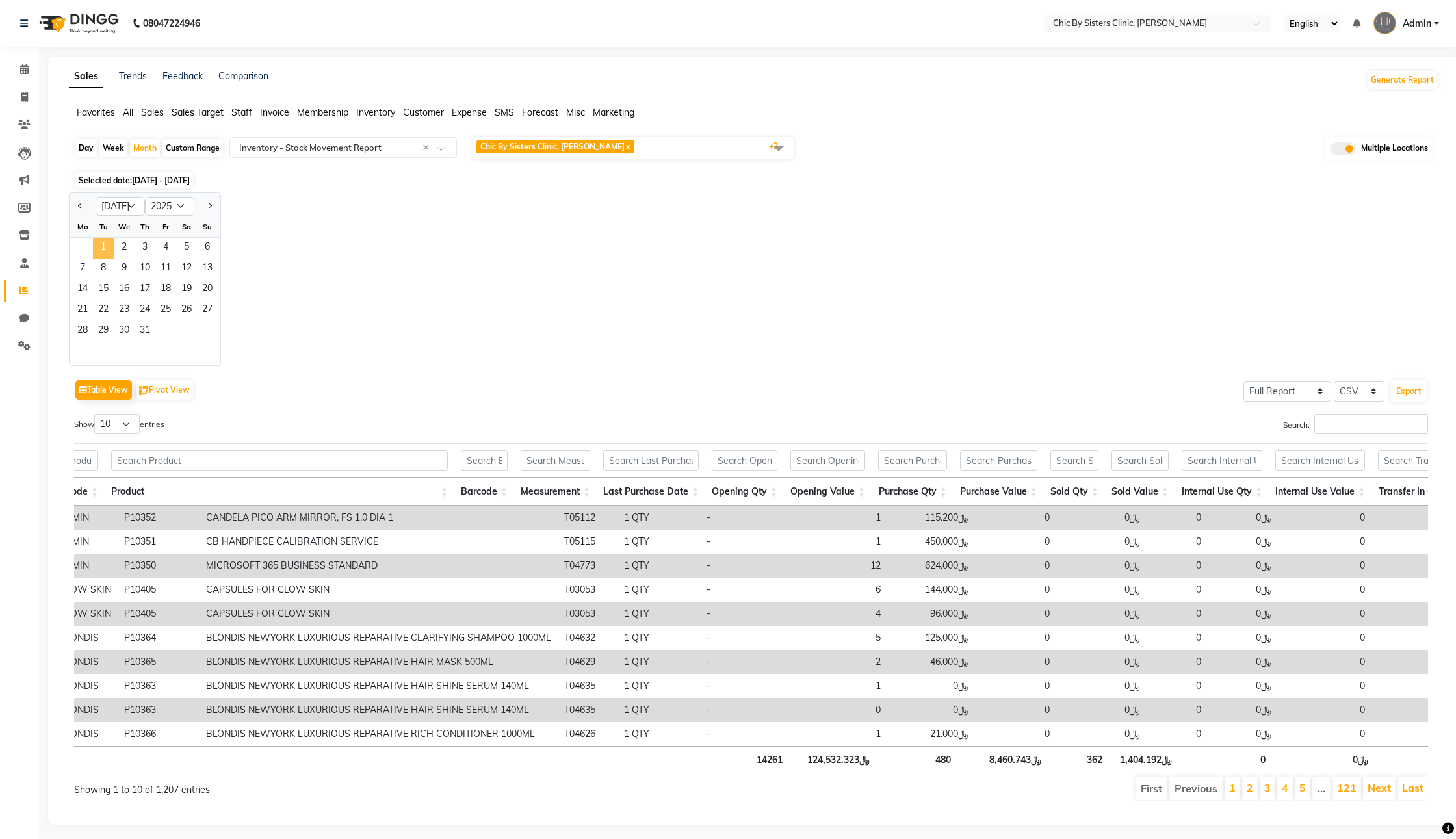
click at [114, 258] on span "1" at bounding box center [104, 248] width 21 height 21
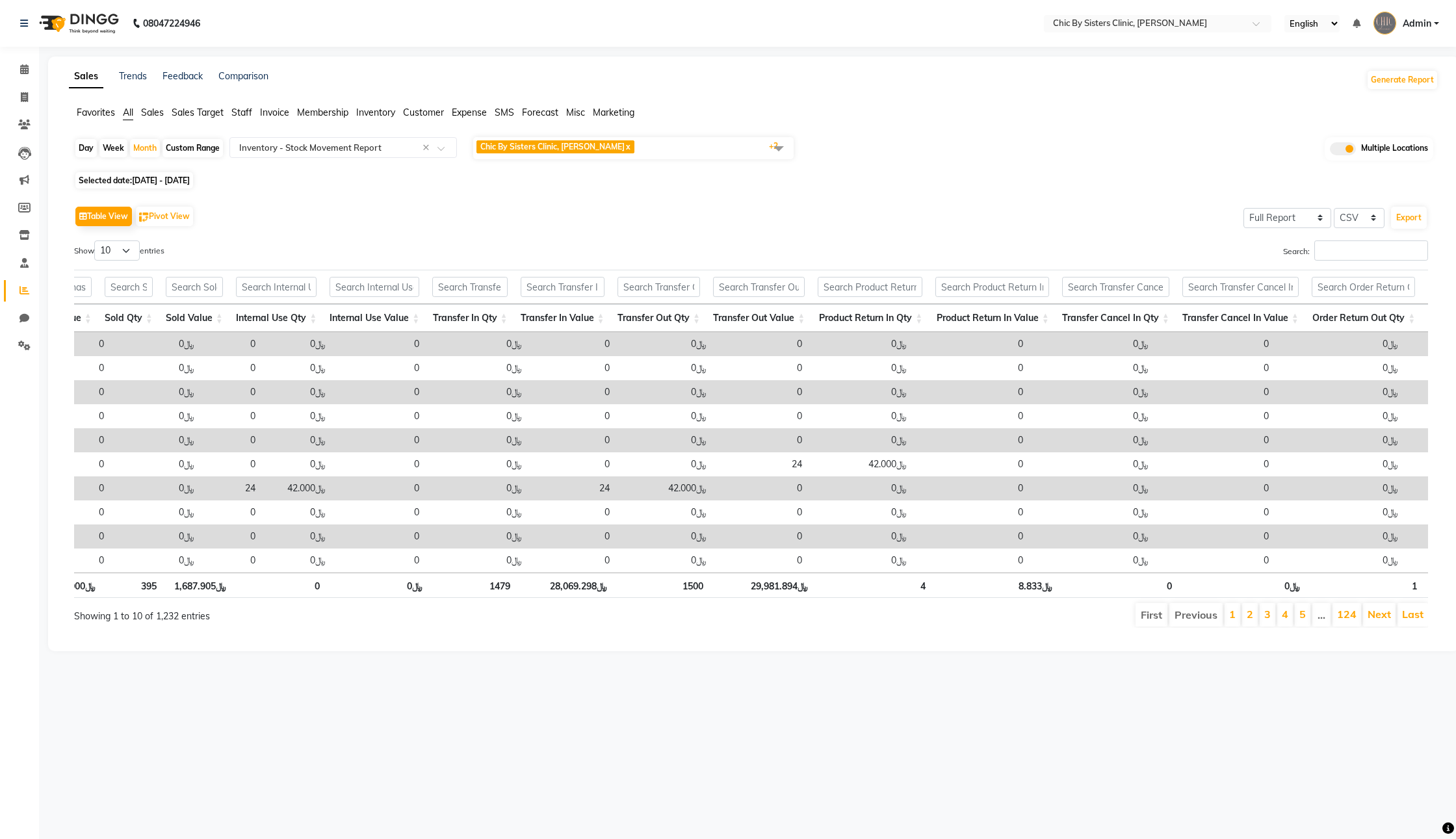
scroll to position [0, 2544]
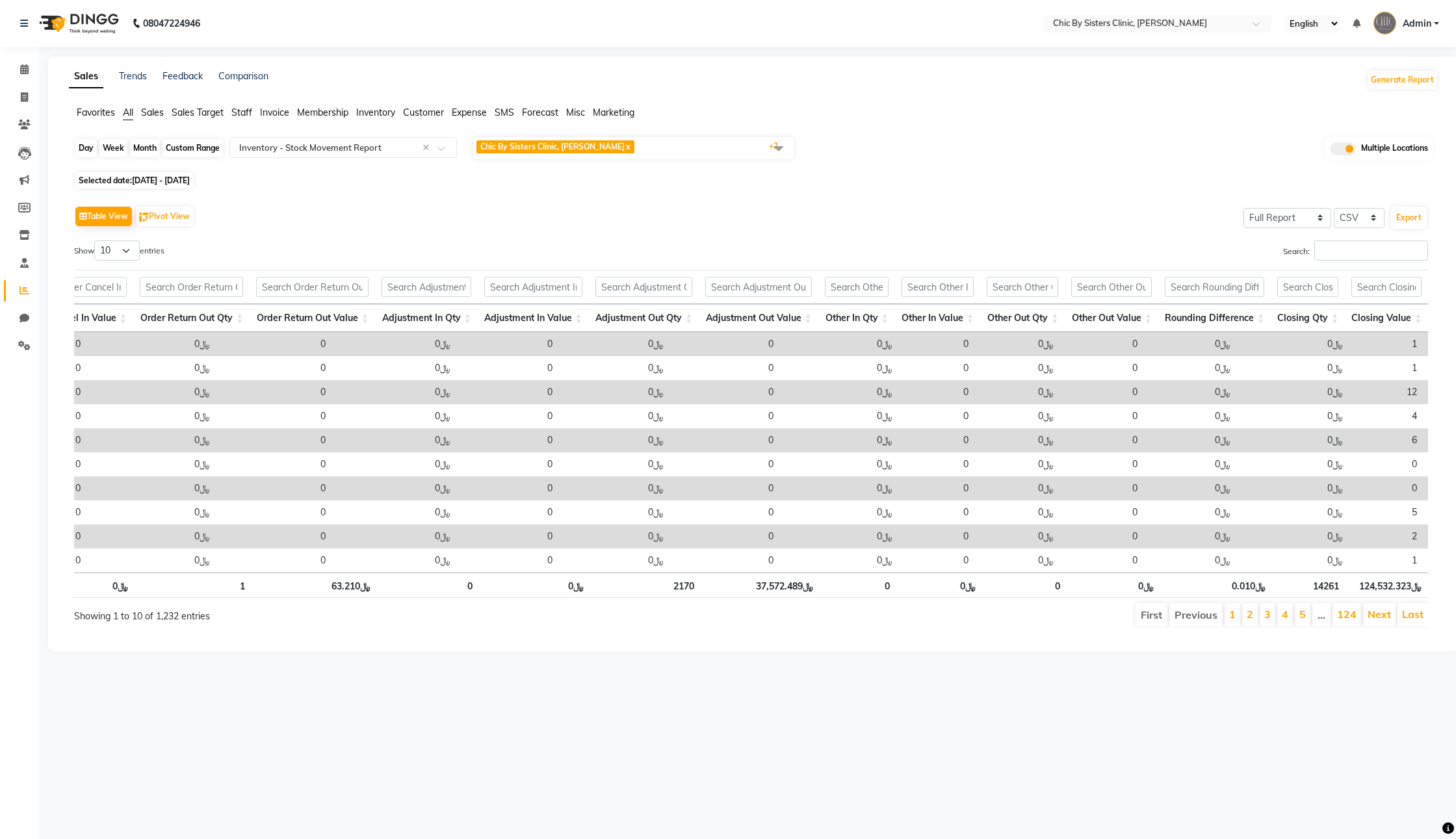
click at [152, 157] on div "Month" at bounding box center [145, 148] width 30 height 19
select select "7"
select select "2025"
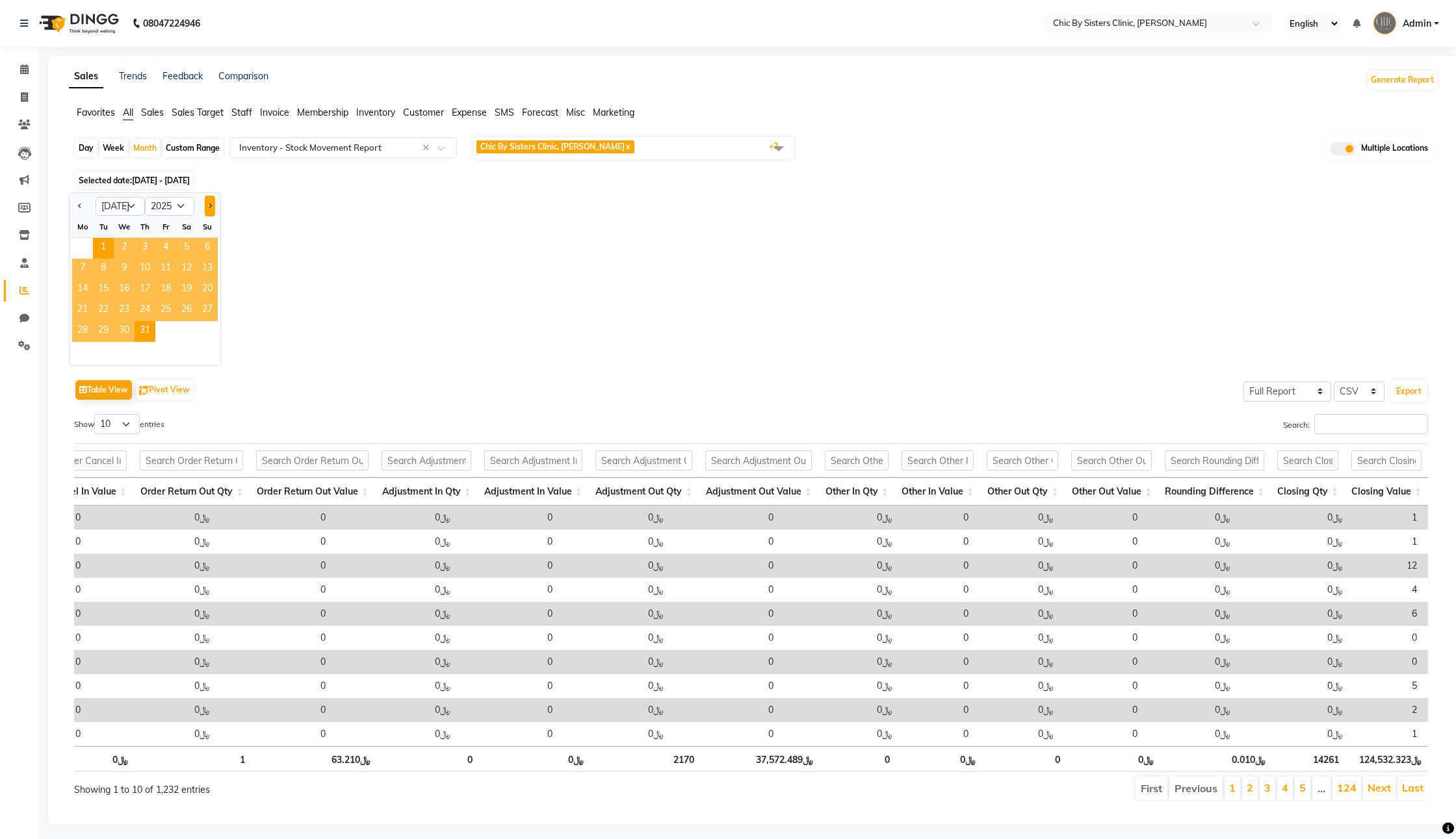
click at [212, 208] on span "Next month" at bounding box center [209, 206] width 4 height 4
select select "8"
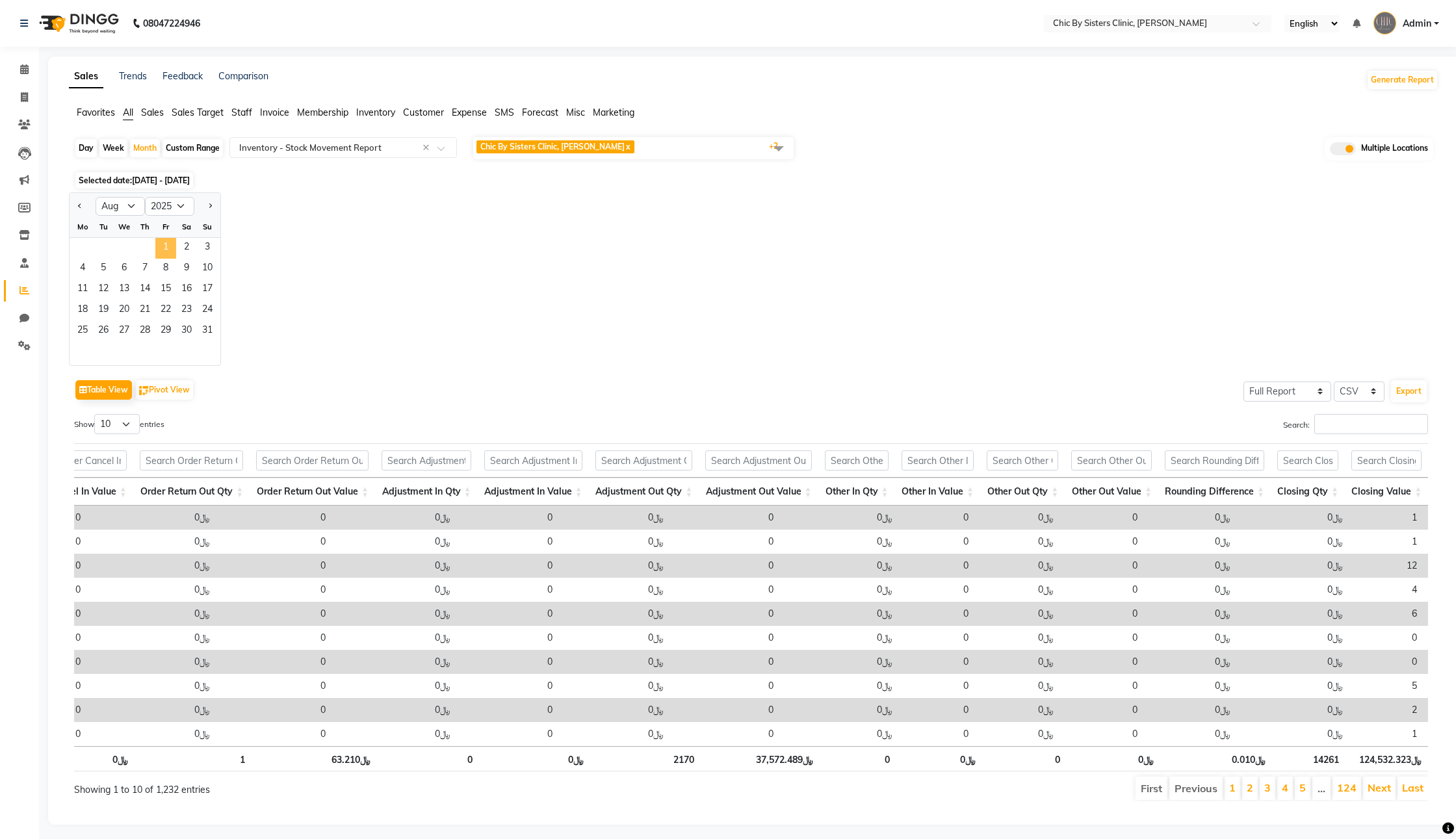
click at [176, 258] on span "1" at bounding box center [166, 248] width 21 height 21
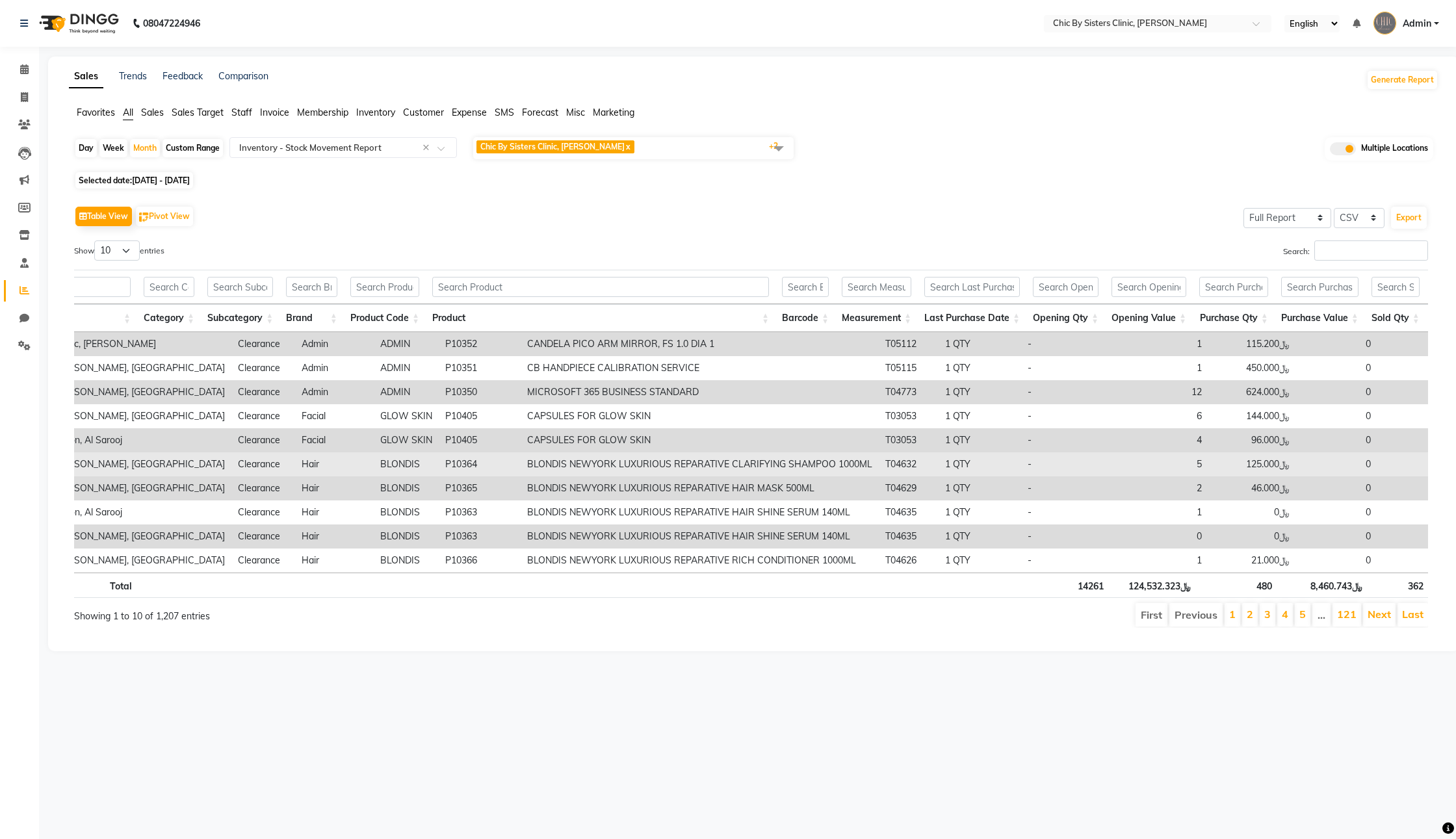
scroll to position [0, 327]
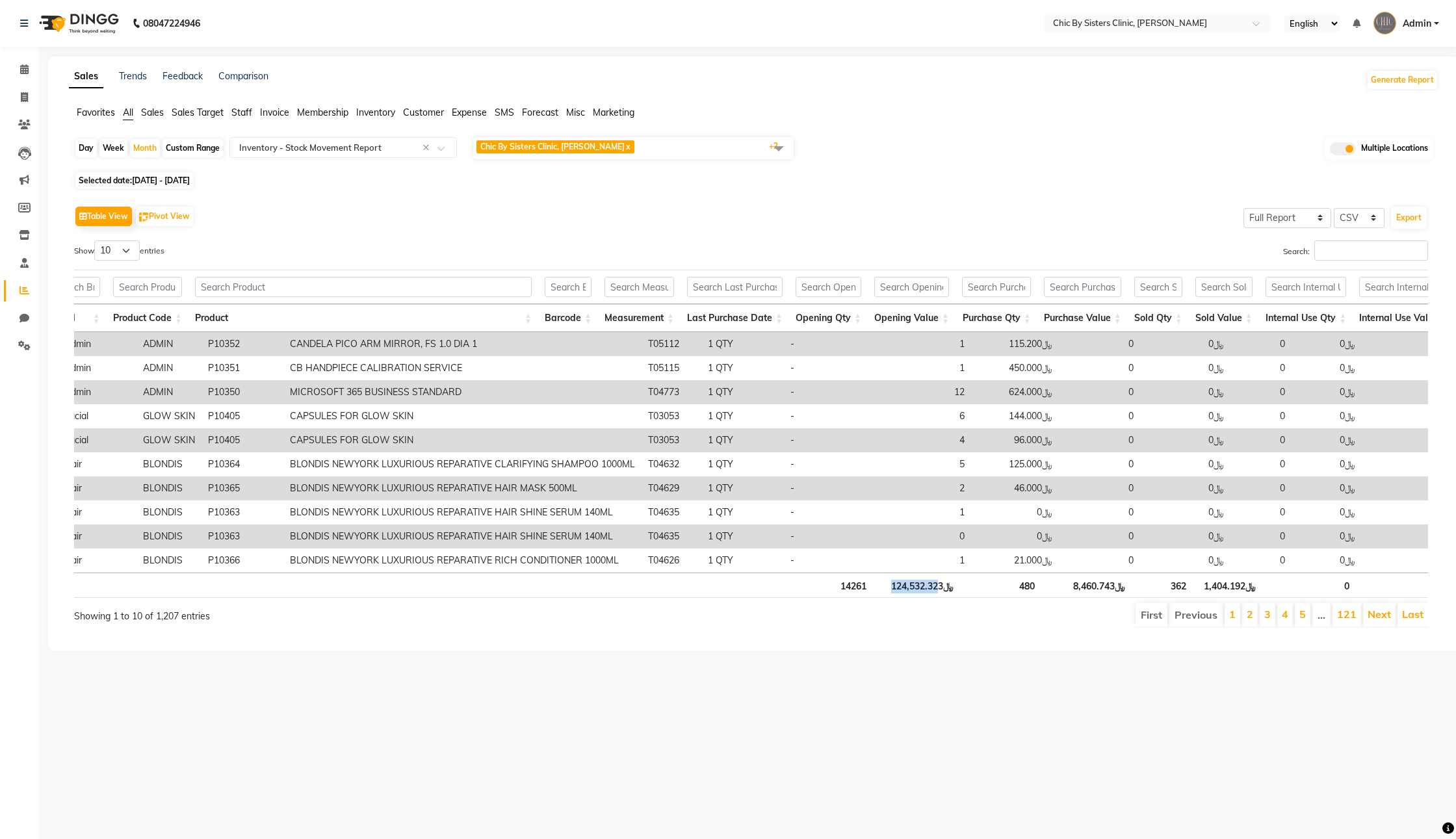
drag, startPoint x: 900, startPoint y: 626, endPoint x: 945, endPoint y: 624, distance: 45.0
click at [945, 598] on th "﷼124,532.323" at bounding box center [916, 585] width 87 height 25
click at [1009, 628] on div "First Previous 1 2 3 4 5 … 121 Next Last" at bounding box center [1037, 615] width 802 height 26
drag, startPoint x: 899, startPoint y: 623, endPoint x: 956, endPoint y: 624, distance: 57.0
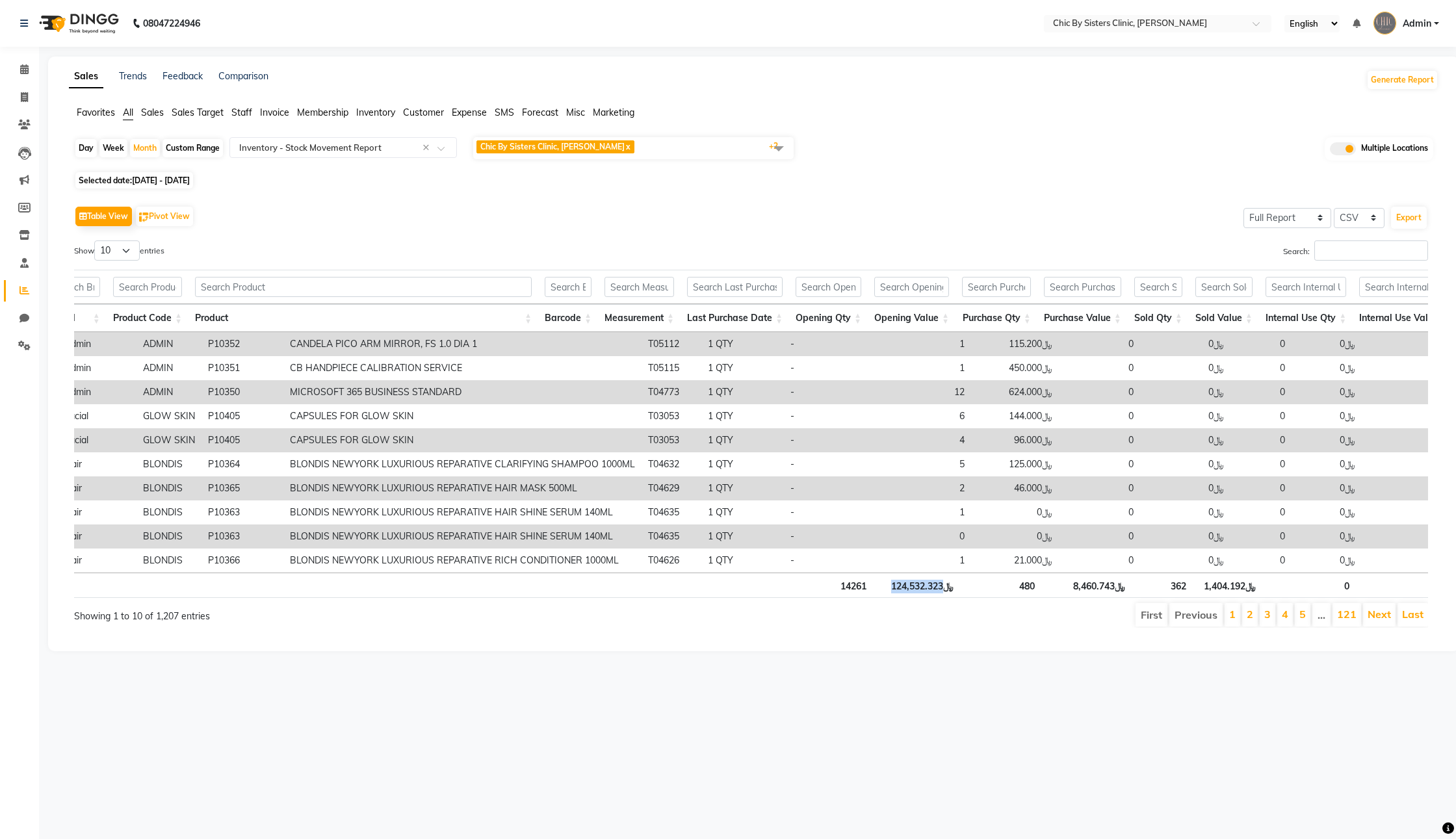
click at [956, 598] on th "﷼124,532.323" at bounding box center [916, 585] width 87 height 25
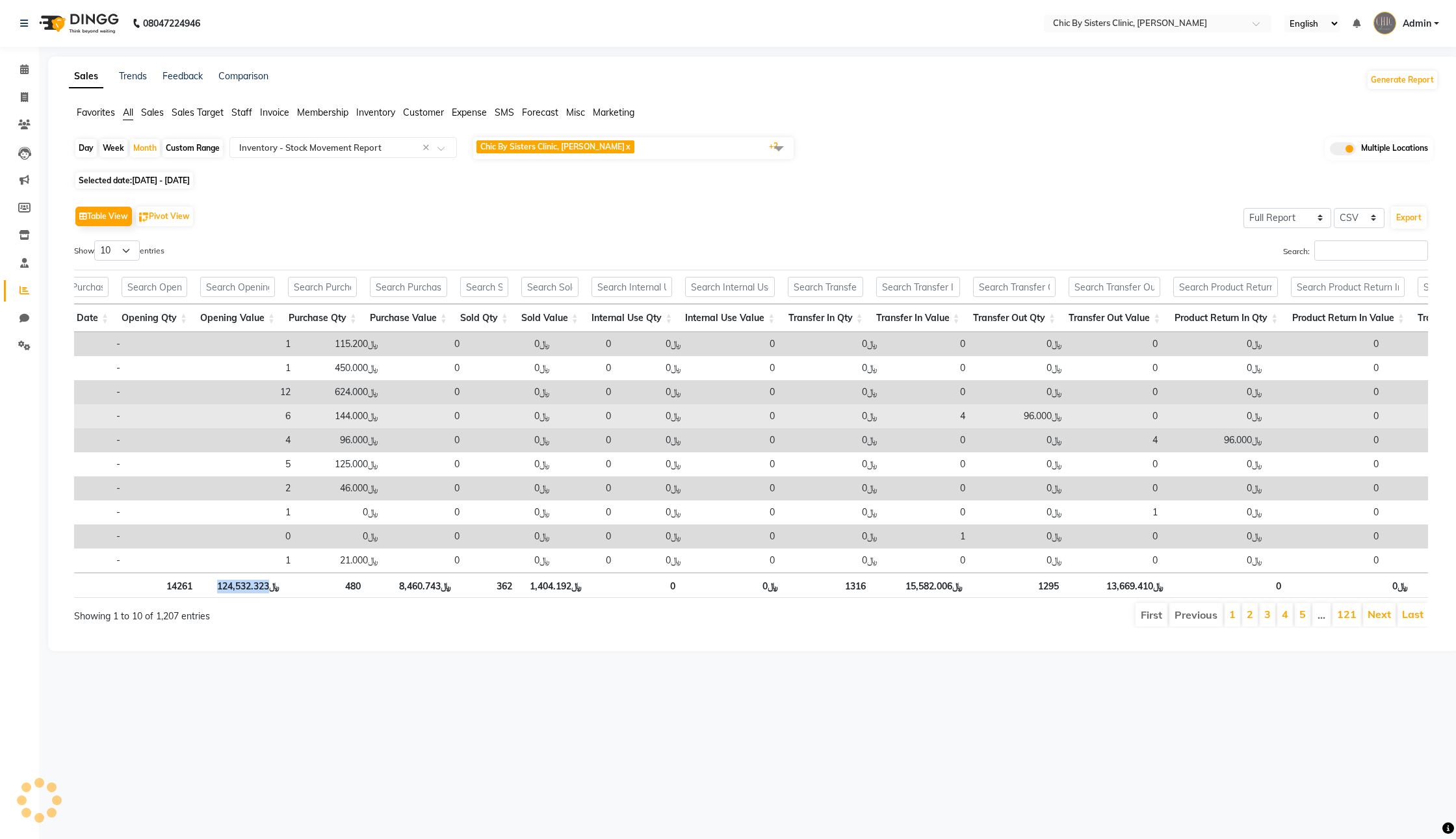
scroll to position [0, 1255]
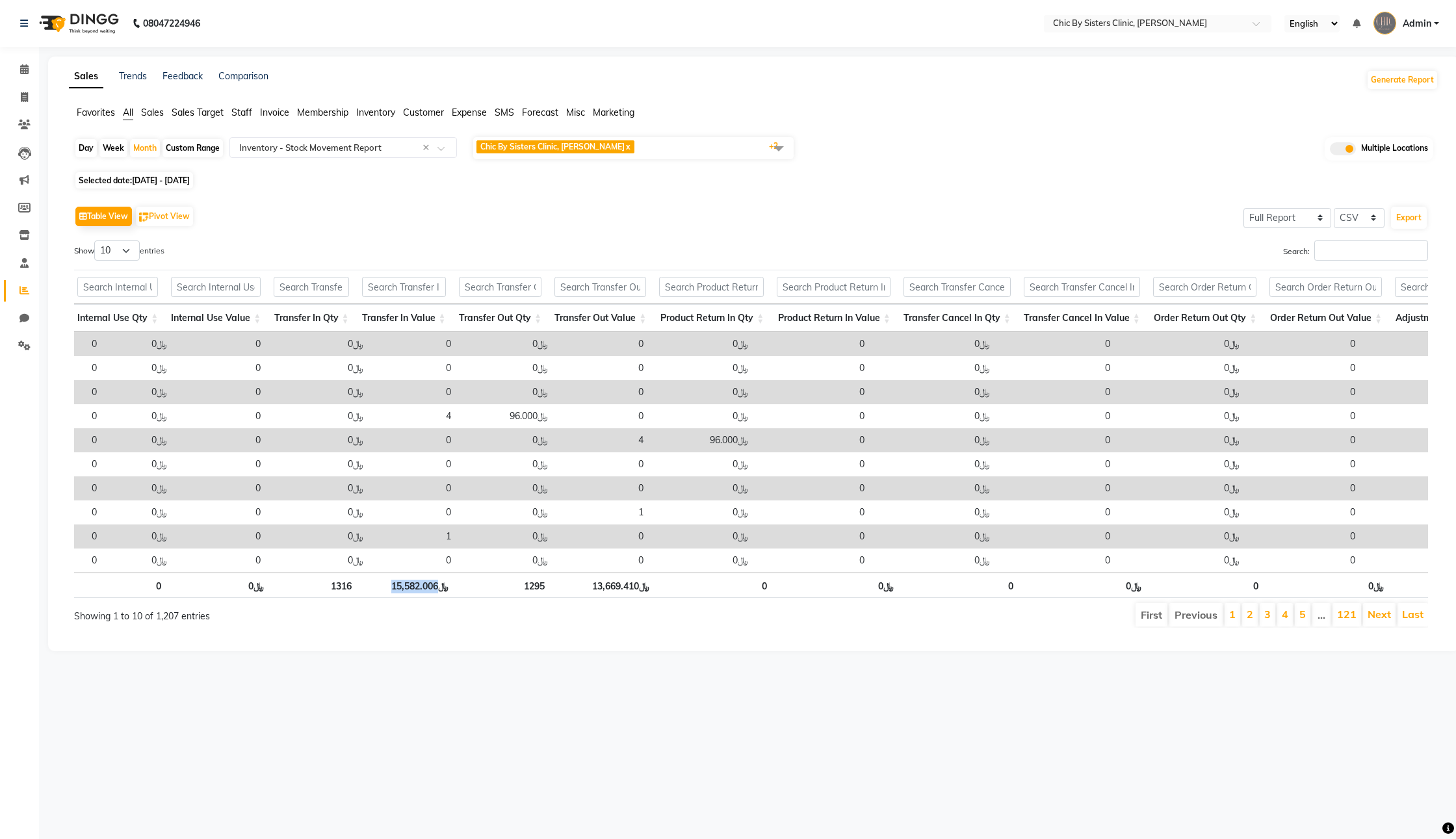
drag, startPoint x: 400, startPoint y: 624, endPoint x: 450, endPoint y: 627, distance: 50.1
click at [450, 598] on th "﷼15,582.006" at bounding box center [406, 585] width 97 height 25
drag, startPoint x: 599, startPoint y: 624, endPoint x: 648, endPoint y: 627, distance: 49.1
click at [648, 598] on th "﷼13,669.410" at bounding box center [603, 585] width 104 height 25
click at [745, 626] on ul "First Previous 1 2 3 4 5 … 121 Next Last" at bounding box center [1037, 615] width 782 height 24
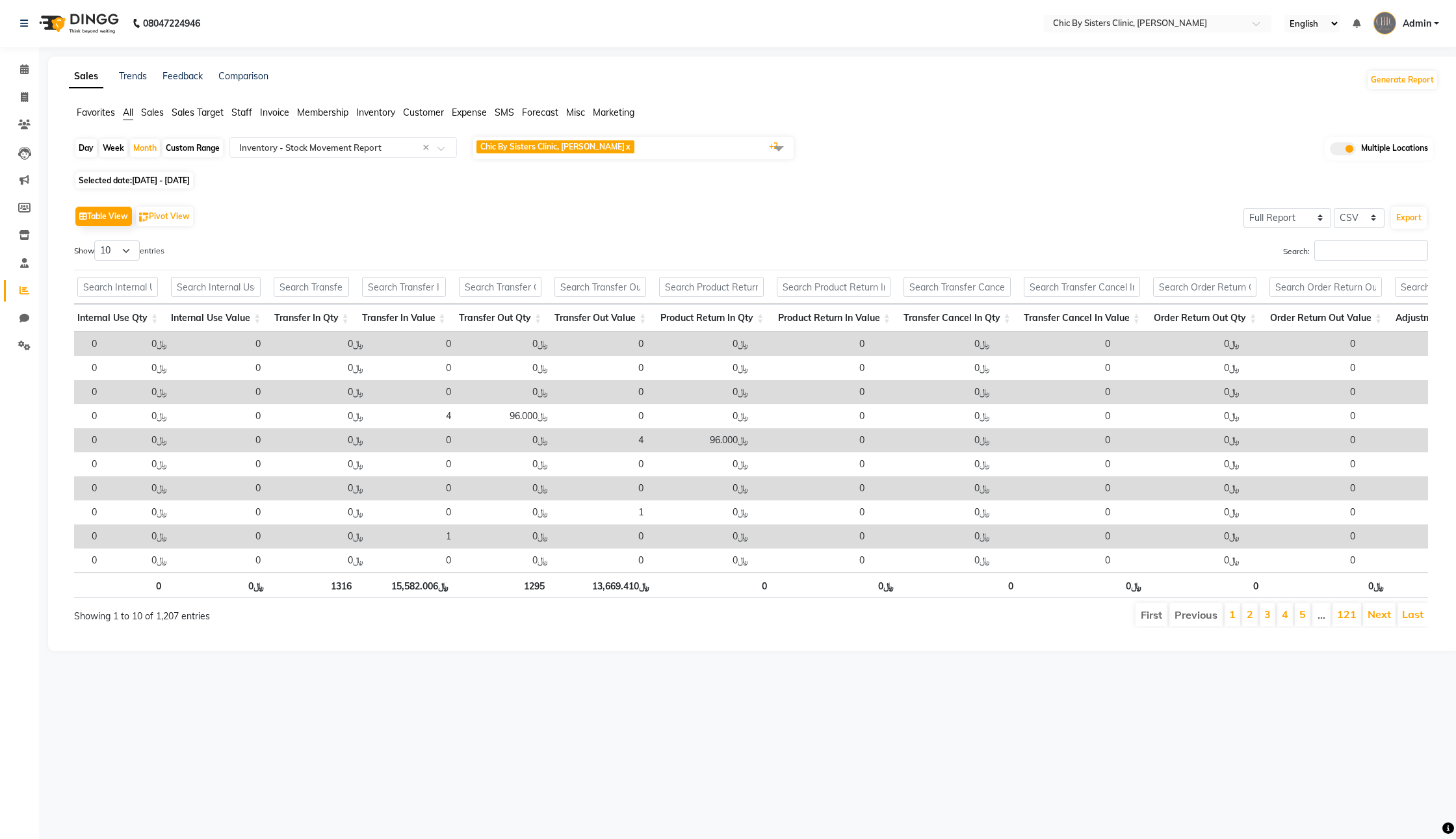
click at [169, 185] on span "[DATE] - [DATE]" at bounding box center [161, 180] width 58 height 10
select select "8"
select select "2025"
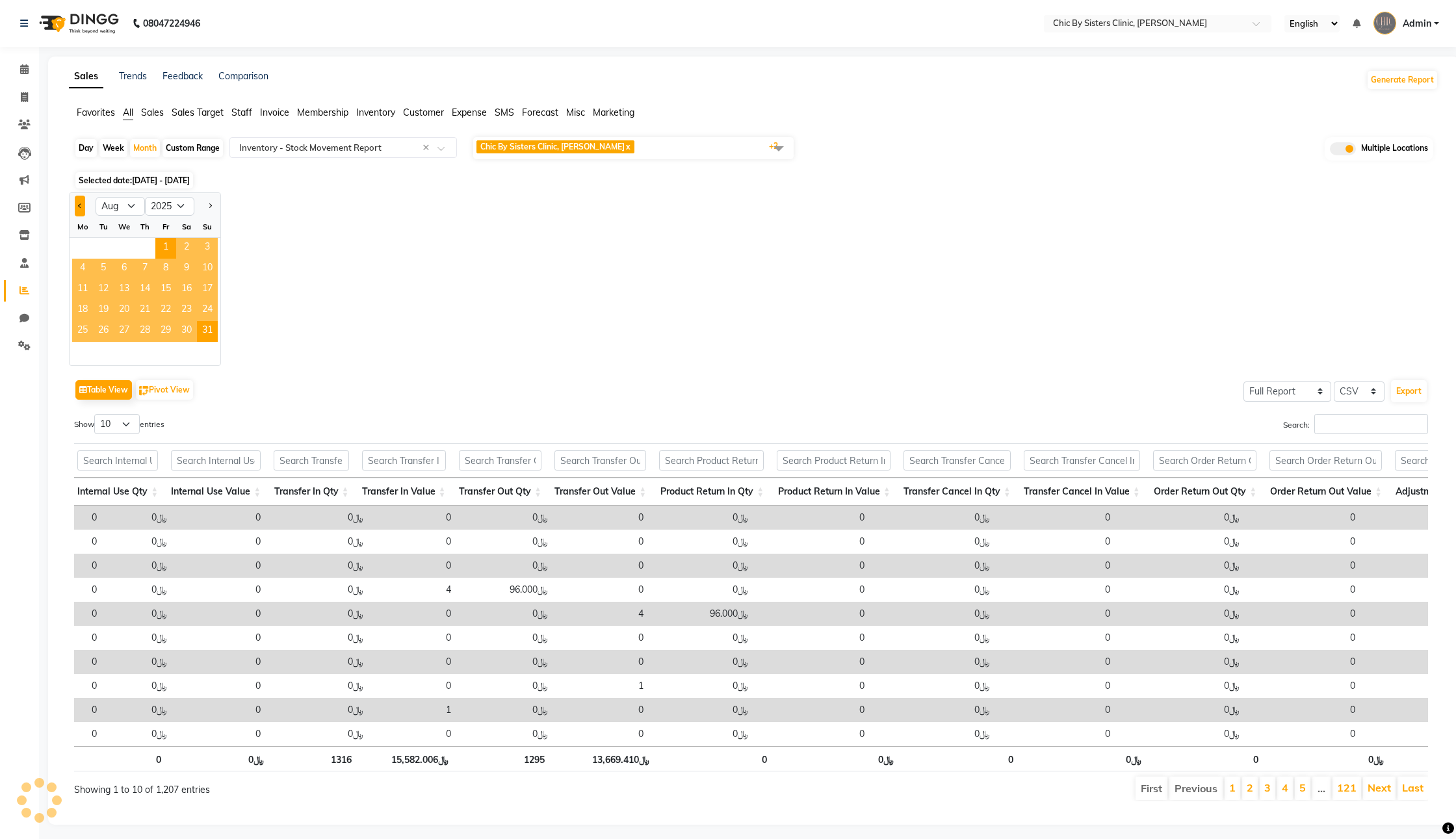
click at [83, 216] on button "Previous month" at bounding box center [80, 206] width 10 height 21
select select "7"
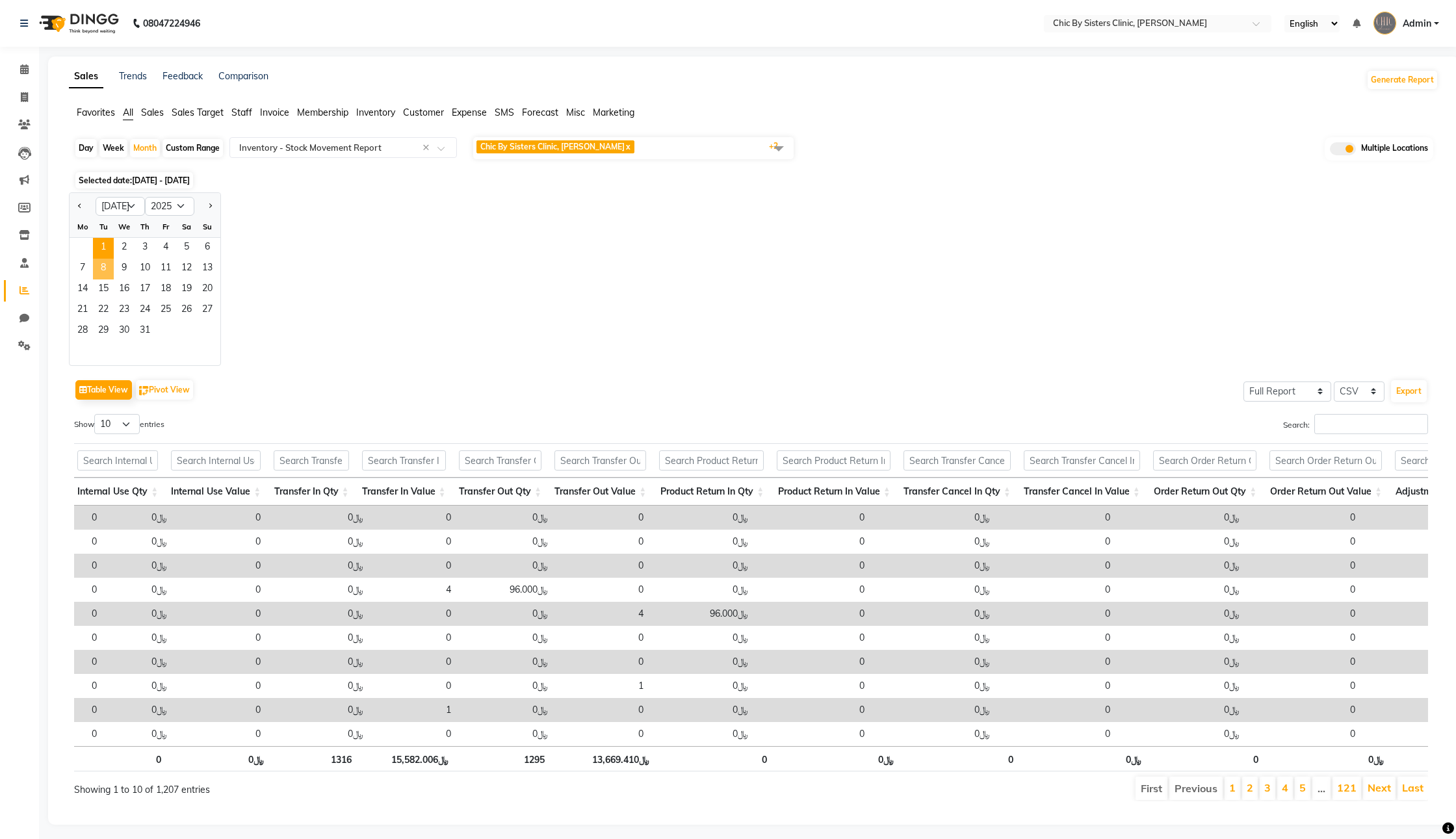
click at [114, 258] on span "1" at bounding box center [104, 248] width 21 height 21
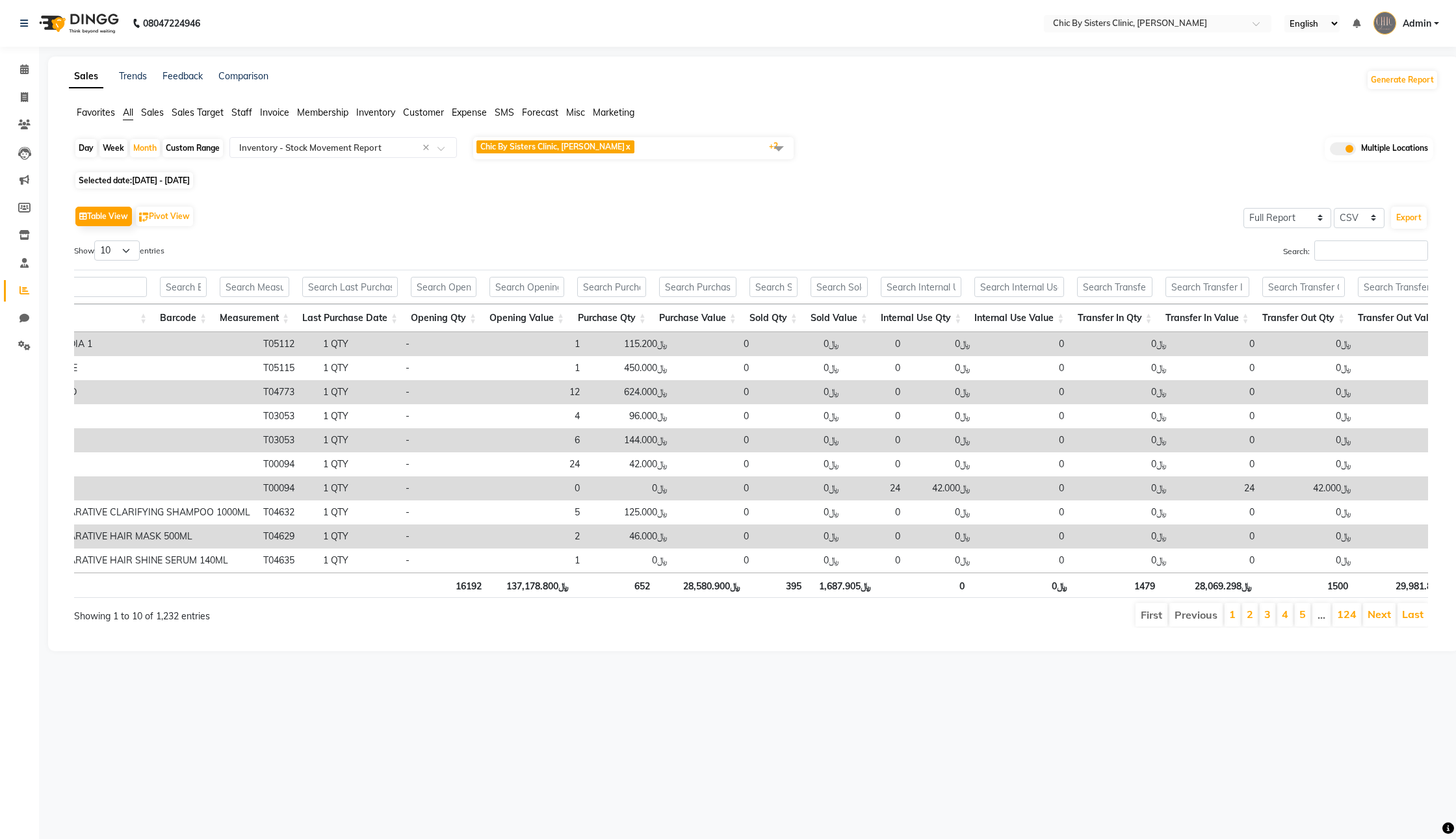
scroll to position [0, 793]
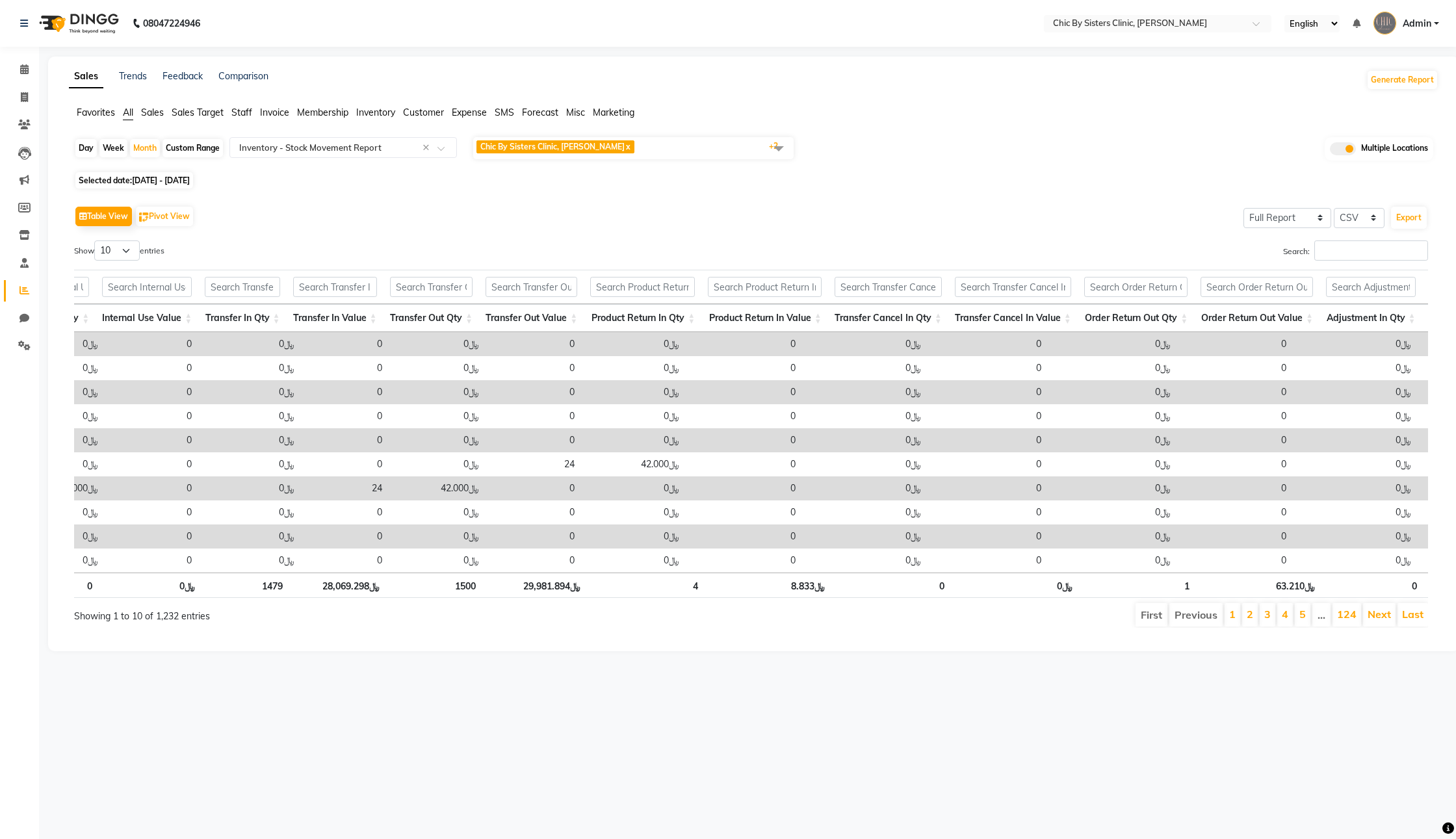
click at [343, 598] on th "﷼28,069.298" at bounding box center [338, 585] width 97 height 25
drag, startPoint x: 531, startPoint y: 624, endPoint x: 577, endPoint y: 624, distance: 46.0
click at [577, 598] on th "﷼29,981.894" at bounding box center [534, 585] width 104 height 25
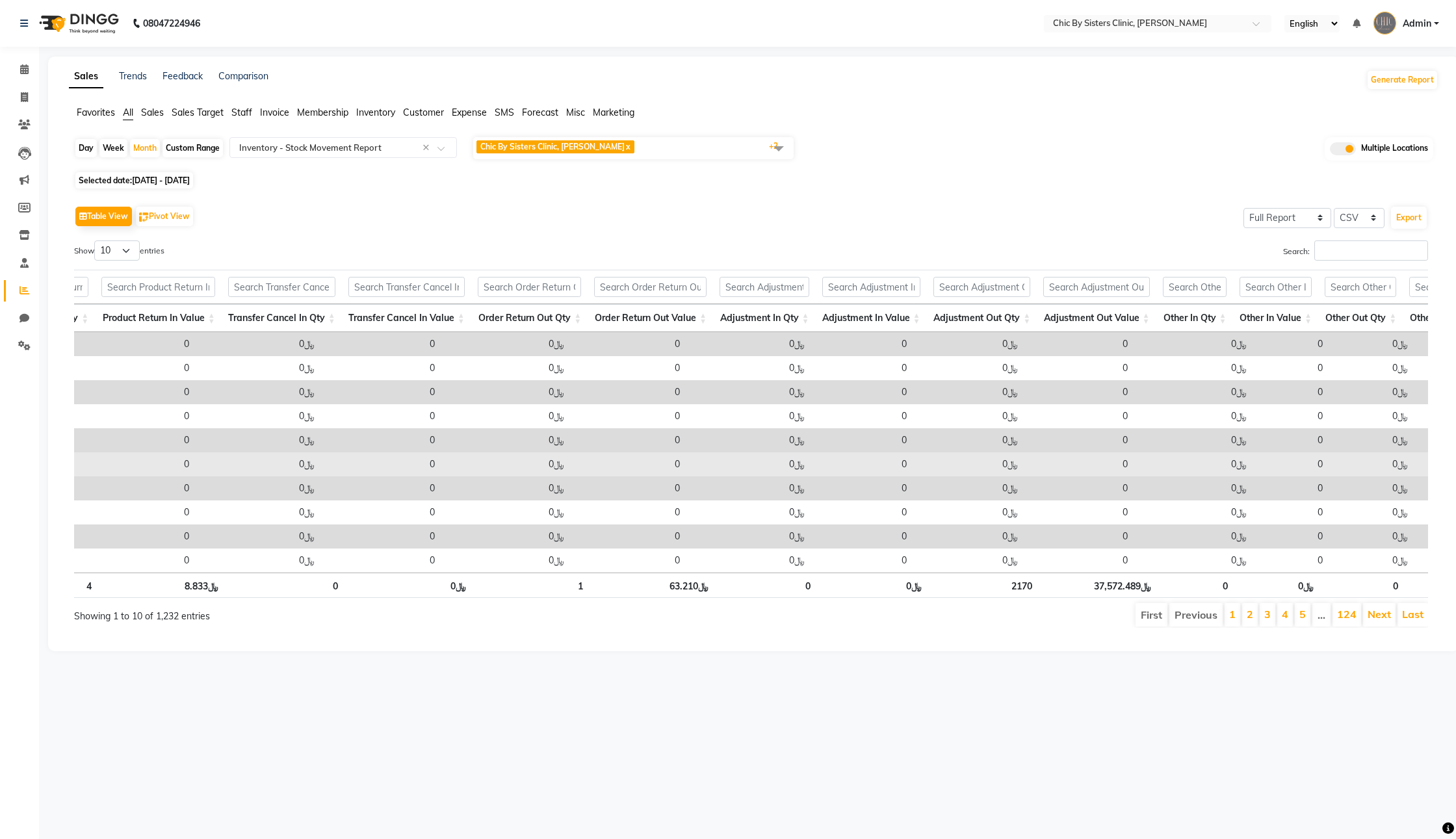
scroll to position [0, 2544]
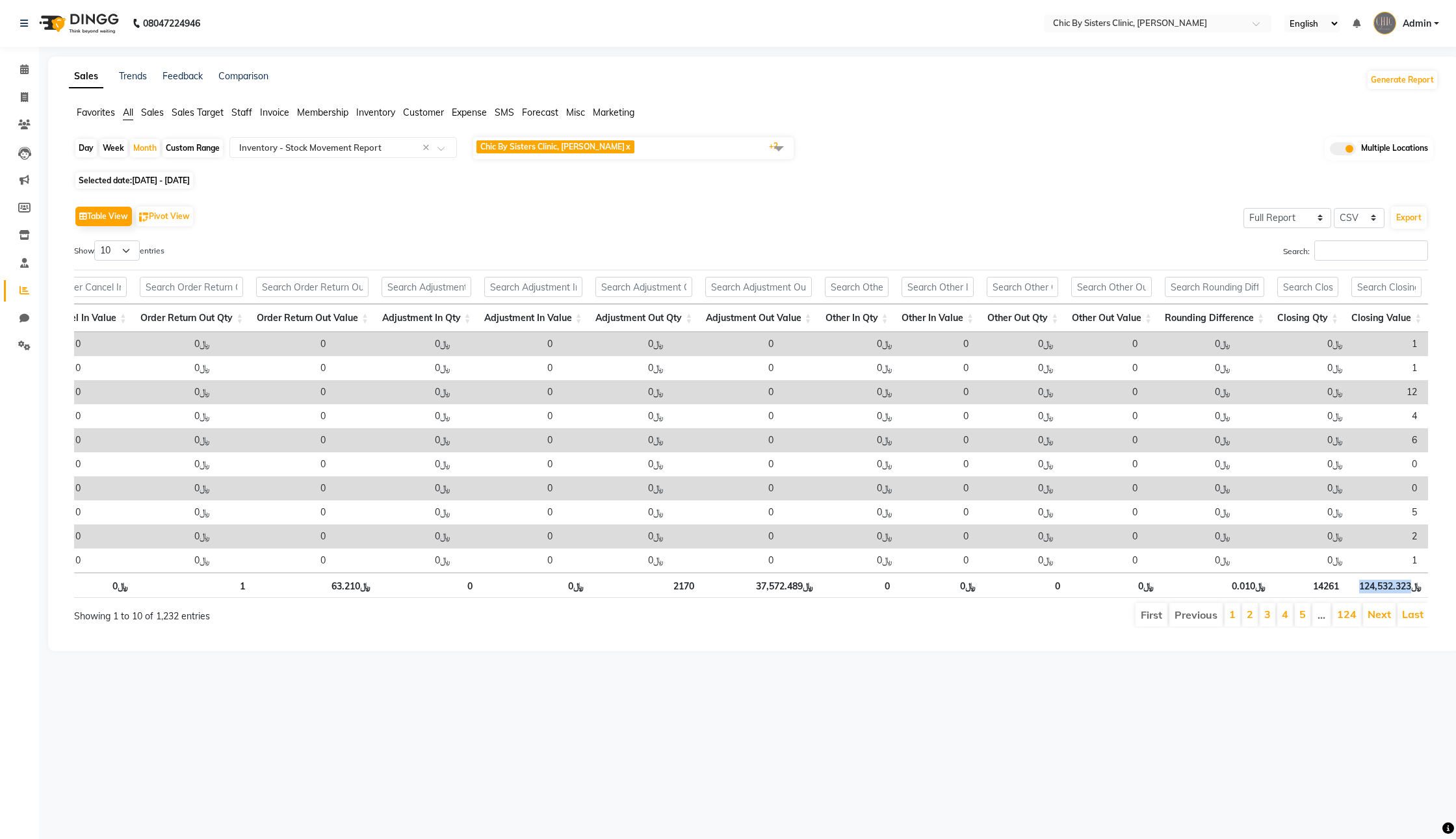
drag, startPoint x: 1353, startPoint y: 627, endPoint x: 1405, endPoint y: 624, distance: 52.1
click at [1405, 598] on th "﷼124,532.323" at bounding box center [1386, 585] width 83 height 25
click at [163, 185] on span "[DATE] - [DATE]" at bounding box center [161, 180] width 58 height 10
select select "7"
select select "2025"
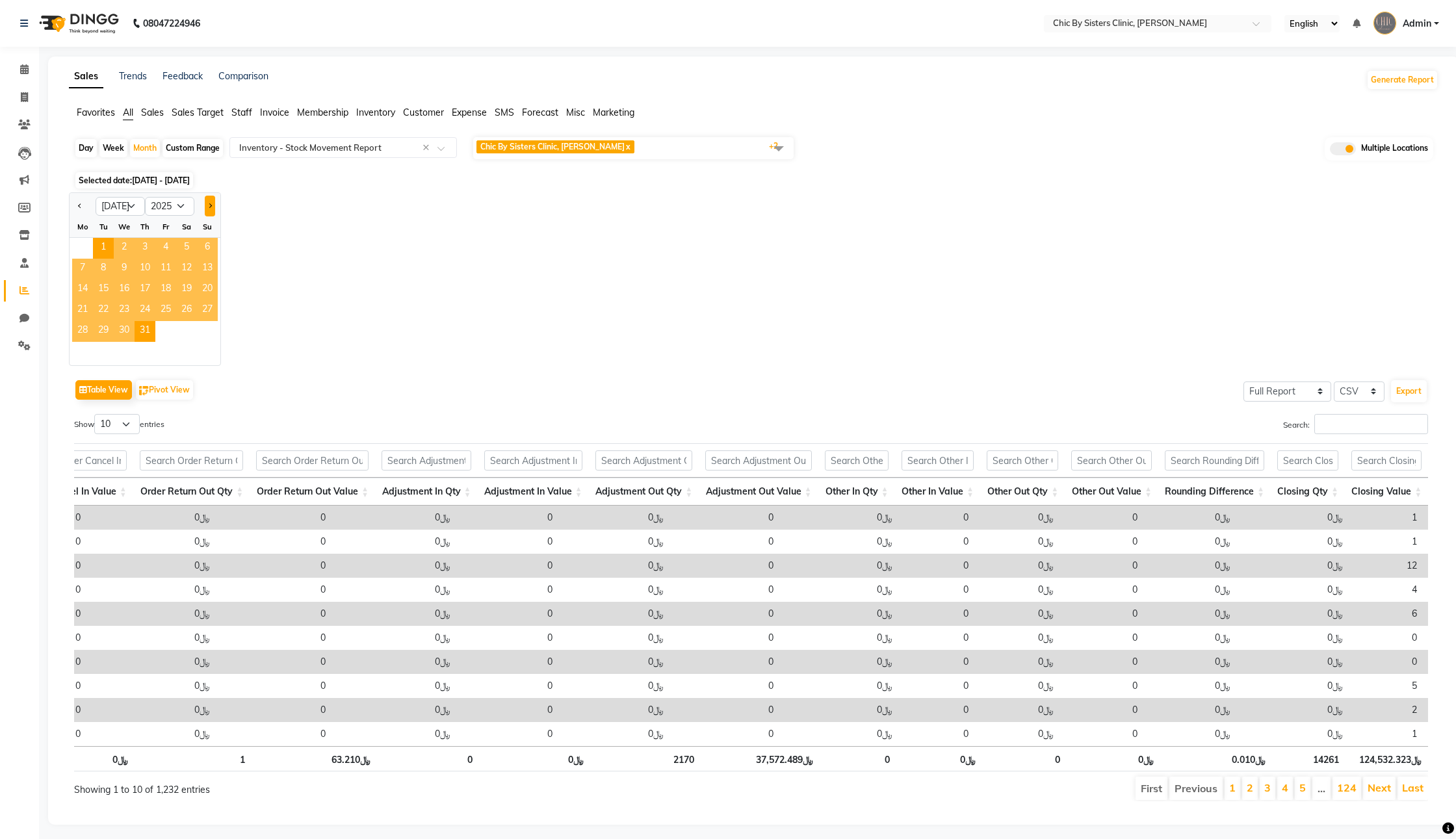
click at [212, 208] on span "Next month" at bounding box center [209, 206] width 4 height 4
select select "8"
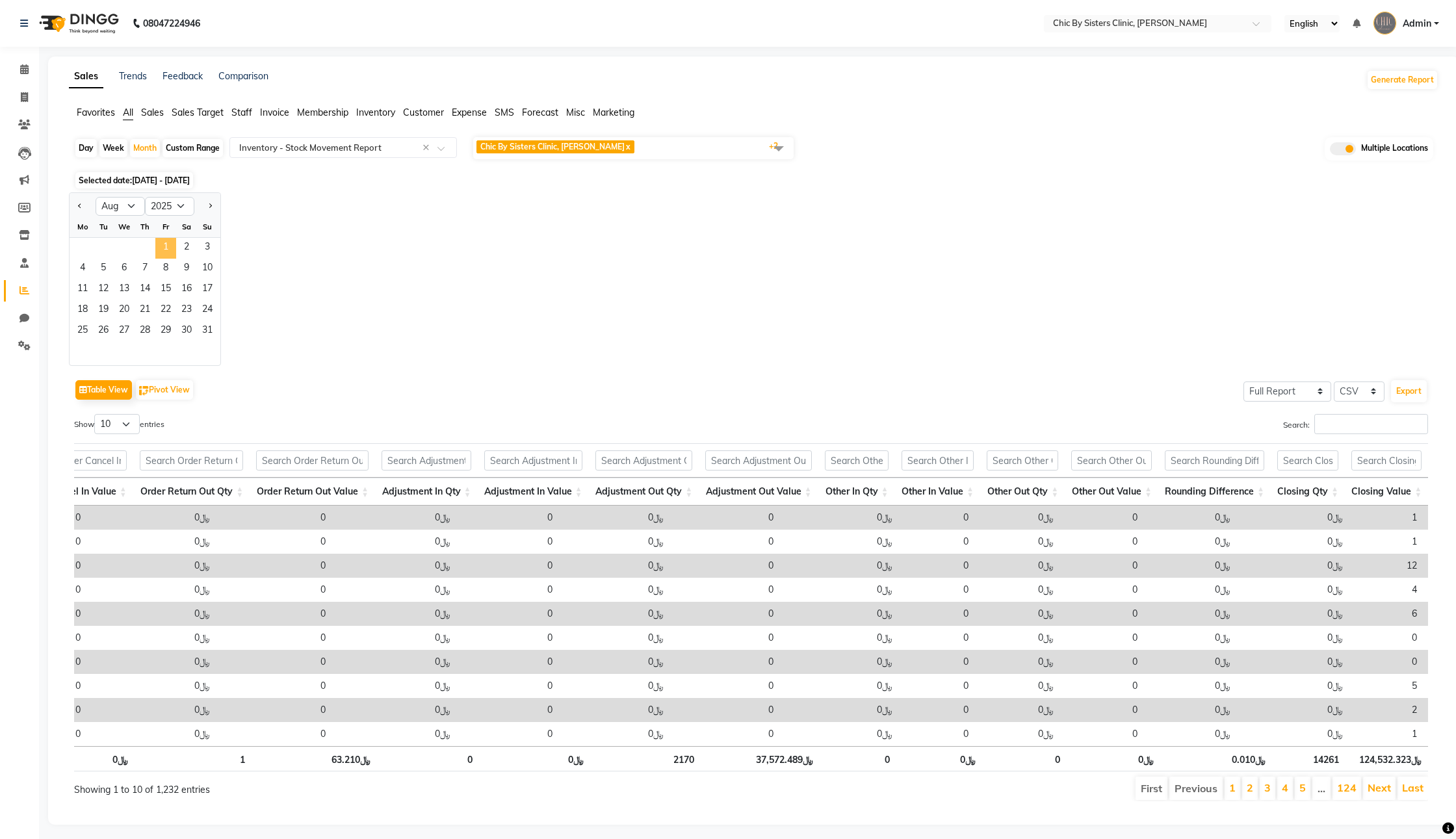
click at [176, 258] on span "1" at bounding box center [166, 248] width 21 height 21
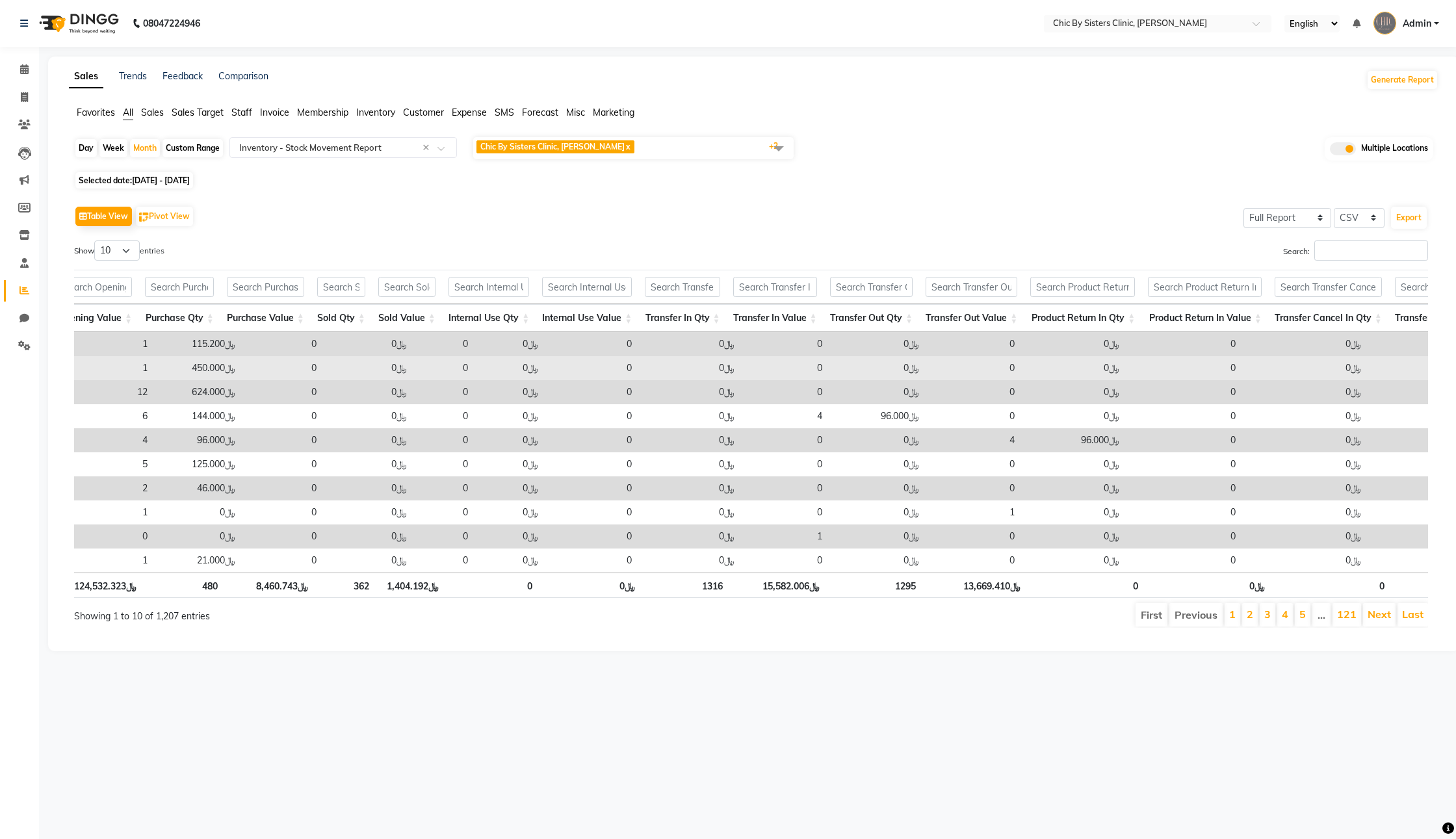
scroll to position [0, 1518]
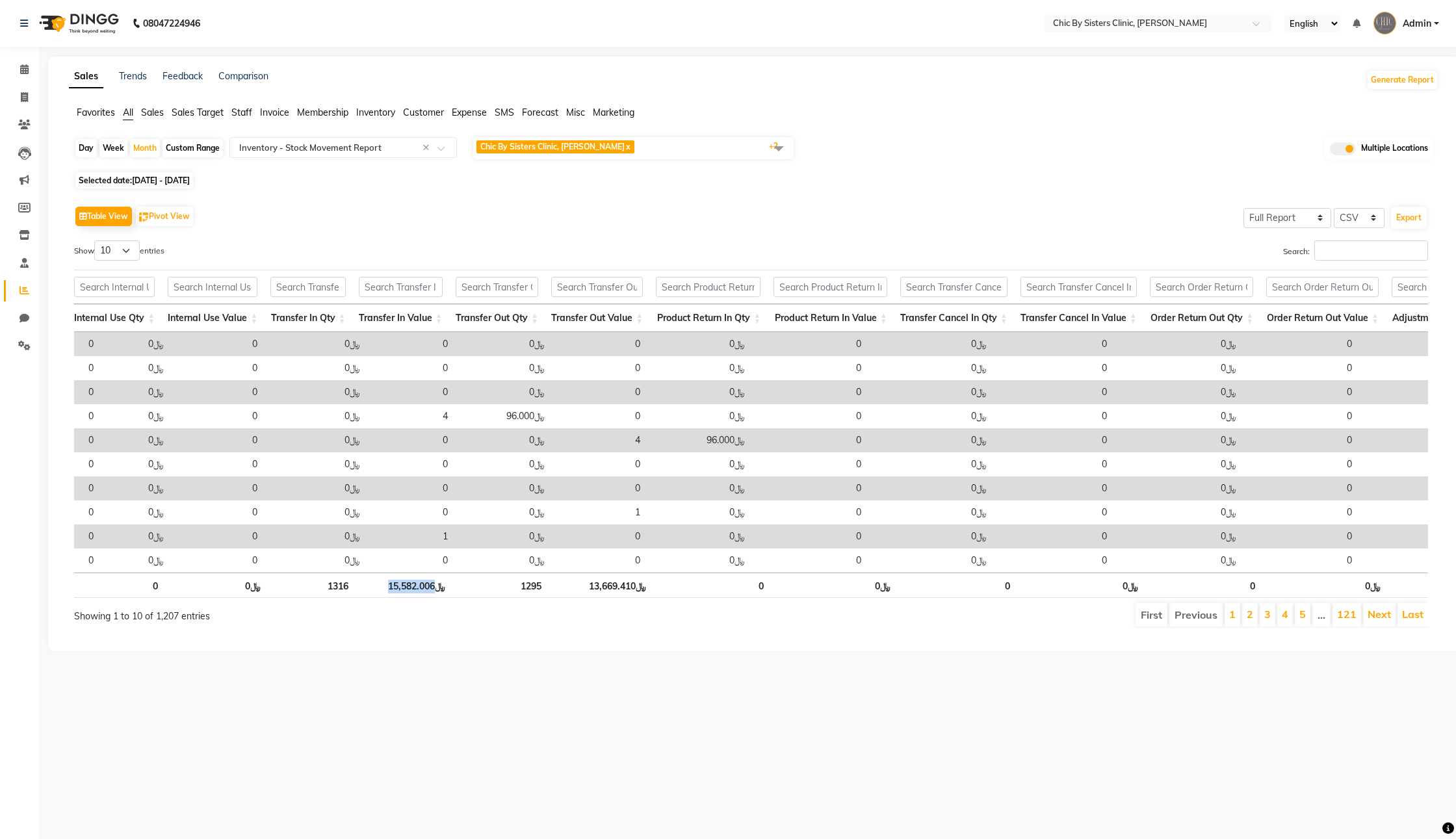
drag, startPoint x: 397, startPoint y: 626, endPoint x: 449, endPoint y: 625, distance: 52.0
click at [449, 598] on th "﷼15,582.006" at bounding box center [403, 585] width 97 height 25
drag, startPoint x: 598, startPoint y: 625, endPoint x: 643, endPoint y: 624, distance: 45.0
click at [643, 598] on th "﷼13,669.410" at bounding box center [600, 585] width 104 height 25
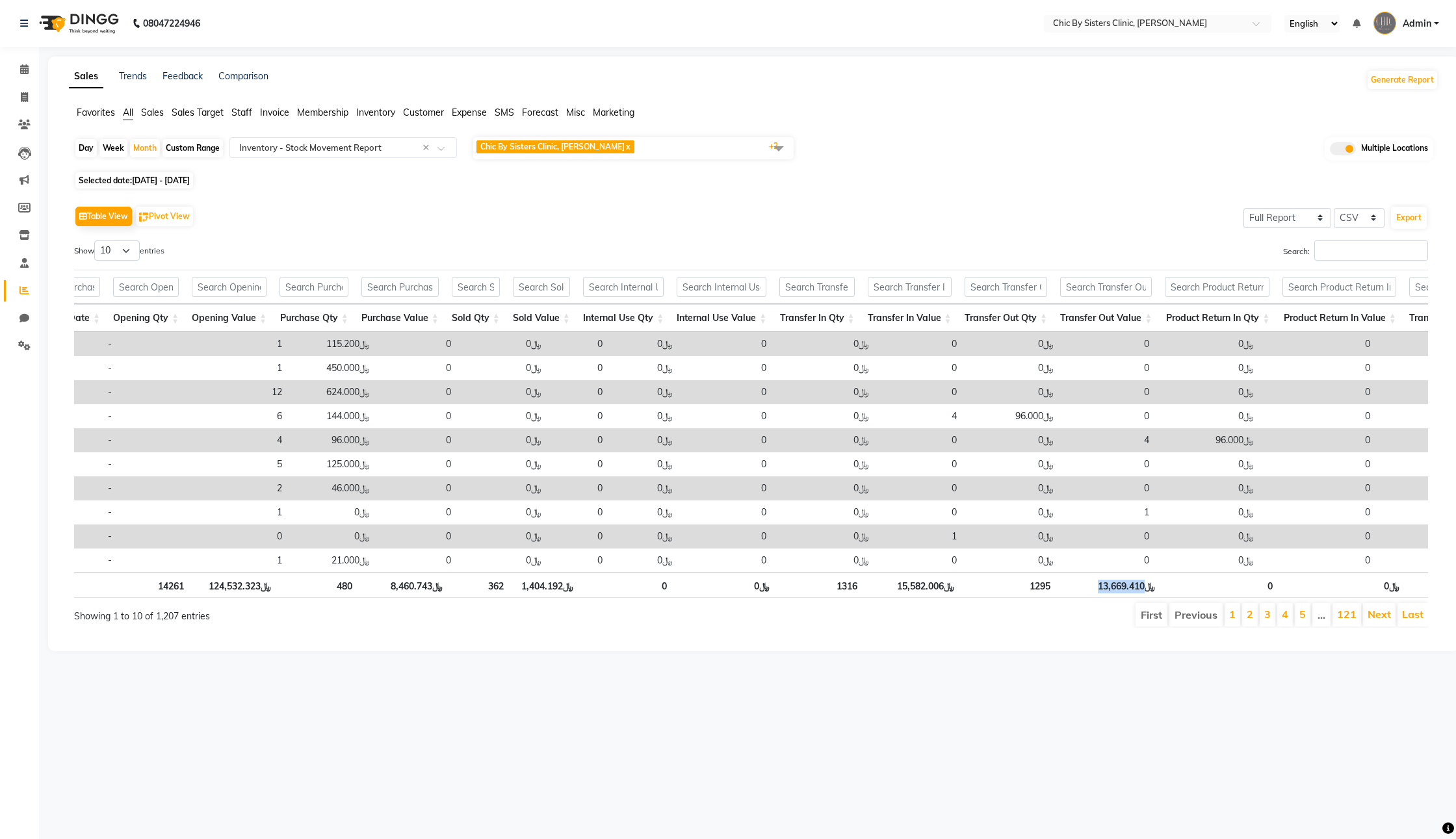
scroll to position [0, 729]
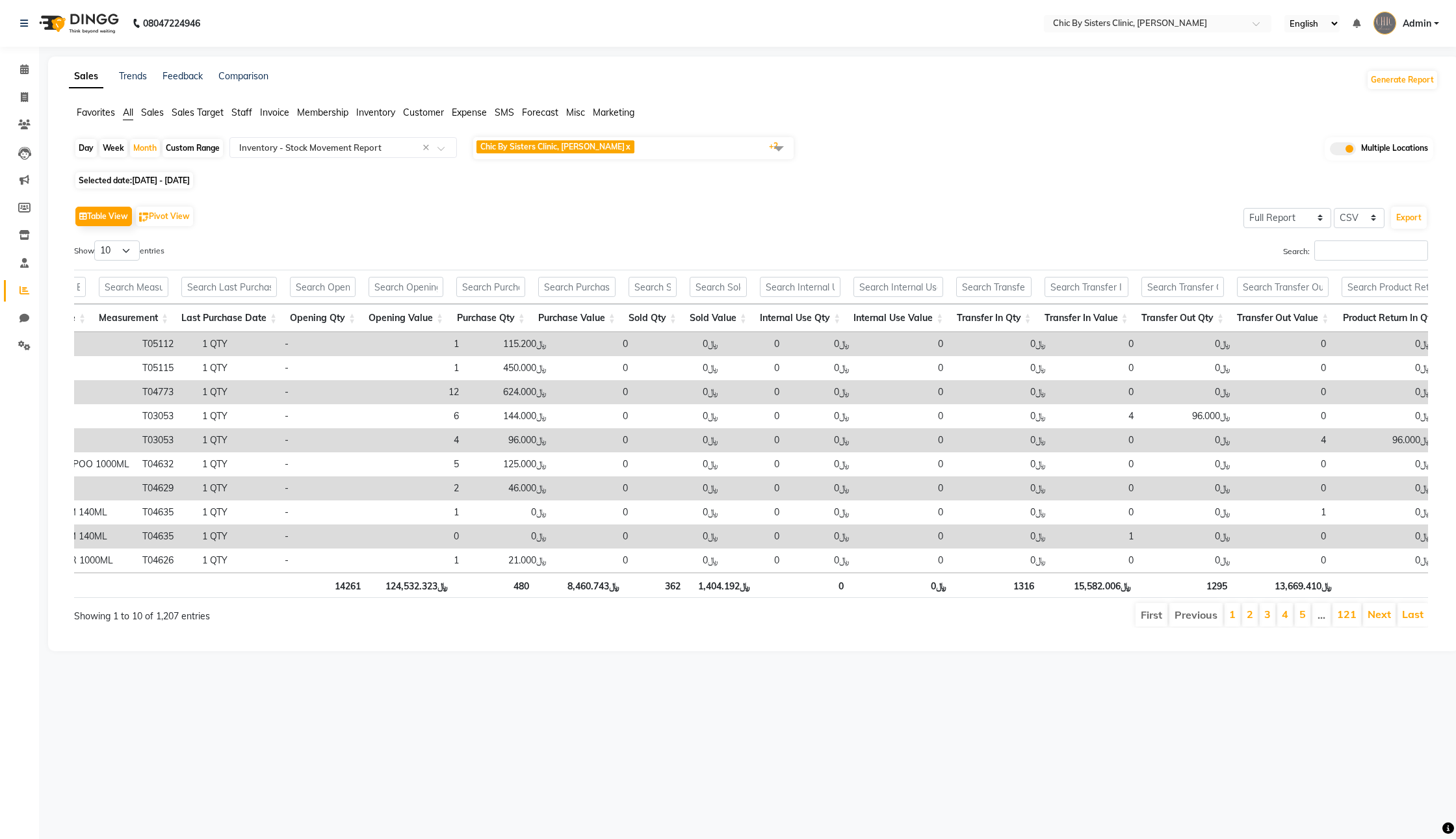
click at [1167, 749] on div "08047224946 Select Location × Chic By Sisters Clinic, Al Sarooj English ENGLISH…" at bounding box center [728, 419] width 1456 height 839
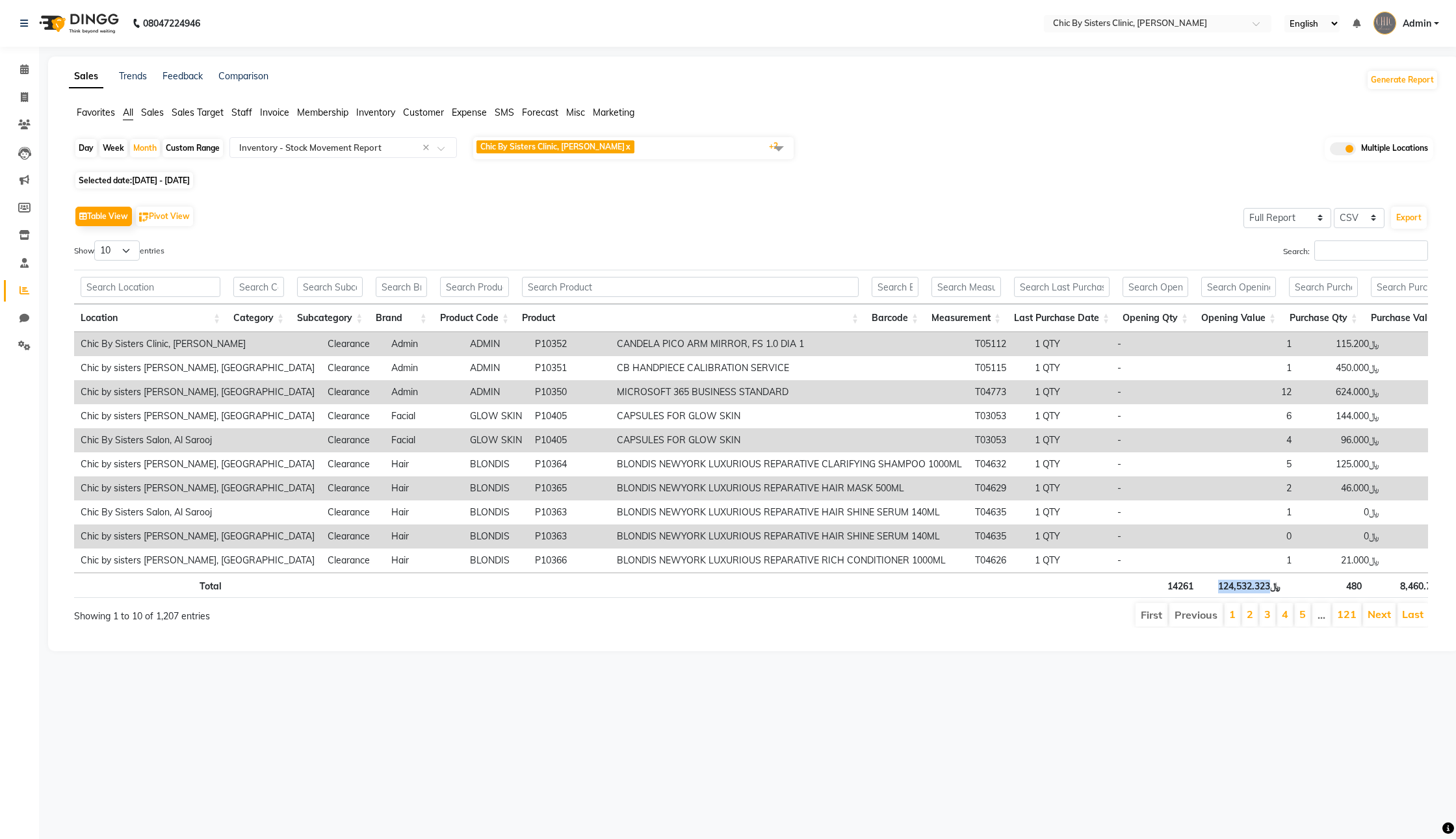
drag, startPoint x: 1225, startPoint y: 624, endPoint x: 1284, endPoint y: 626, distance: 59.0
click at [1284, 598] on th "﷼124,532.323" at bounding box center [1244, 585] width 87 height 25
click at [1265, 777] on div "08047224946 Select Location × Chic By Sisters Clinic, Al Sarooj English ENGLISH…" at bounding box center [728, 419] width 1456 height 839
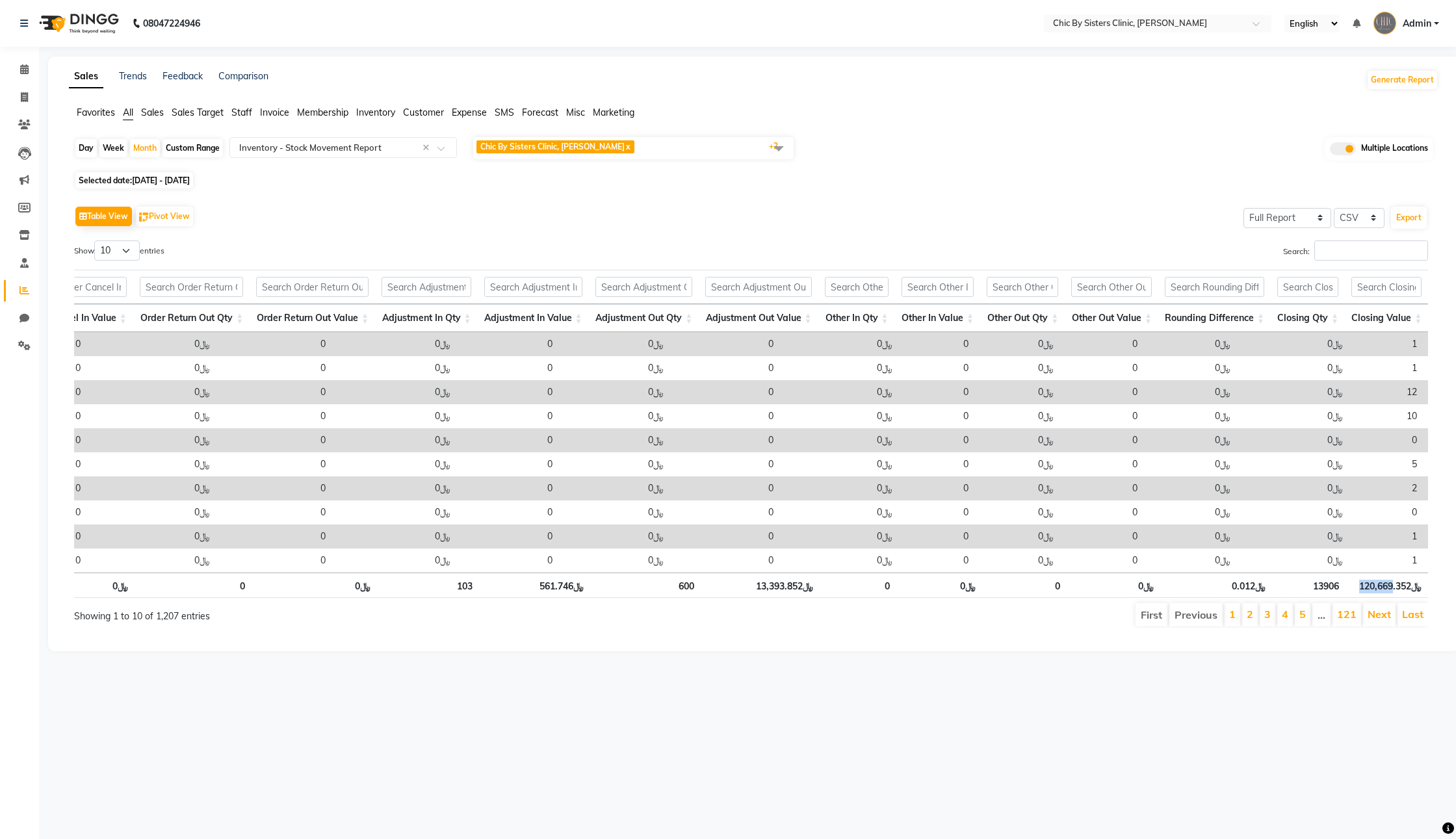
drag, startPoint x: 1350, startPoint y: 625, endPoint x: 1384, endPoint y: 625, distance: 34.0
click at [1384, 598] on th "﷼120,669.352" at bounding box center [1386, 585] width 83 height 25
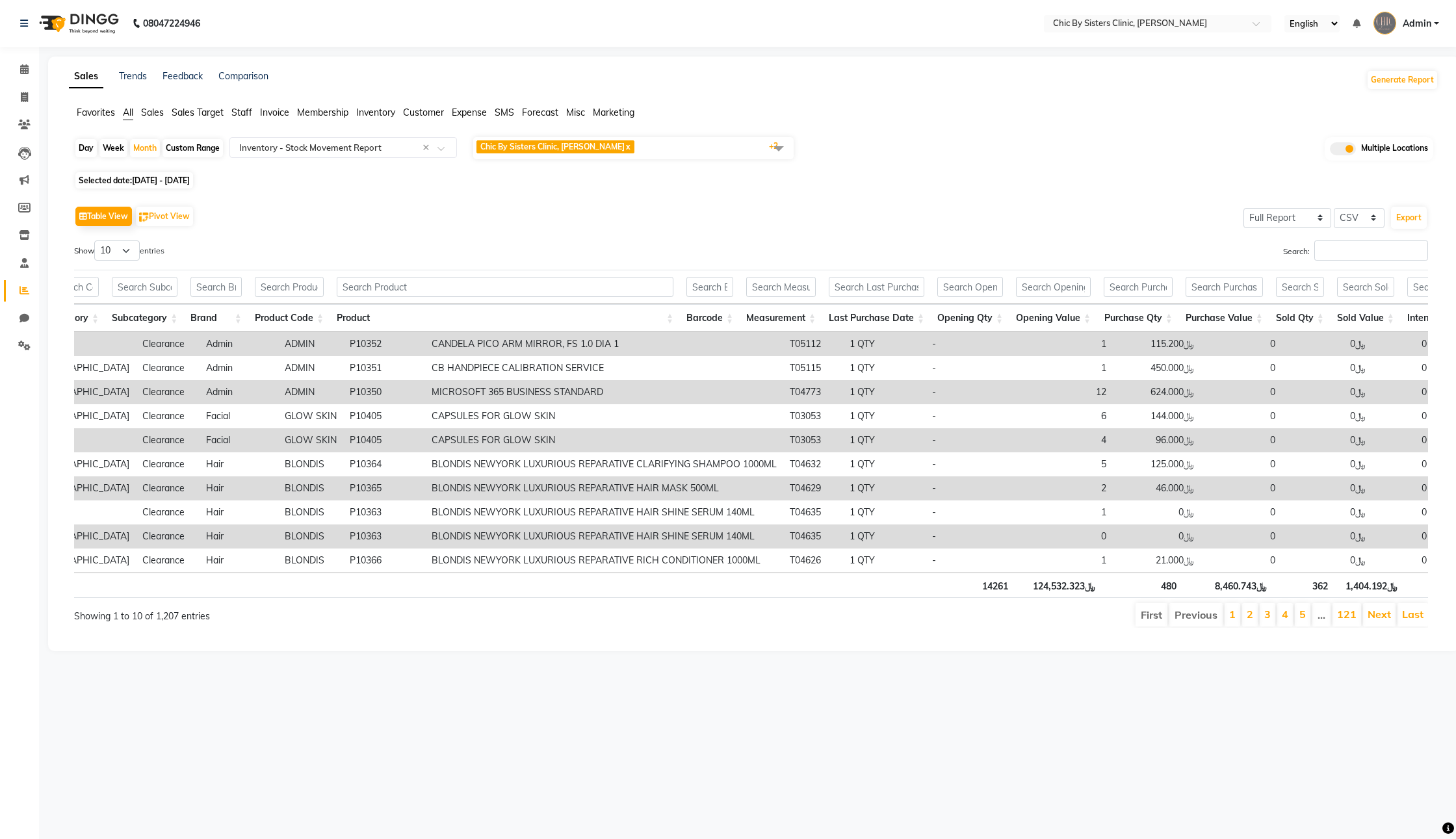
scroll to position [0, 8]
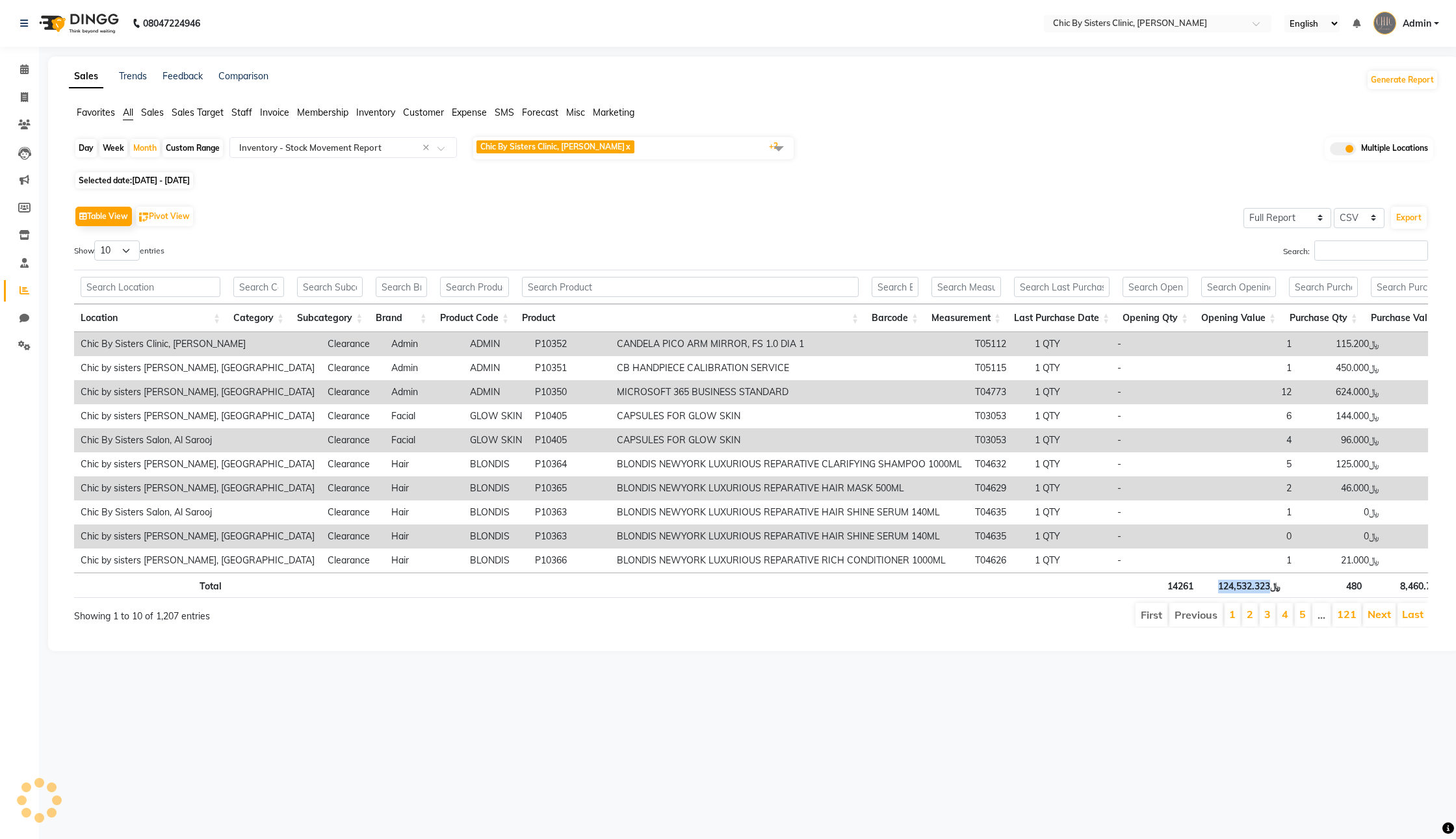
drag, startPoint x: 1223, startPoint y: 624, endPoint x: 1281, endPoint y: 628, distance: 58.1
click at [1281, 598] on th "﷼124,532.323" at bounding box center [1244, 585] width 87 height 25
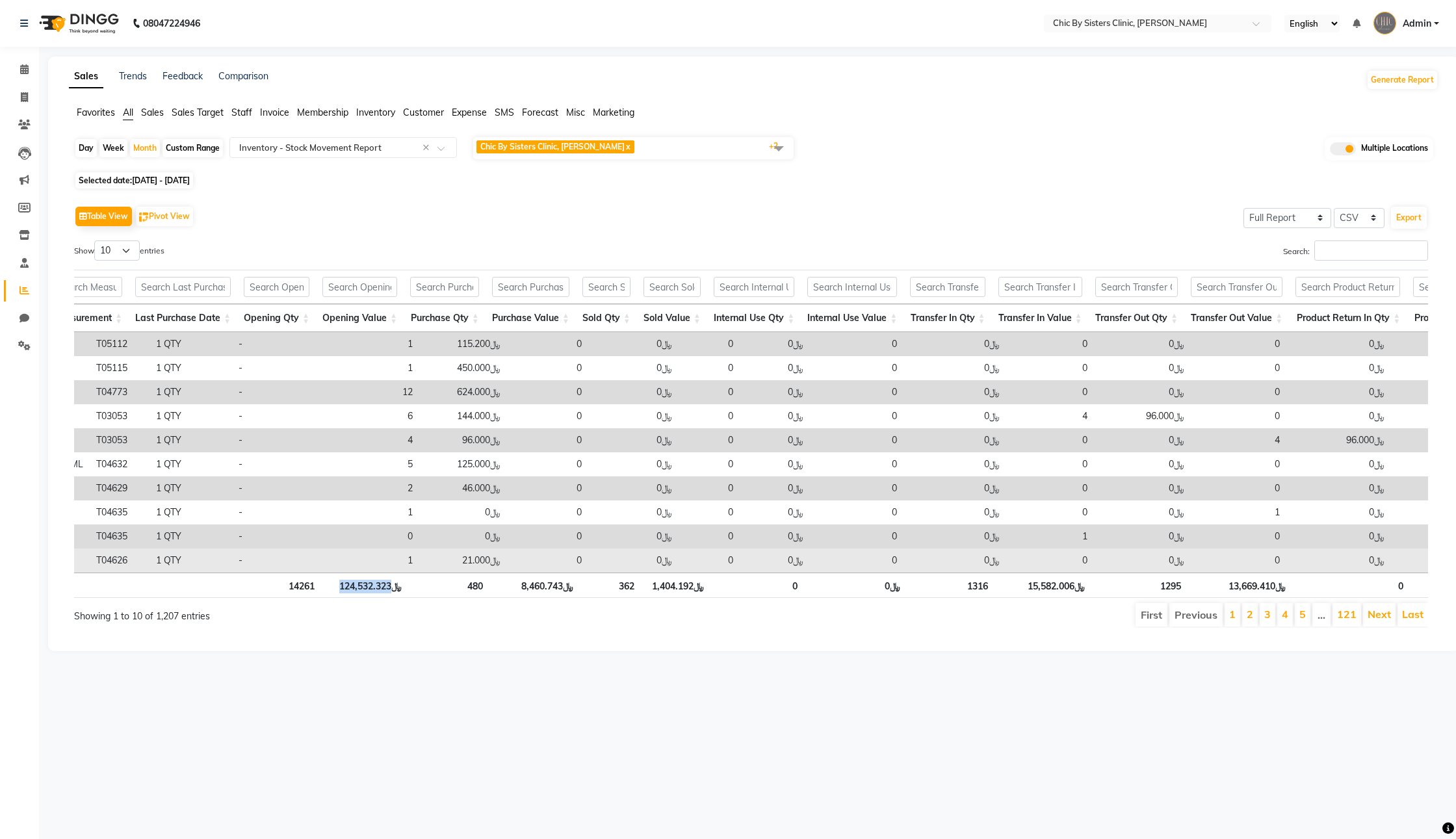
scroll to position [0, 1508]
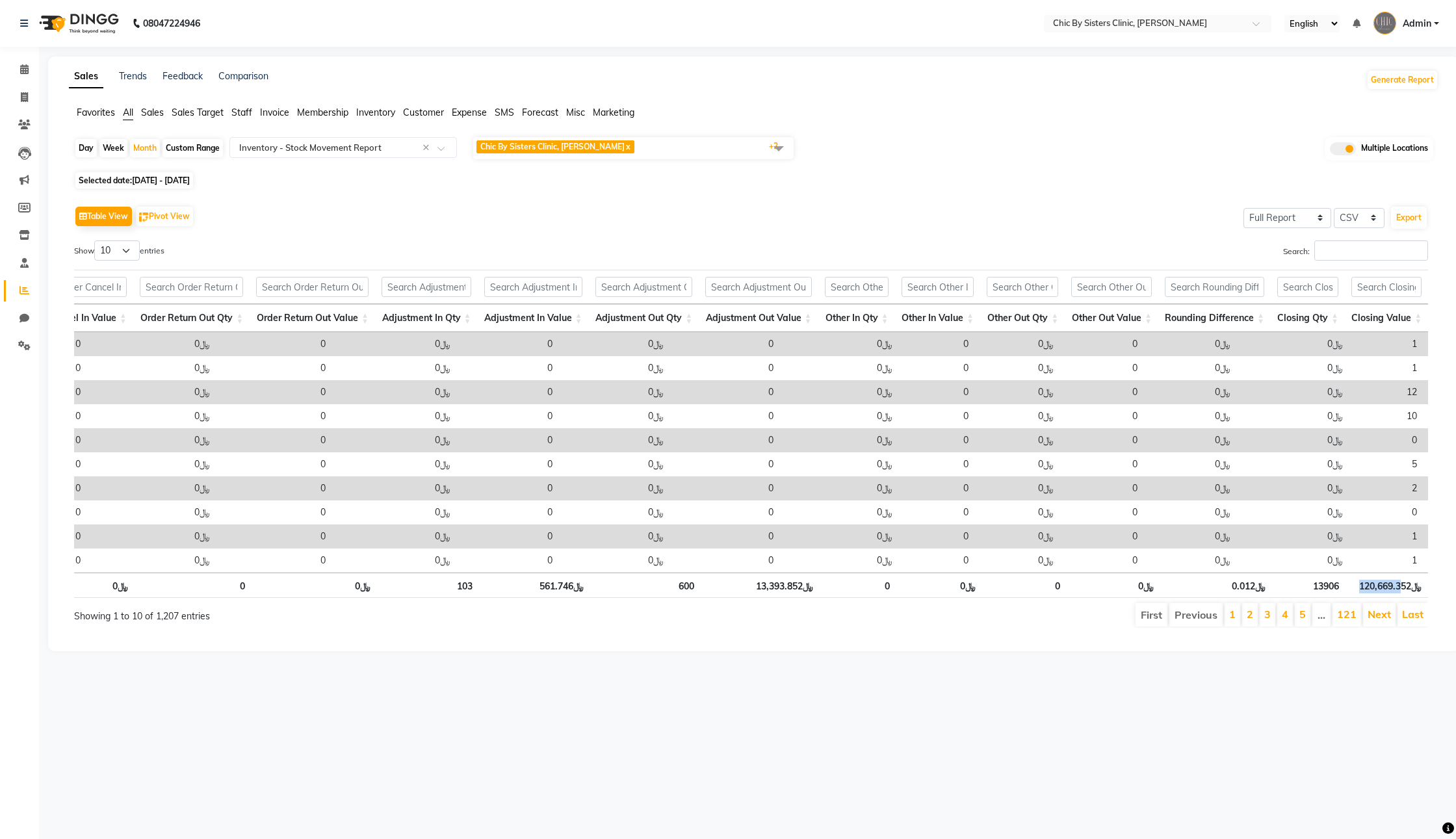
drag, startPoint x: 1350, startPoint y: 624, endPoint x: 1392, endPoint y: 624, distance: 42.0
click at [1392, 598] on th "﷼120,669.352" at bounding box center [1386, 585] width 83 height 25
click at [163, 189] on div "Day Week Month Custom Range Select Report Type × Inventory - Stock Movement Rep…" at bounding box center [754, 387] width 1369 height 503
click at [168, 185] on span "[DATE] - [DATE]" at bounding box center [161, 180] width 58 height 10
select select "8"
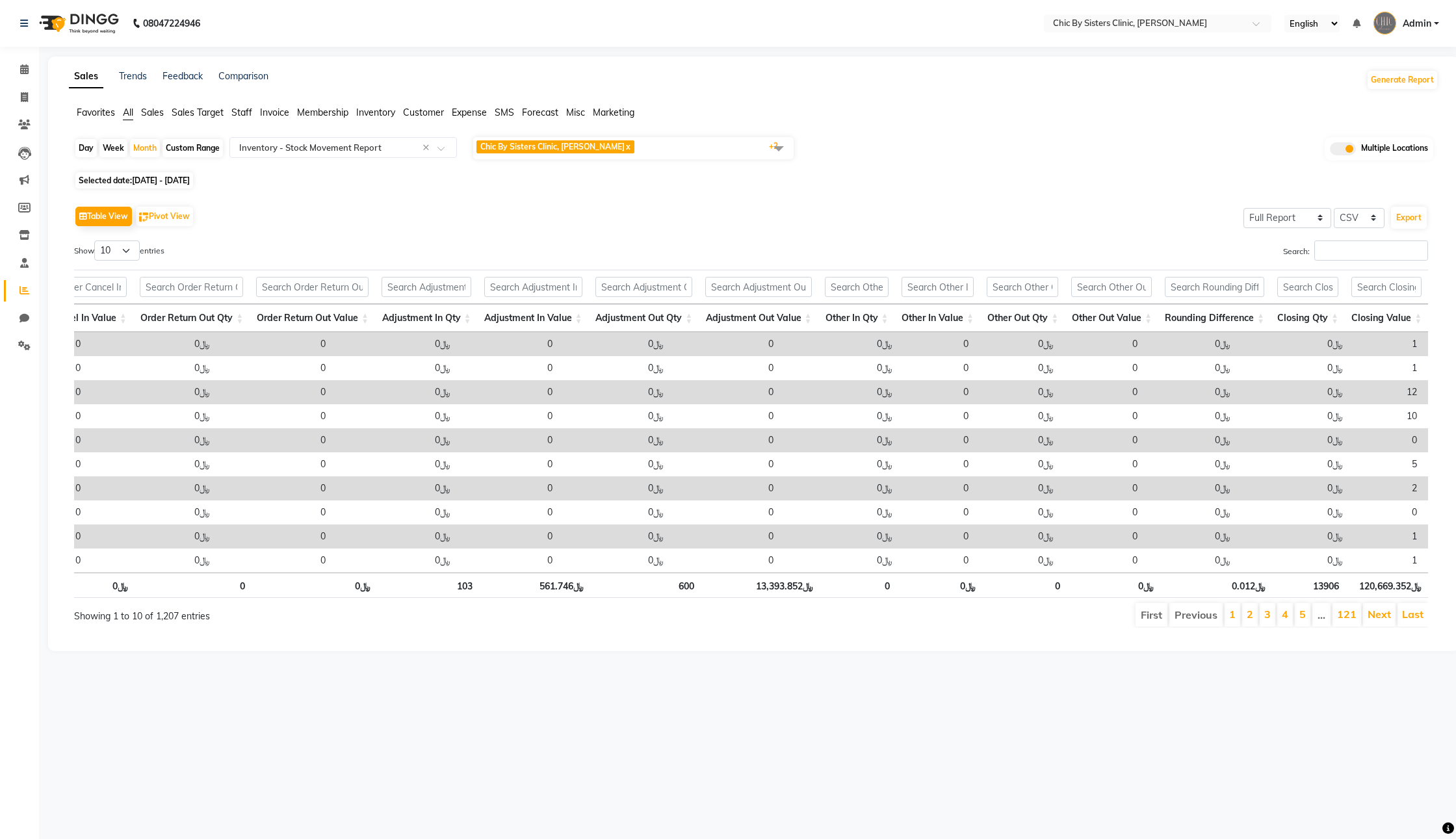
select select "2025"
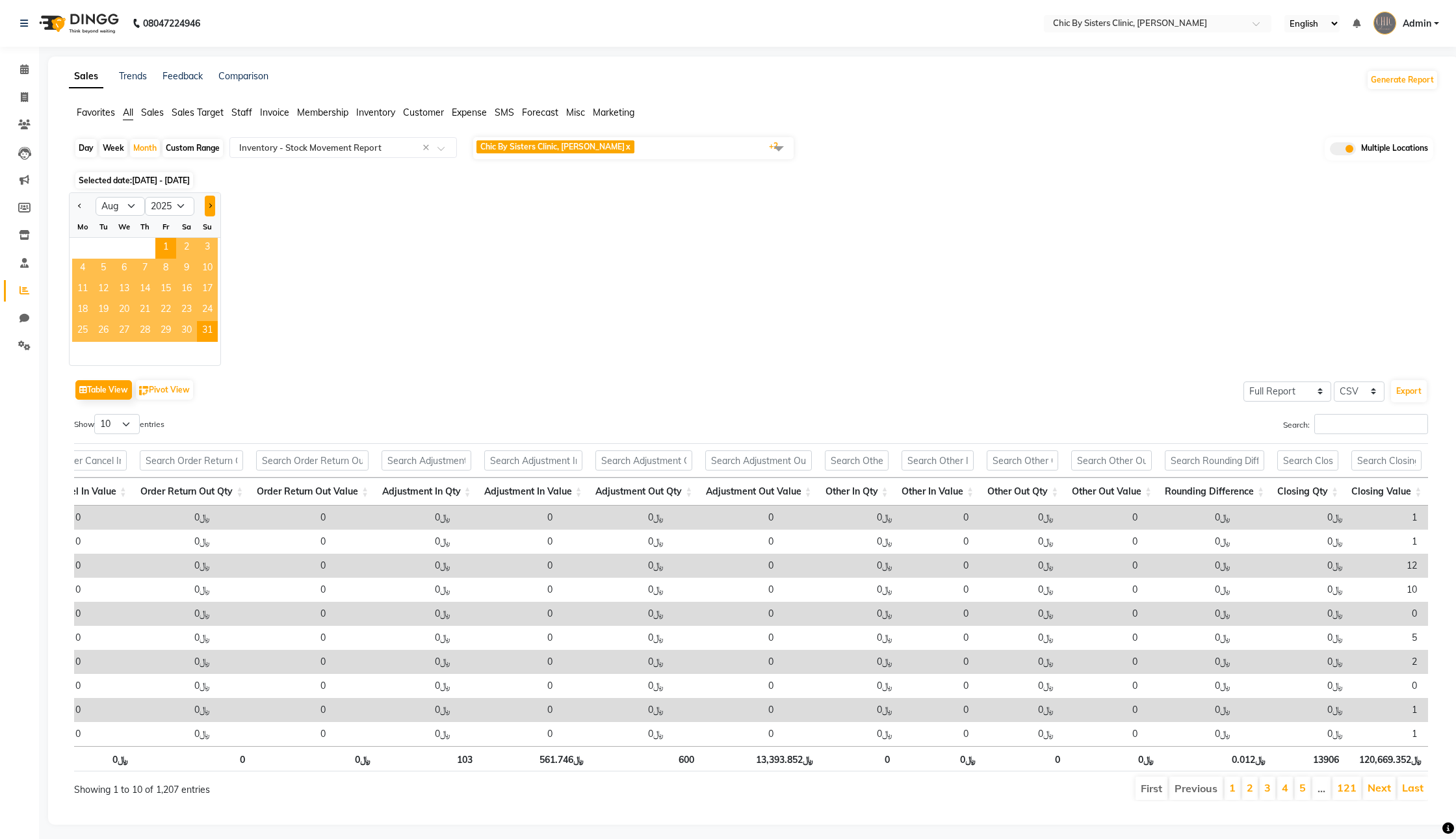
click at [215, 216] on button "Next month" at bounding box center [210, 206] width 10 height 21
select select "9"
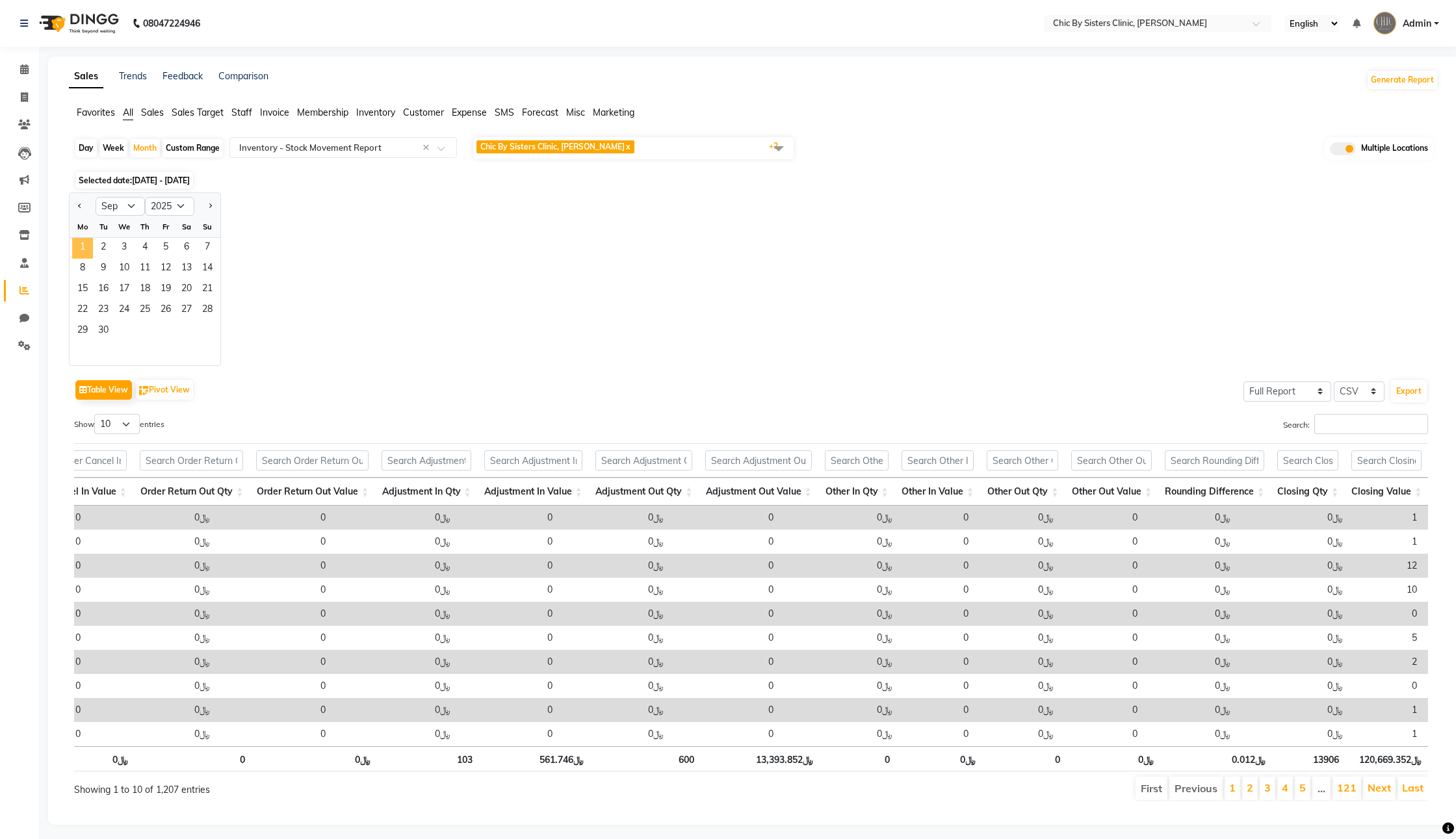
click at [93, 258] on span "1" at bounding box center [82, 248] width 21 height 21
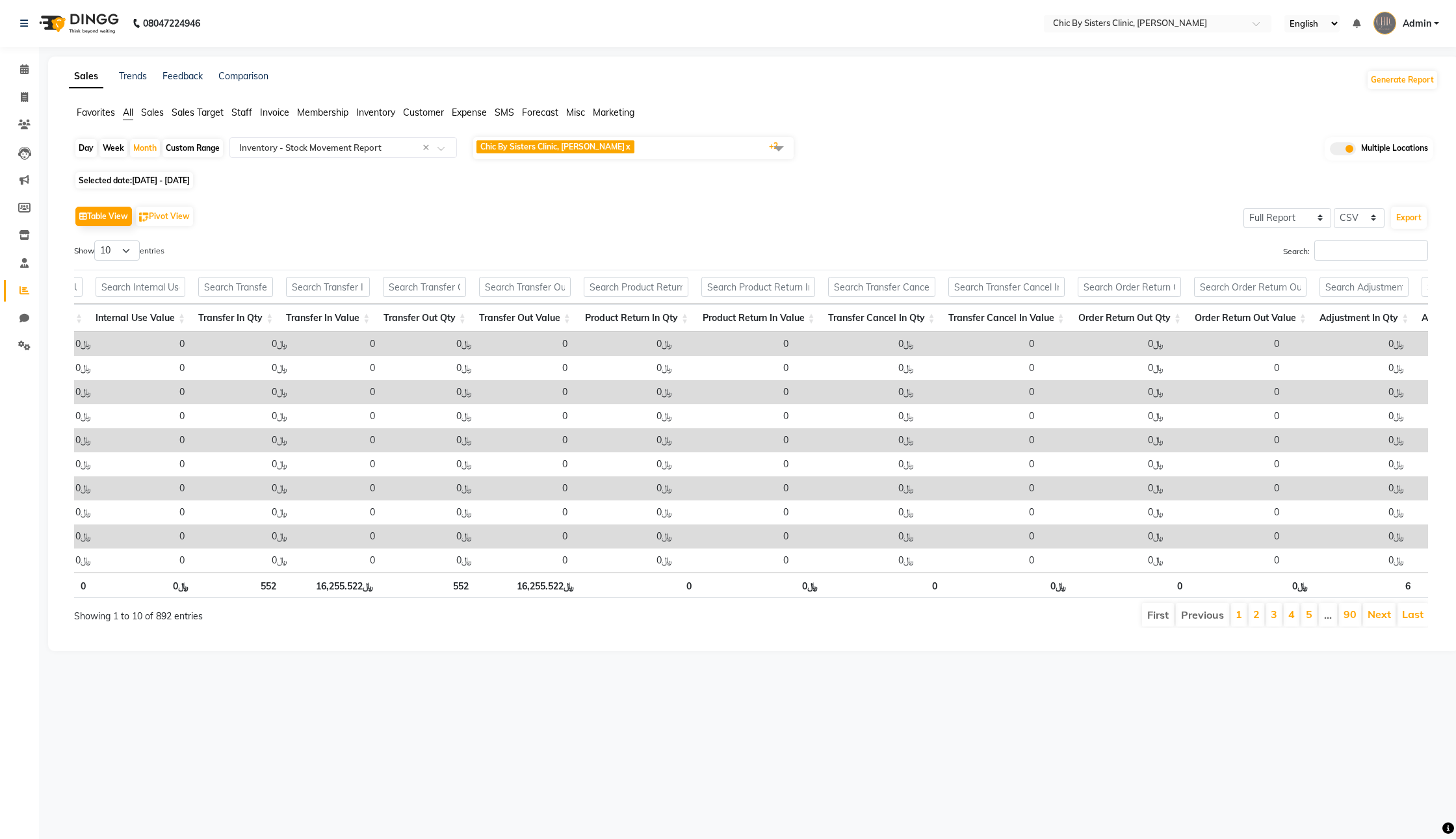
scroll to position [0, 2371]
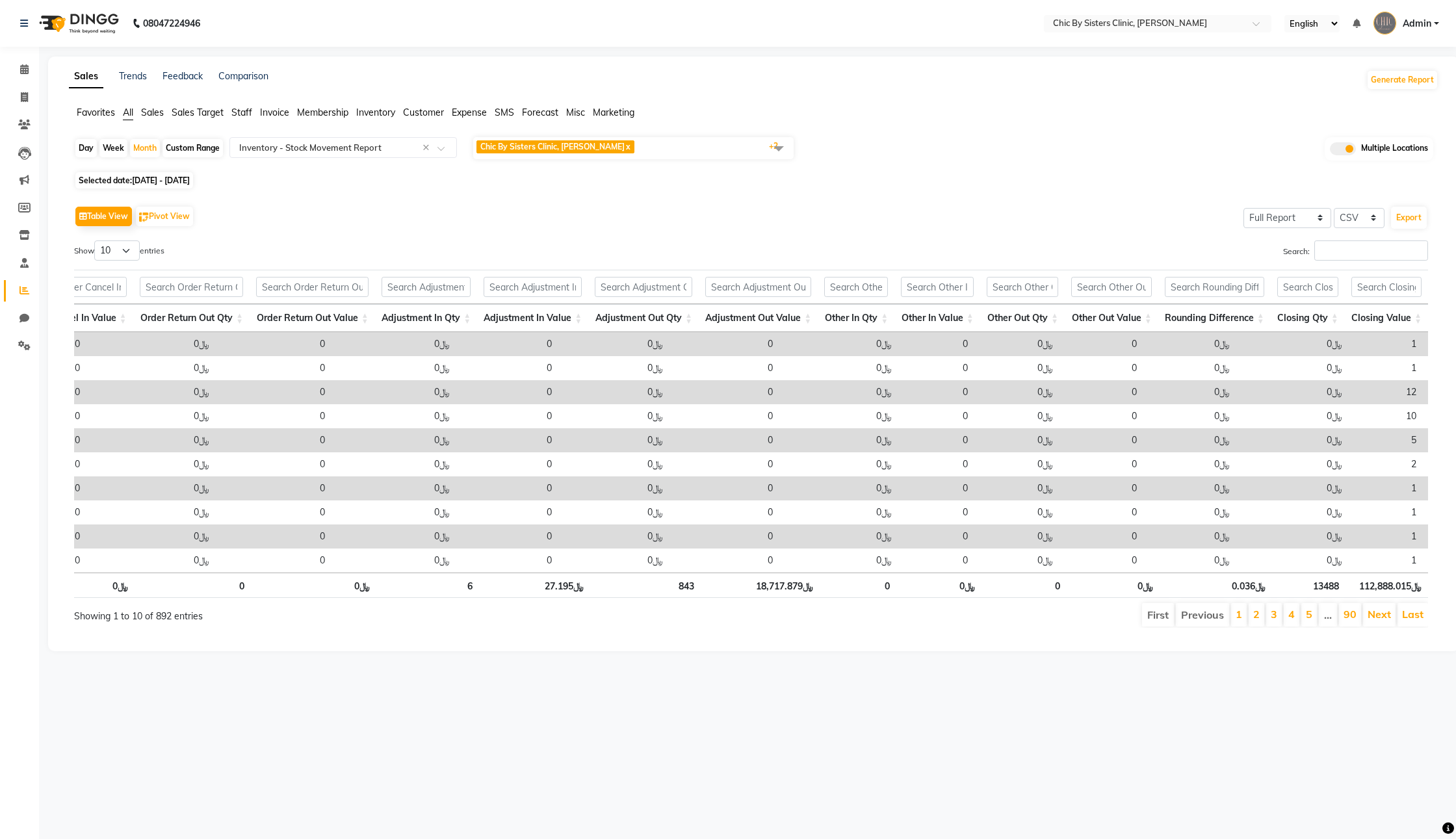
click at [1227, 598] on th "﷼0.036" at bounding box center [1215, 585] width 112 height 25
click at [752, 598] on th "﷼18,717.879" at bounding box center [759, 585] width 119 height 25
click at [1235, 598] on th "﷼0.036" at bounding box center [1215, 585] width 112 height 25
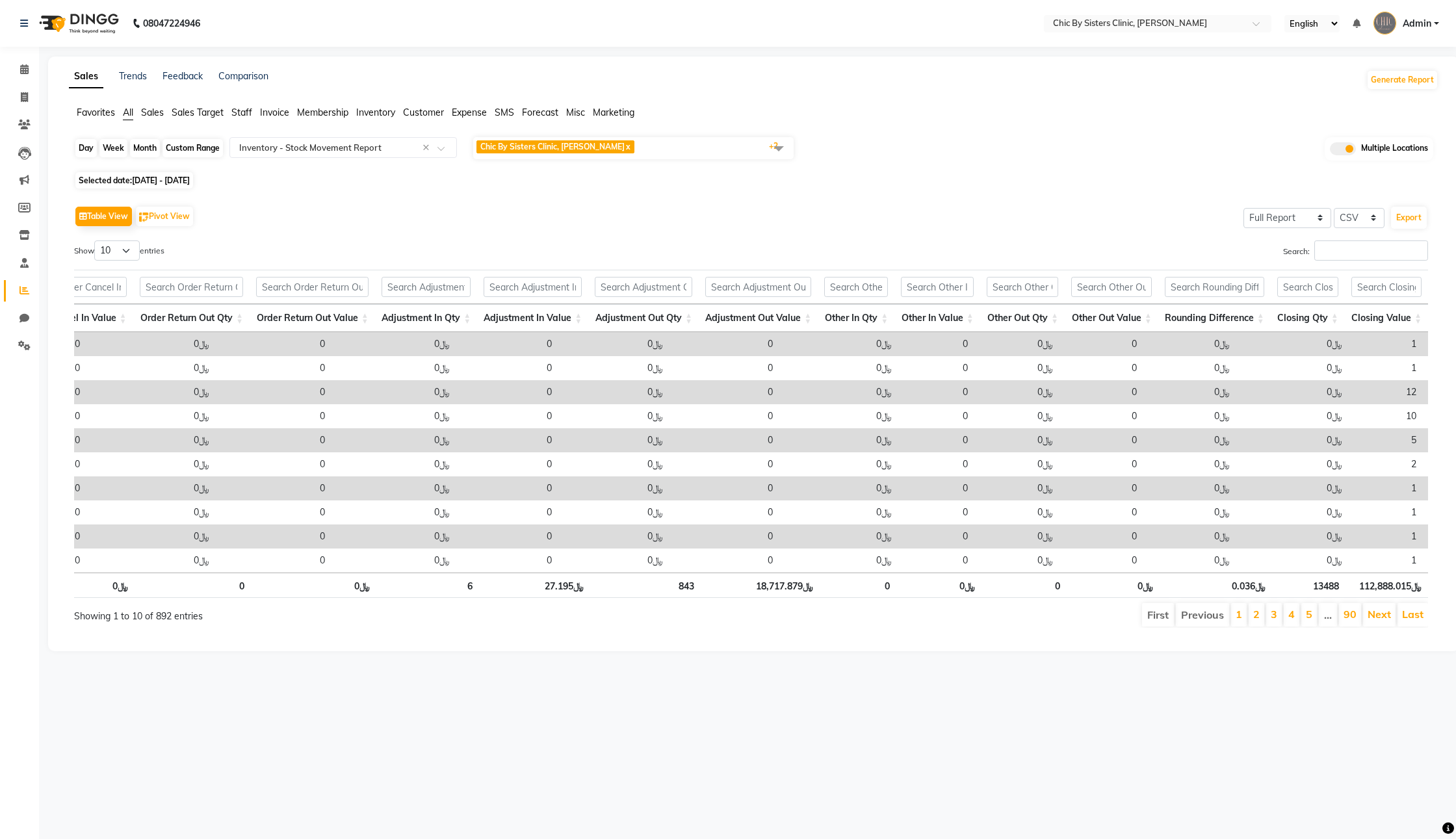
click at [150, 157] on div "Month" at bounding box center [145, 148] width 30 height 19
select select "9"
select select "2025"
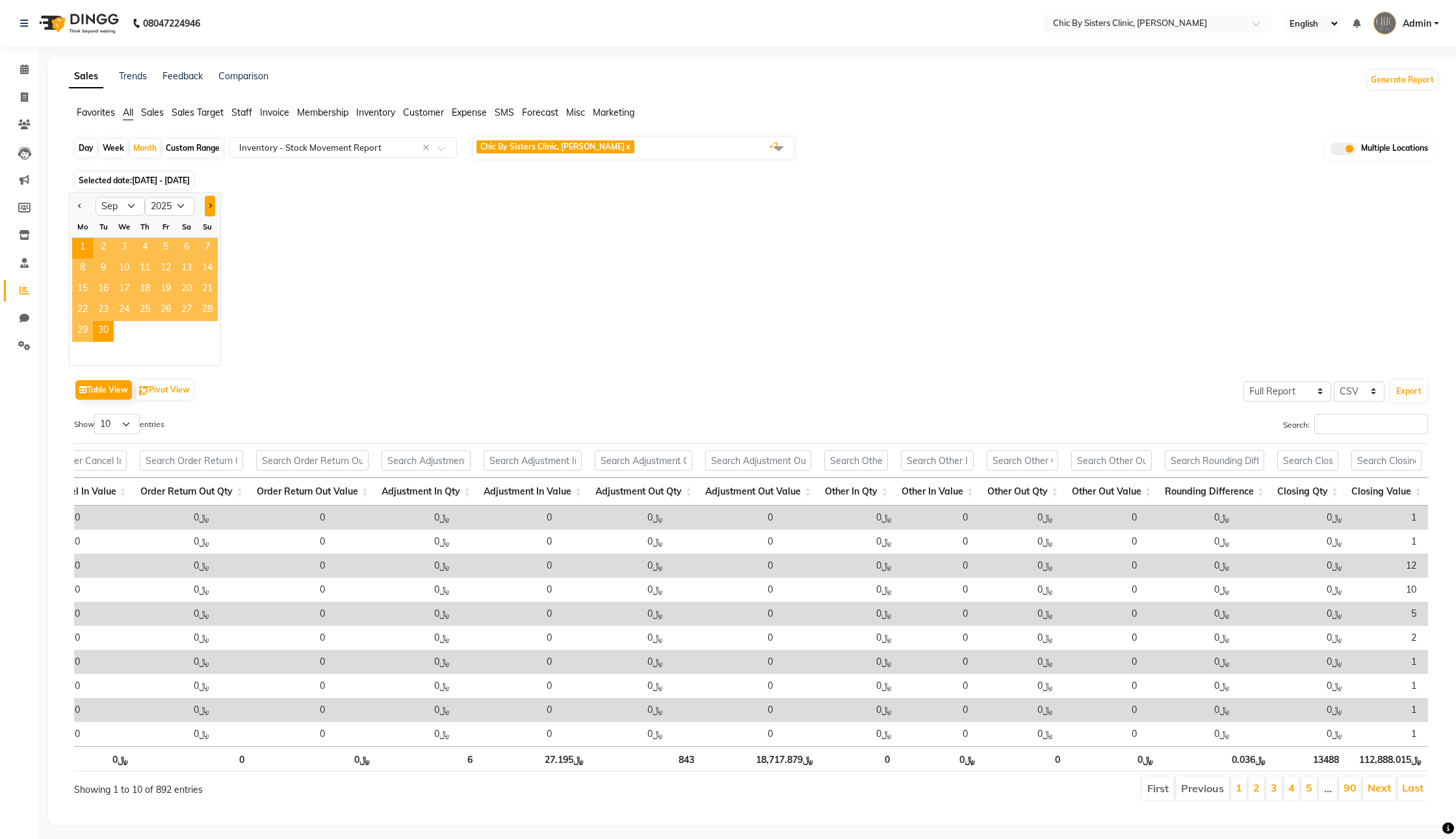
click at [215, 216] on button "Next month" at bounding box center [210, 206] width 10 height 21
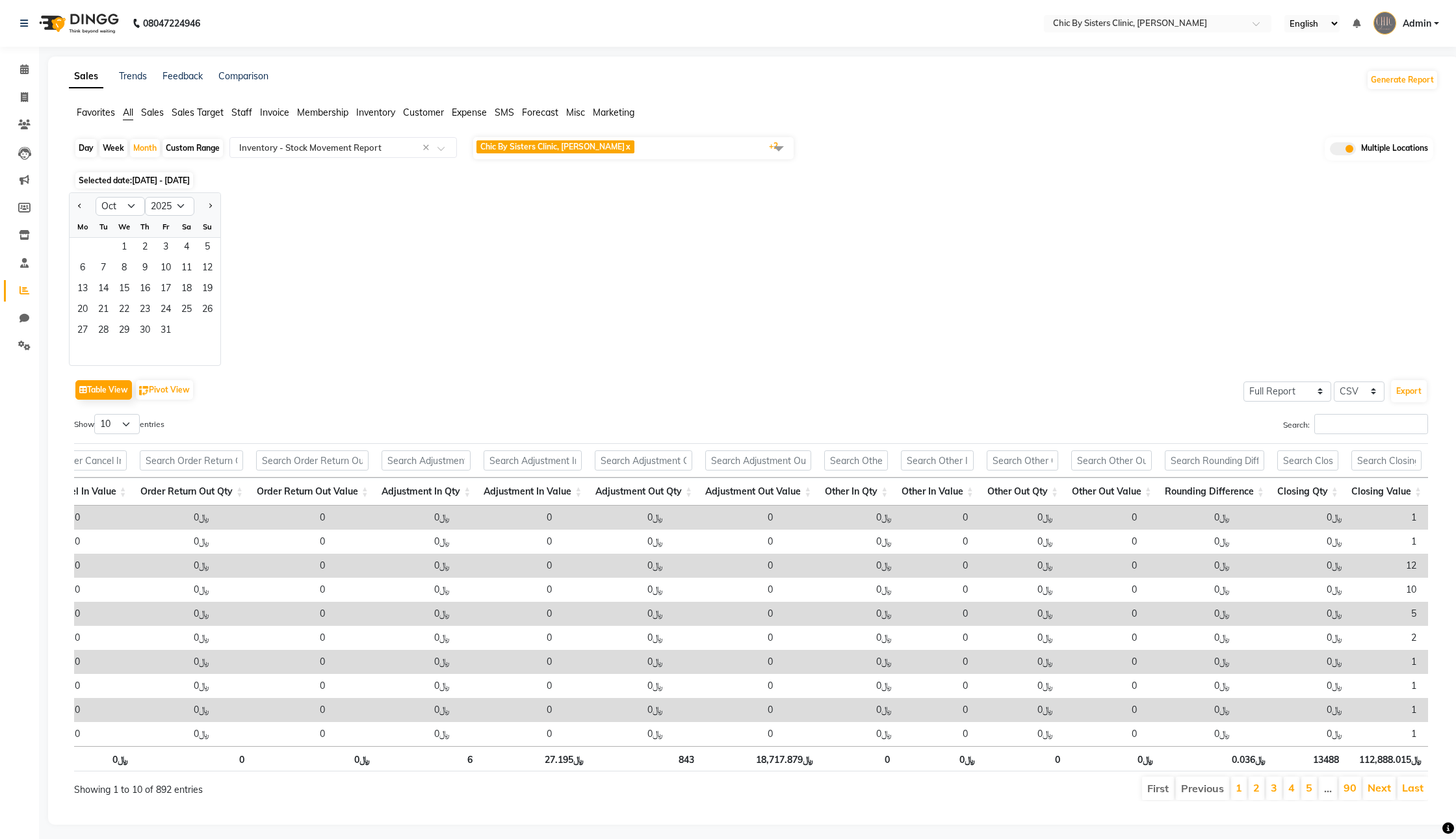
click at [594, 350] on div "Jan Feb Mar Apr May Jun [DATE] Aug Sep Oct Nov [DATE] 2016 2017 2018 2019 2020 …" at bounding box center [754, 279] width 1369 height 173
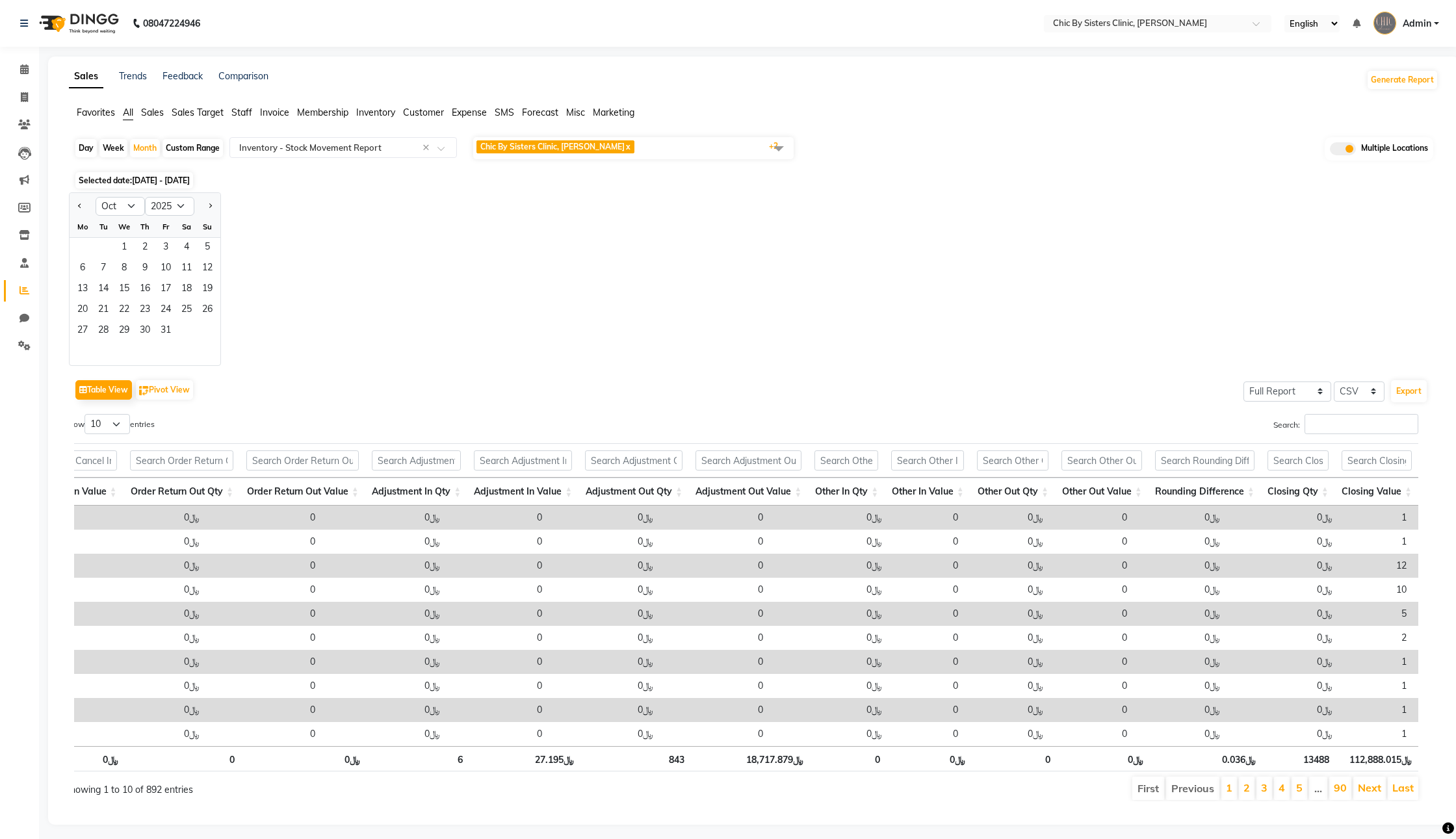
scroll to position [93, 0]
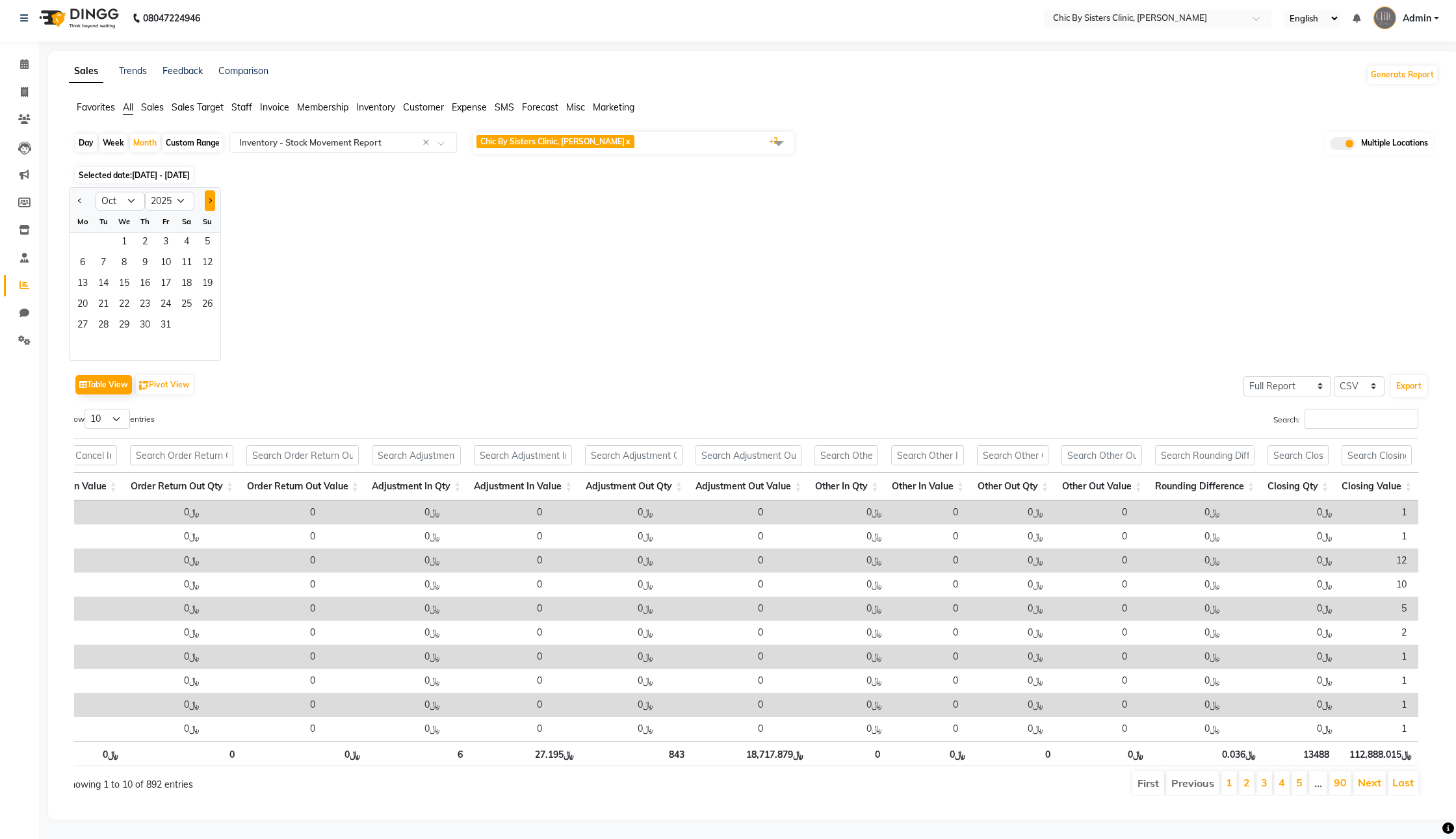
click at [215, 190] on button "Next month" at bounding box center [210, 201] width 10 height 21
click at [80, 190] on div at bounding box center [82, 201] width 26 height 21
click at [83, 198] on span "Previous month" at bounding box center [80, 201] width 4 height 4
select select "10"
click at [135, 233] on span "1" at bounding box center [124, 243] width 21 height 21
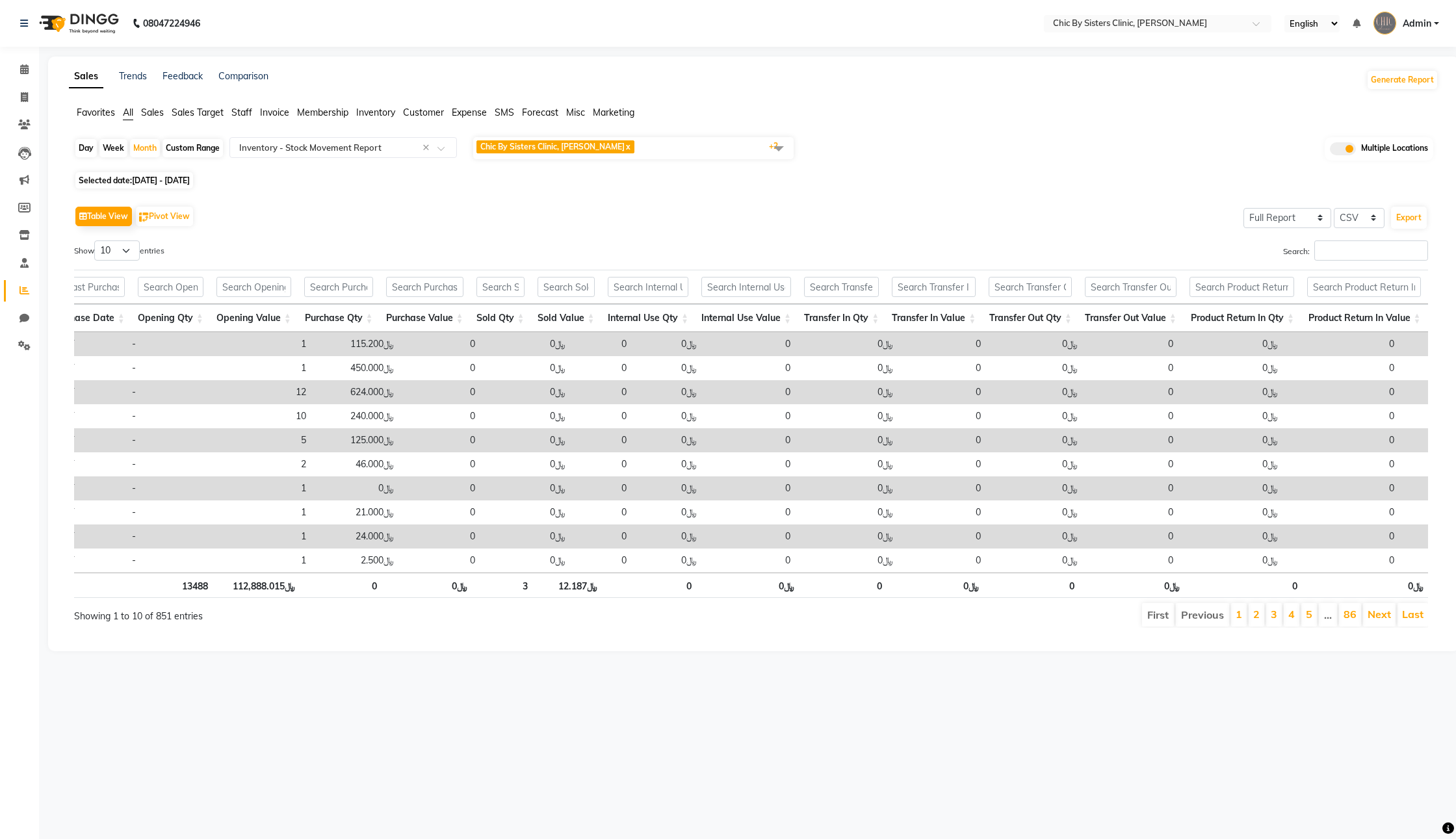
scroll to position [0, 1437]
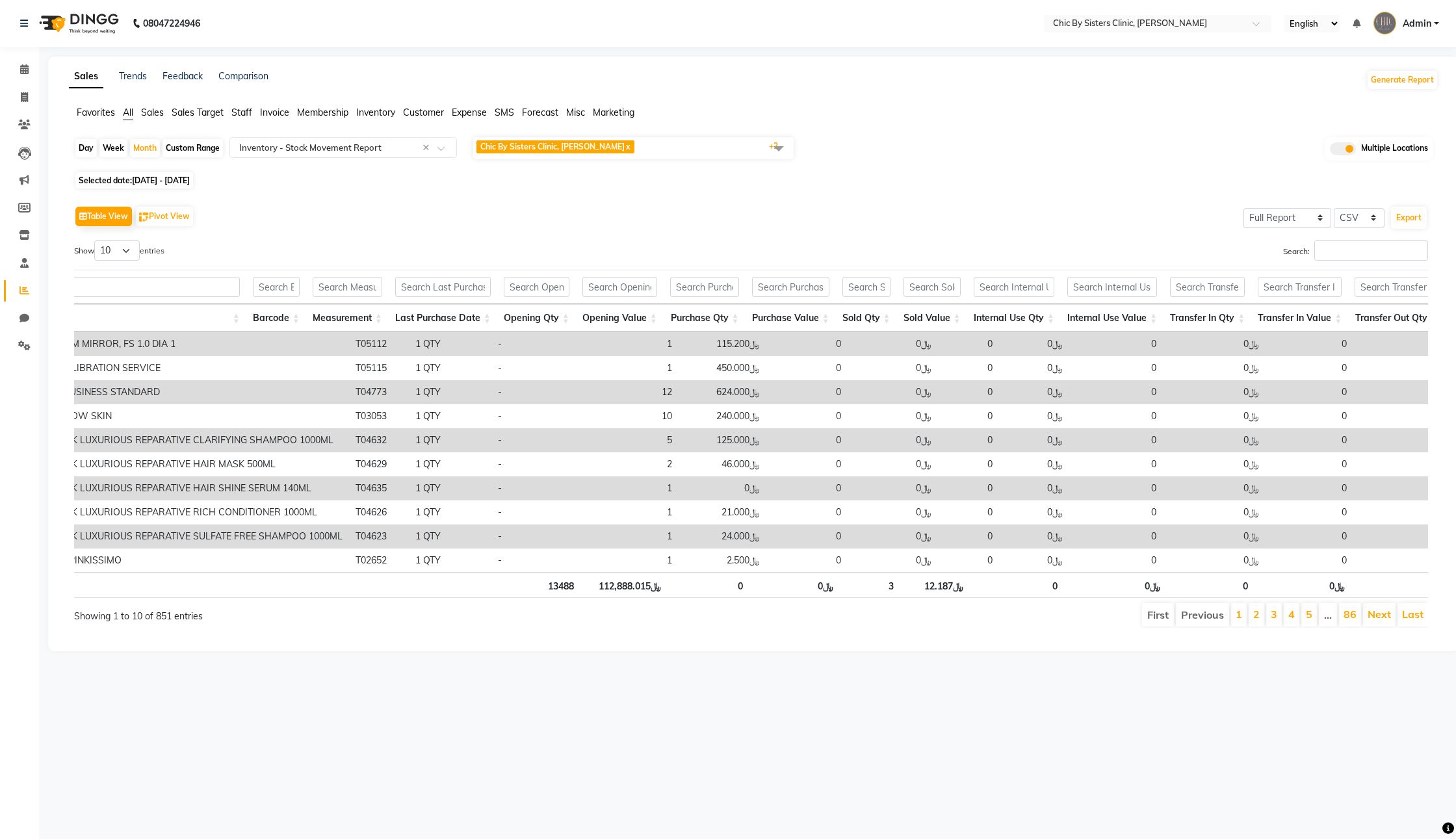
click at [189, 185] on span "[DATE] - [DATE]" at bounding box center [161, 180] width 58 height 10
select select "10"
select select "2025"
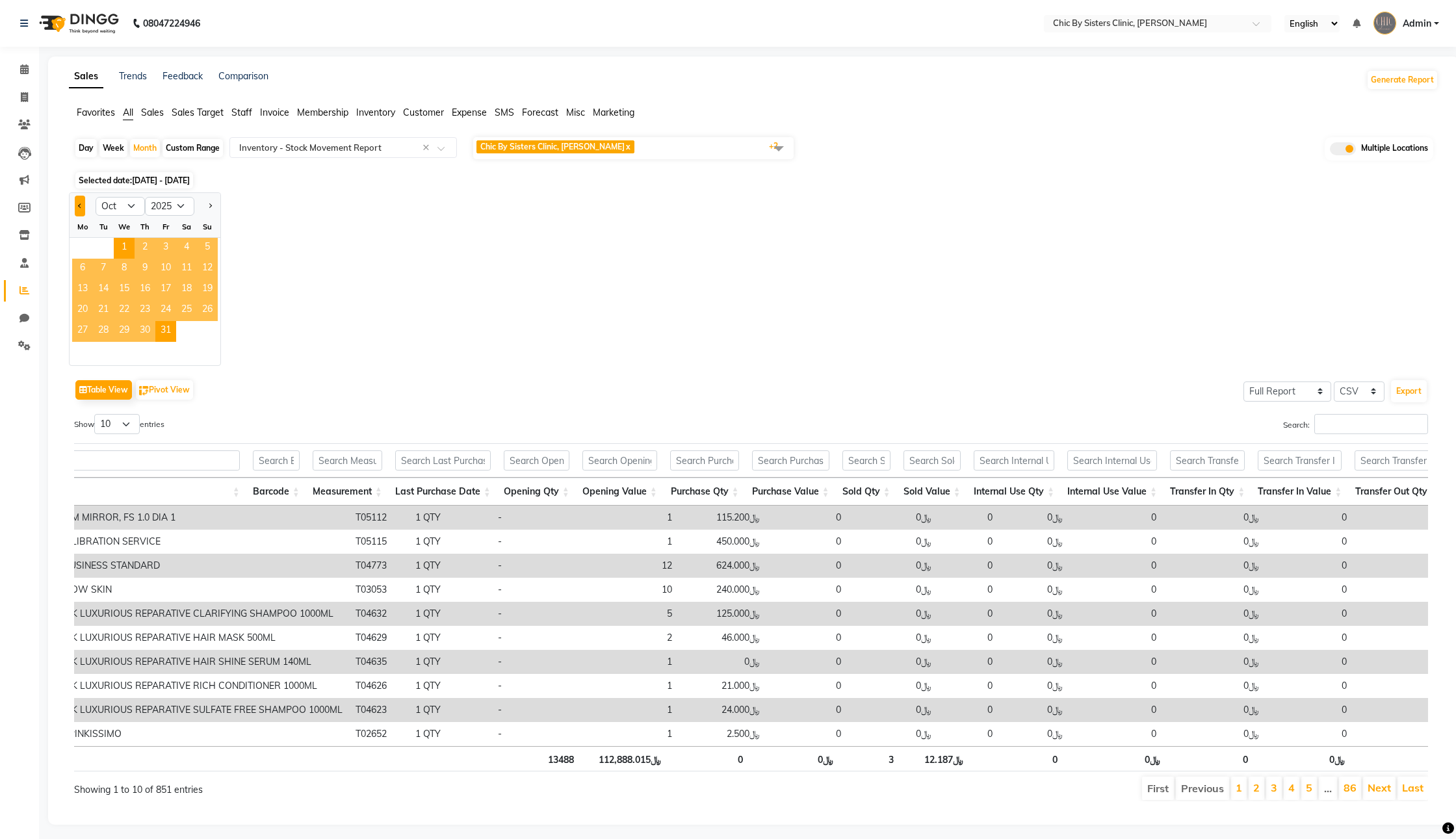
click at [85, 216] on button "Previous month" at bounding box center [80, 206] width 10 height 21
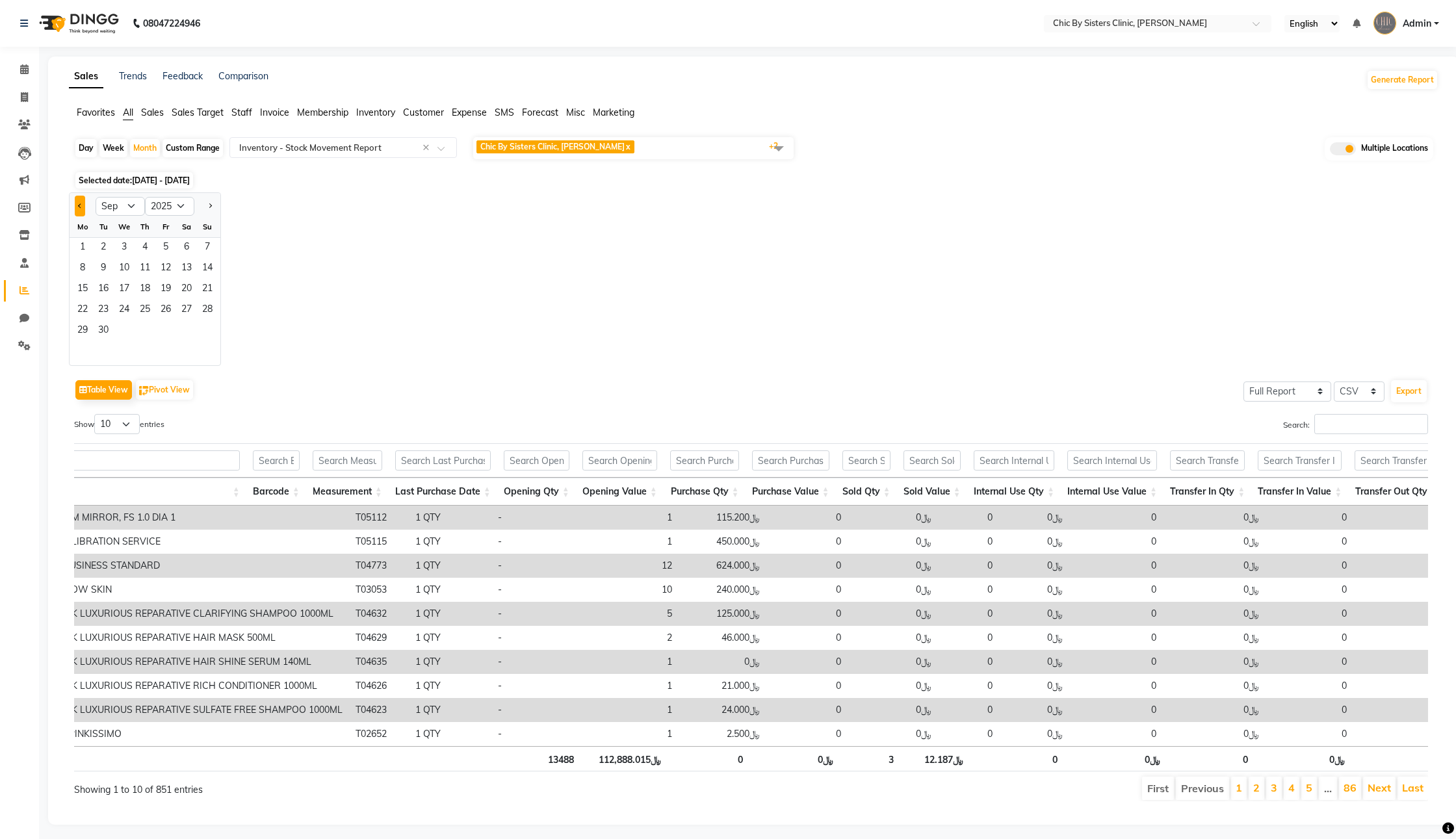
click at [85, 216] on button "Previous month" at bounding box center [80, 206] width 10 height 21
select select "8"
click at [176, 258] on span "1" at bounding box center [166, 248] width 21 height 21
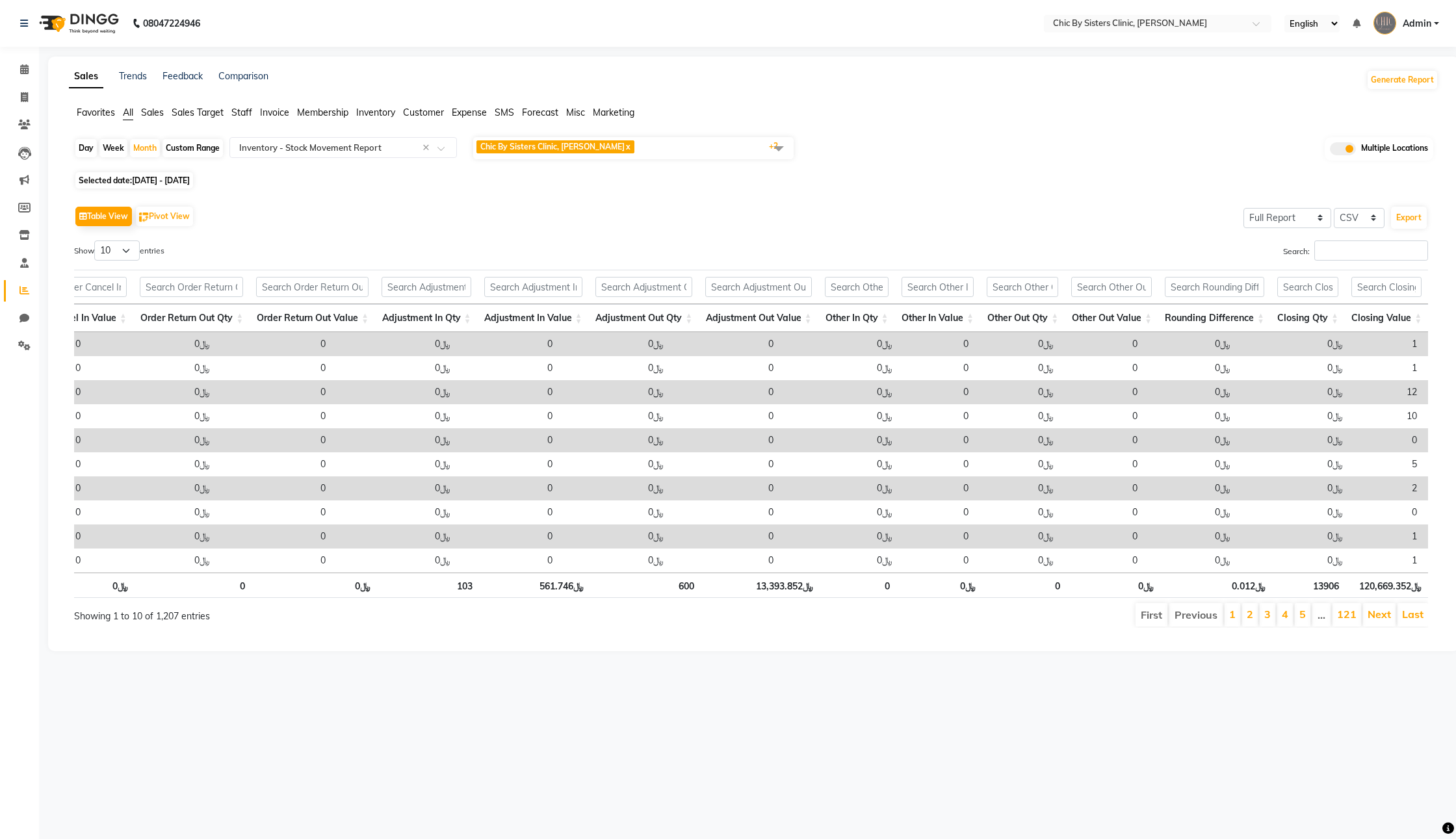
click at [967, 187] on div "Selected date: [DATE] - [DATE]" at bounding box center [756, 180] width 1364 height 13
click at [868, 266] on div "Search:" at bounding box center [1095, 253] width 668 height 25
click at [650, 159] on span "Chic By Sisters [PERSON_NAME], [PERSON_NAME] x Chic by sisters Warehouse, [GEOG…" at bounding box center [633, 148] width 321 height 22
click at [902, 210] on div "Day Week Month Custom Range Select Report Type × Inventory - Stock Movement Rep…" at bounding box center [754, 387] width 1369 height 503
